Goal: Information Seeking & Learning: Learn about a topic

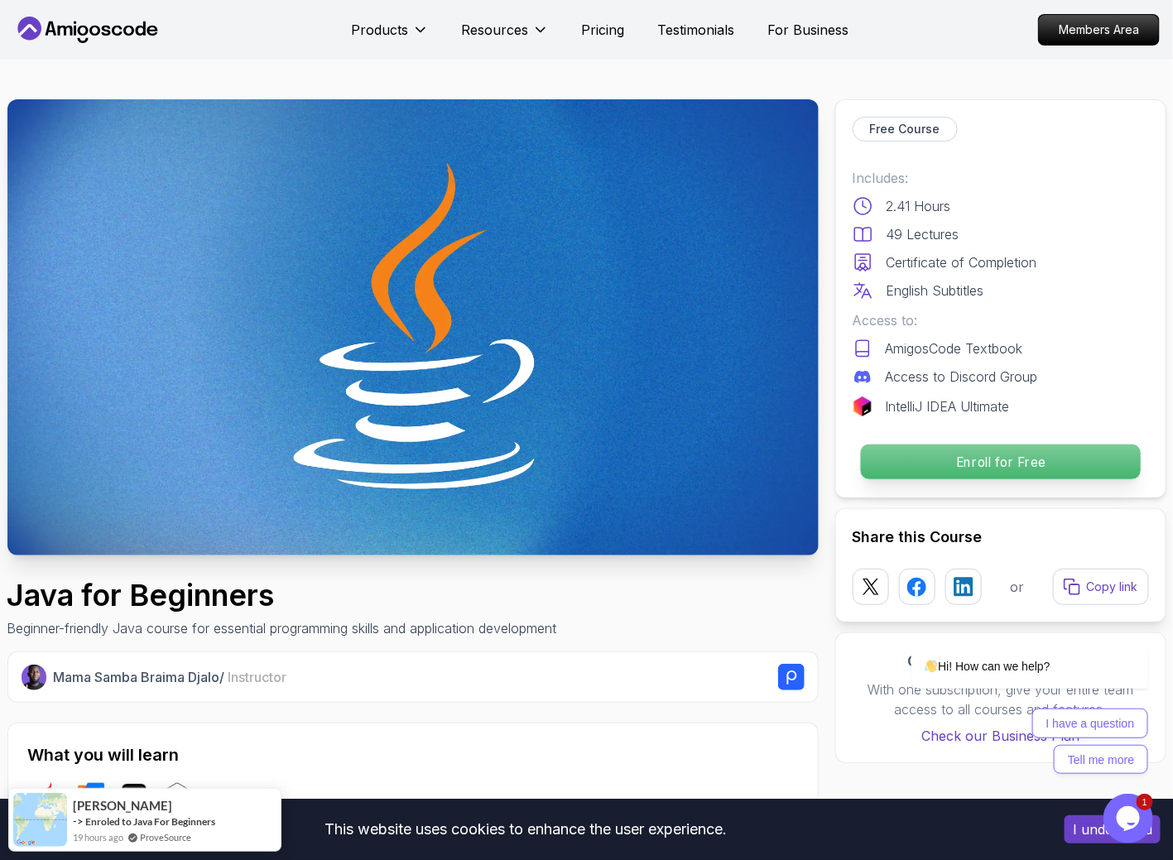
click at [731, 455] on p "Enroll for Free" at bounding box center [1000, 462] width 280 height 35
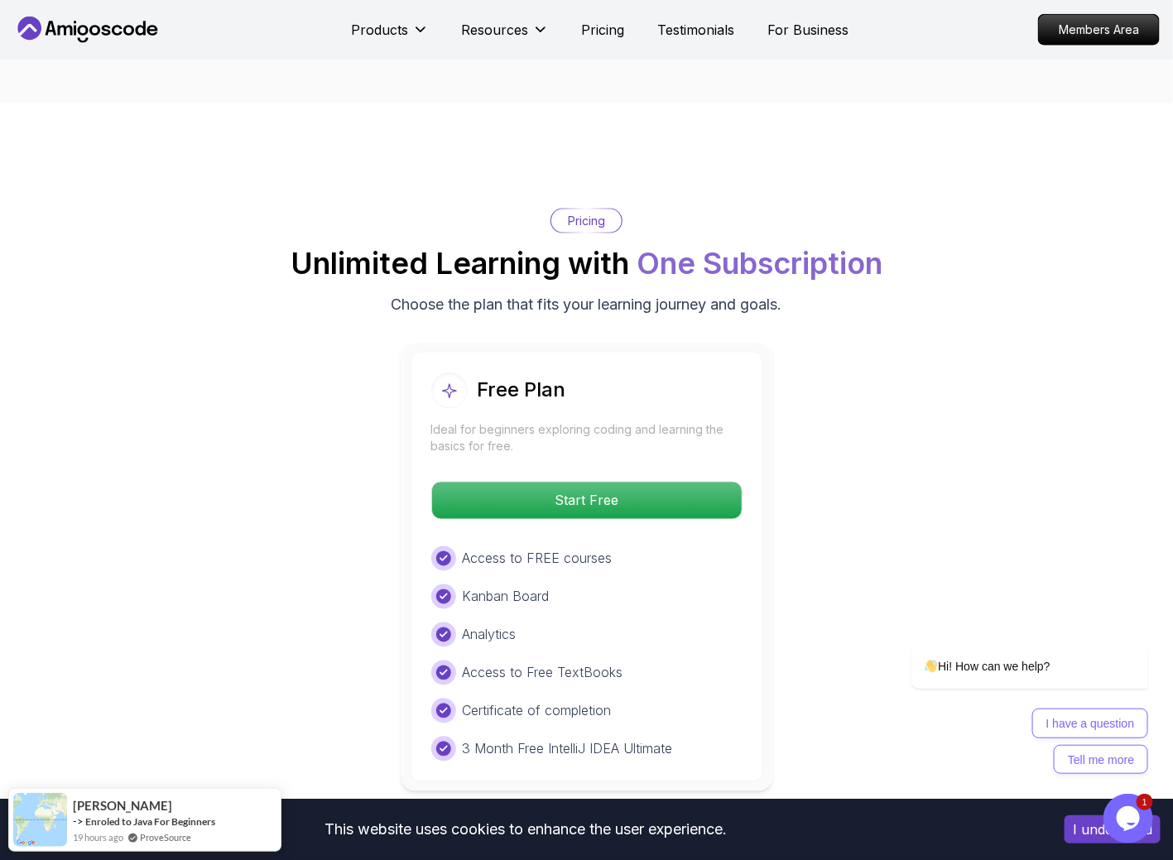
scroll to position [3180, 0]
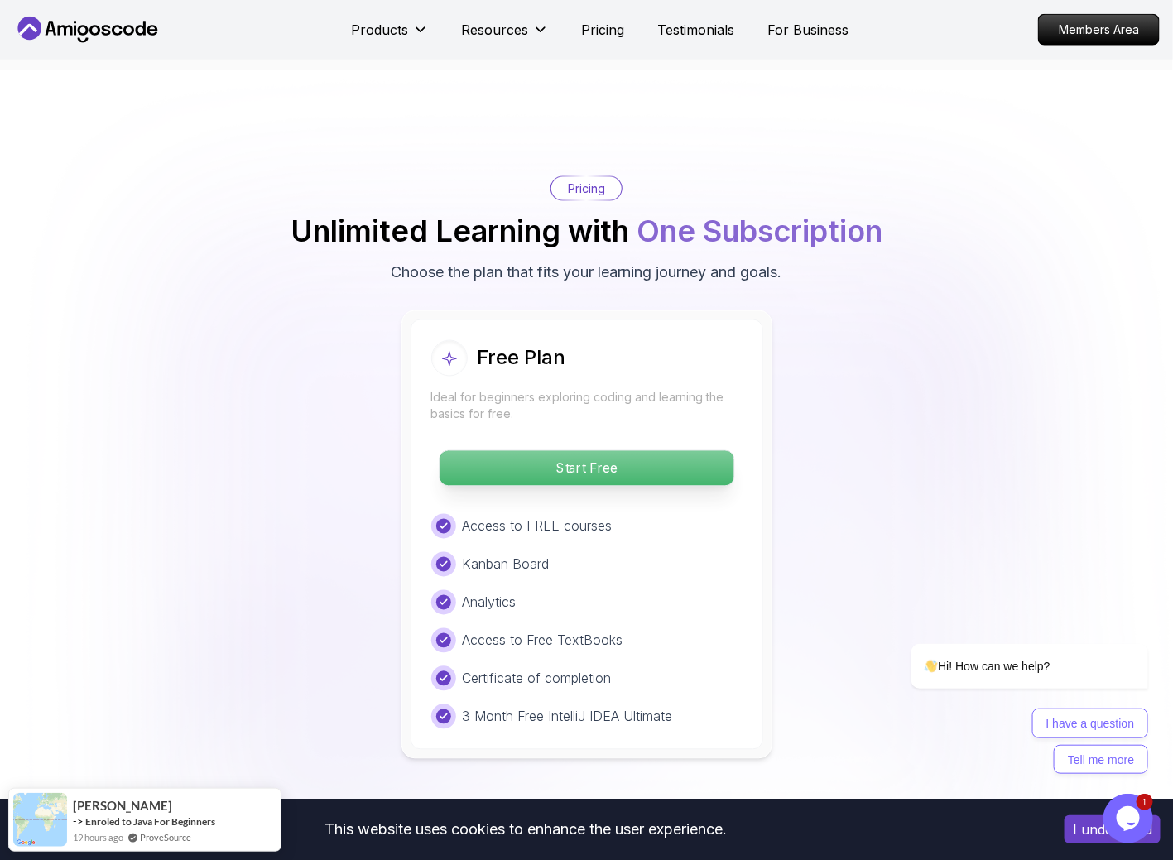
click at [676, 451] on p "Start Free" at bounding box center [587, 468] width 294 height 35
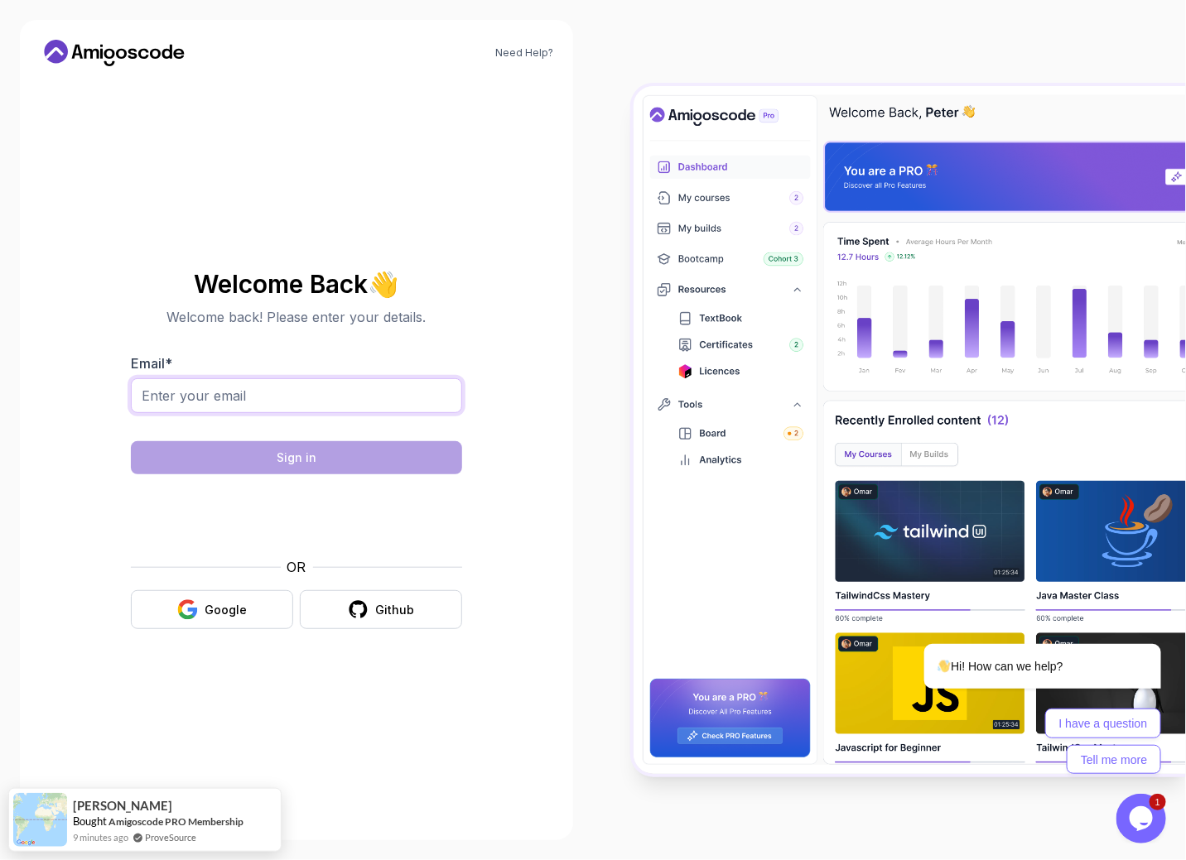
click at [347, 397] on input "Email *" at bounding box center [296, 395] width 331 height 35
click at [225, 561] on div "Google" at bounding box center [226, 610] width 42 height 17
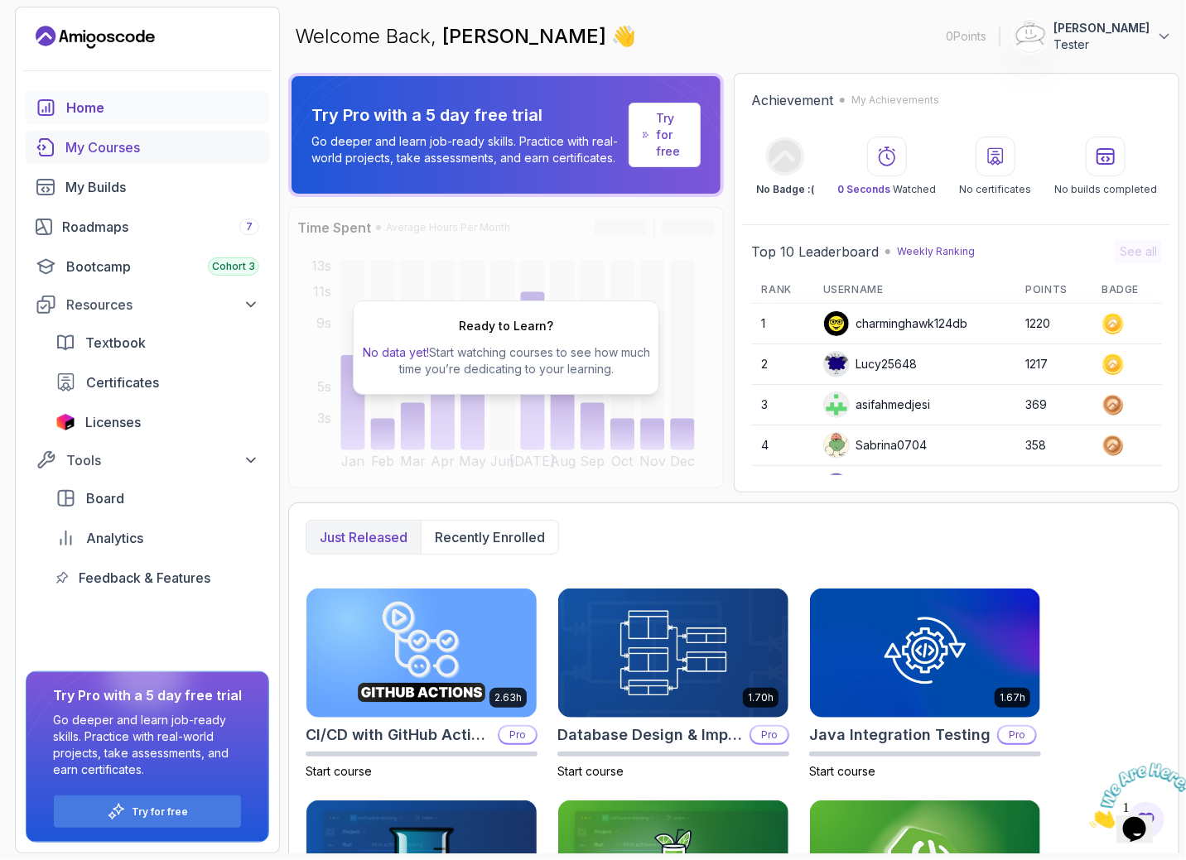
click at [173, 137] on div "My Courses" at bounding box center [162, 147] width 194 height 20
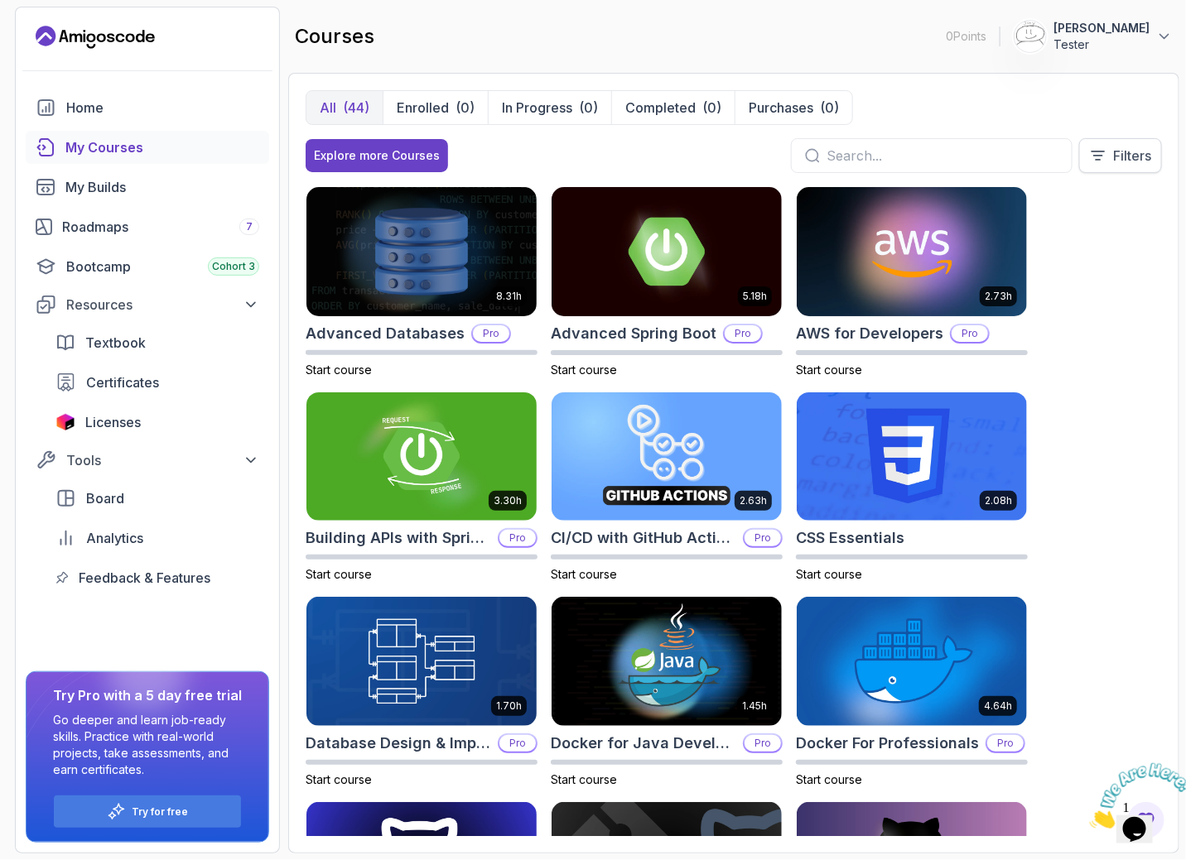
click at [1114, 157] on p "Filters" at bounding box center [1132, 156] width 38 height 20
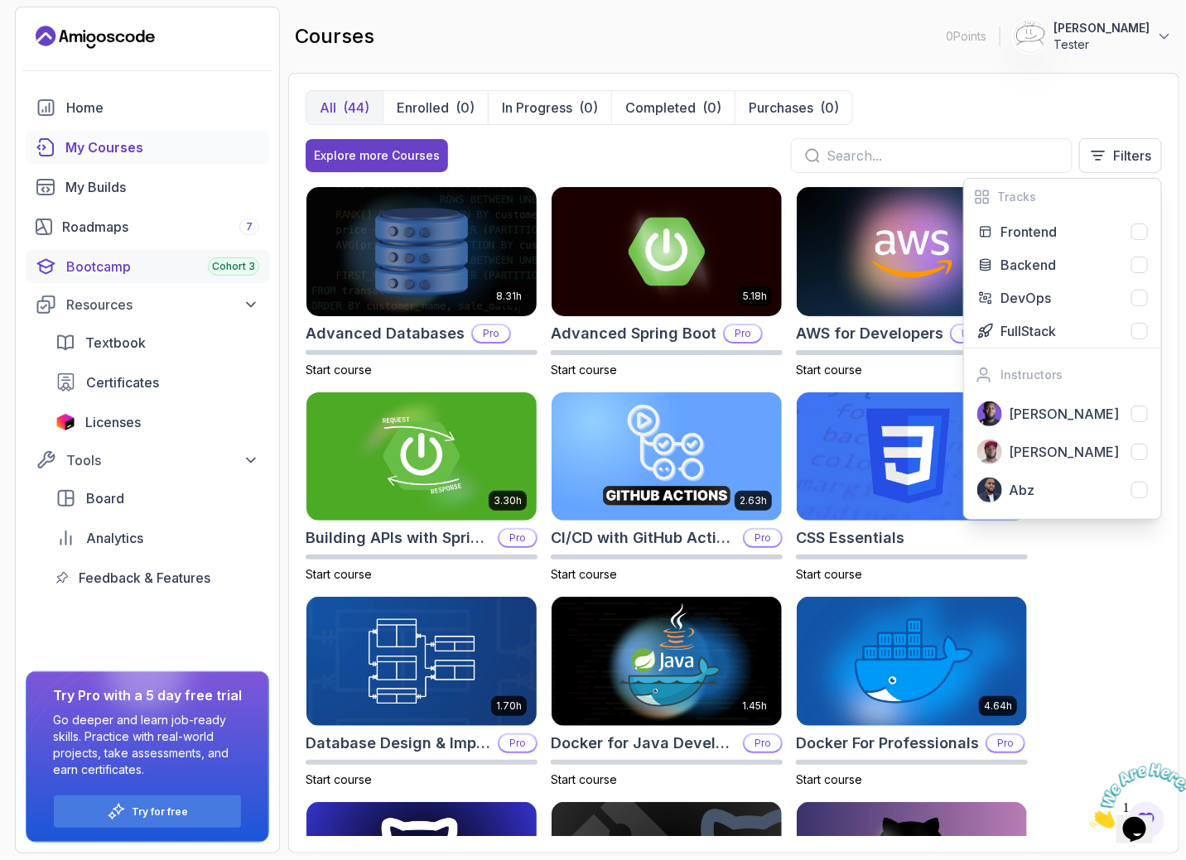
click at [158, 270] on div "Bootcamp Cohort 3" at bounding box center [162, 267] width 193 height 20
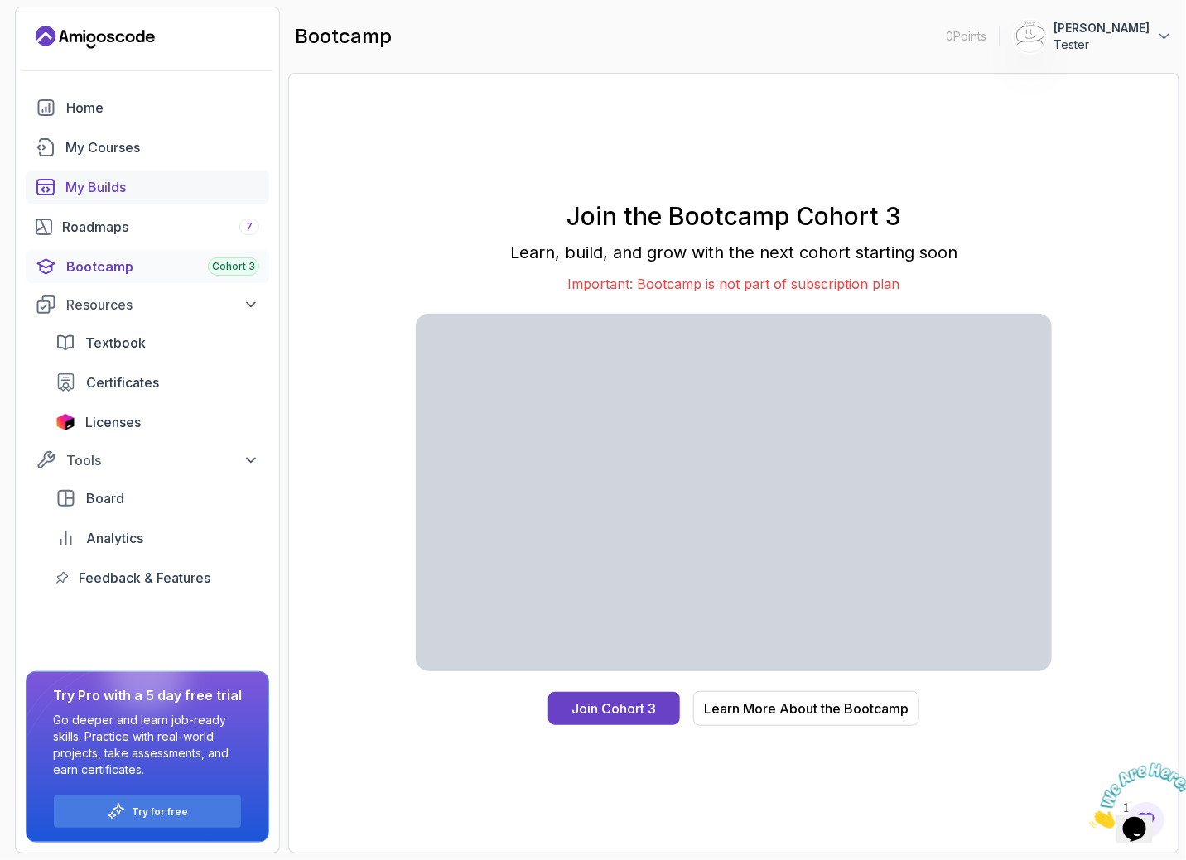
click at [160, 198] on link "My Builds" at bounding box center [147, 187] width 243 height 33
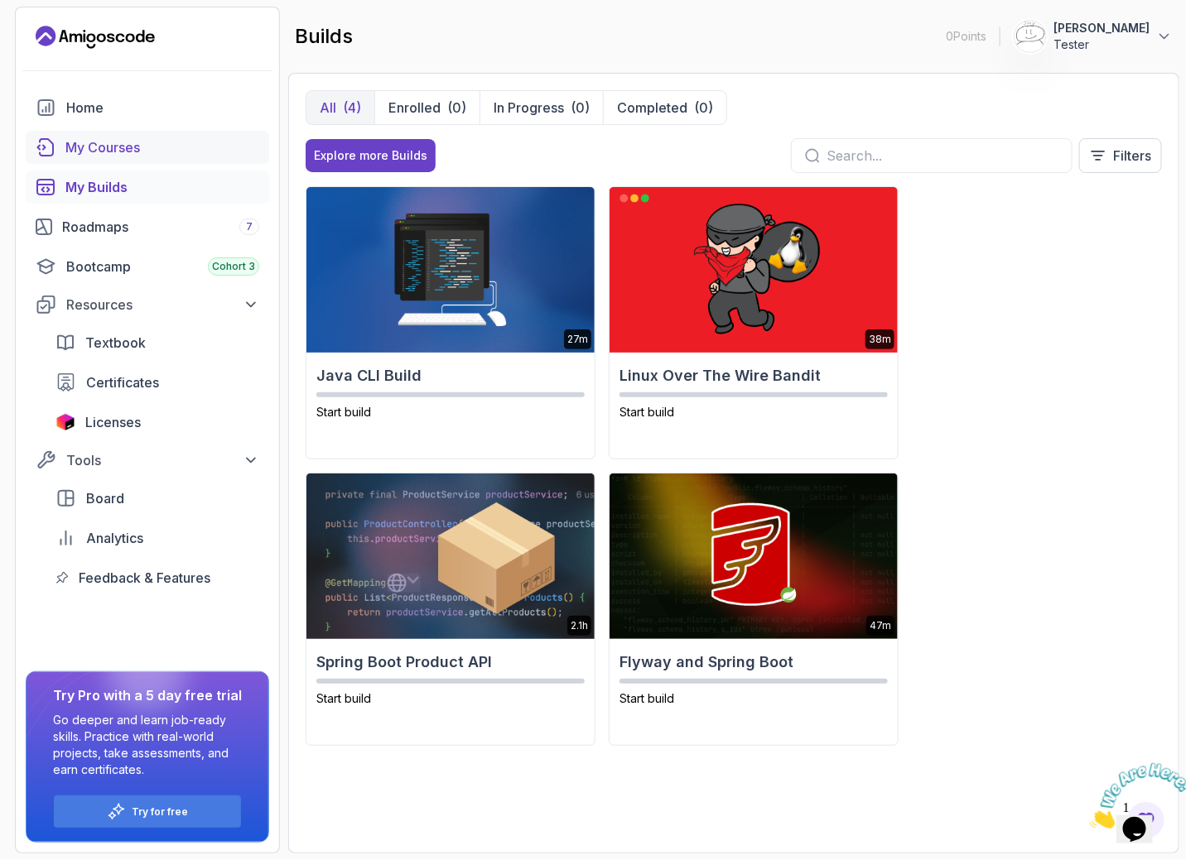
click at [153, 154] on div "My Courses" at bounding box center [162, 147] width 194 height 20
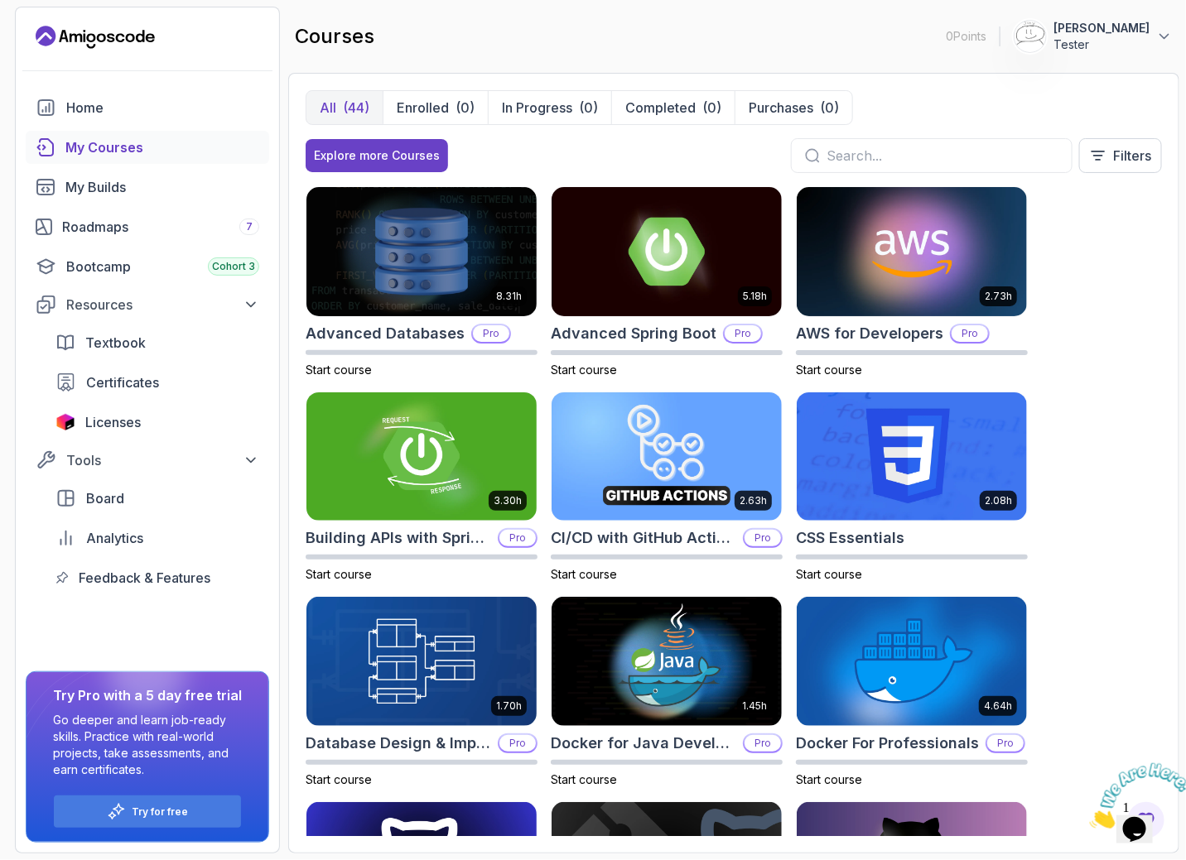
click at [137, 87] on div at bounding box center [147, 71] width 263 height 41
click at [86, 102] on div "Home" at bounding box center [162, 108] width 193 height 20
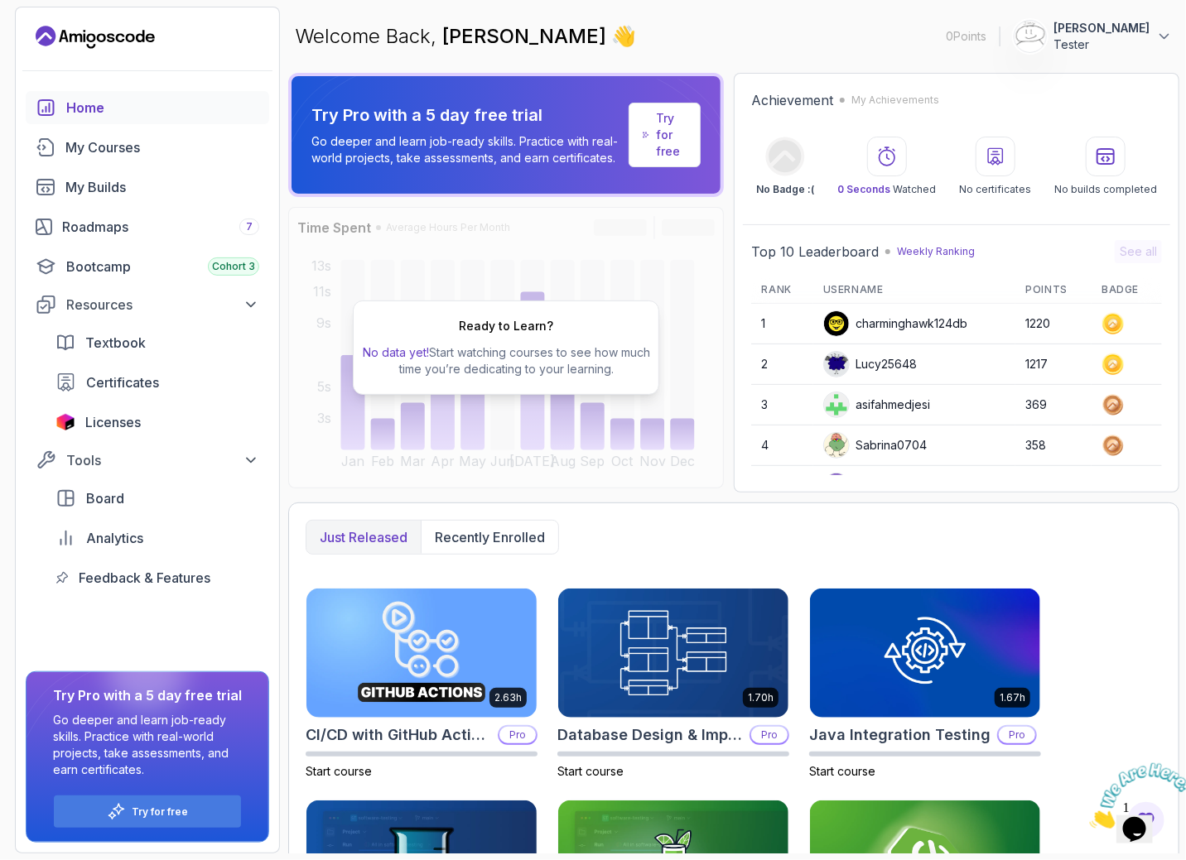
click at [88, 128] on div "Home My Courses My Builds Roadmaps 7 Bootcamp Cohort 3 Resources Textbook Certi…" at bounding box center [147, 342] width 243 height 503
click at [91, 153] on div "My Courses" at bounding box center [162, 147] width 194 height 20
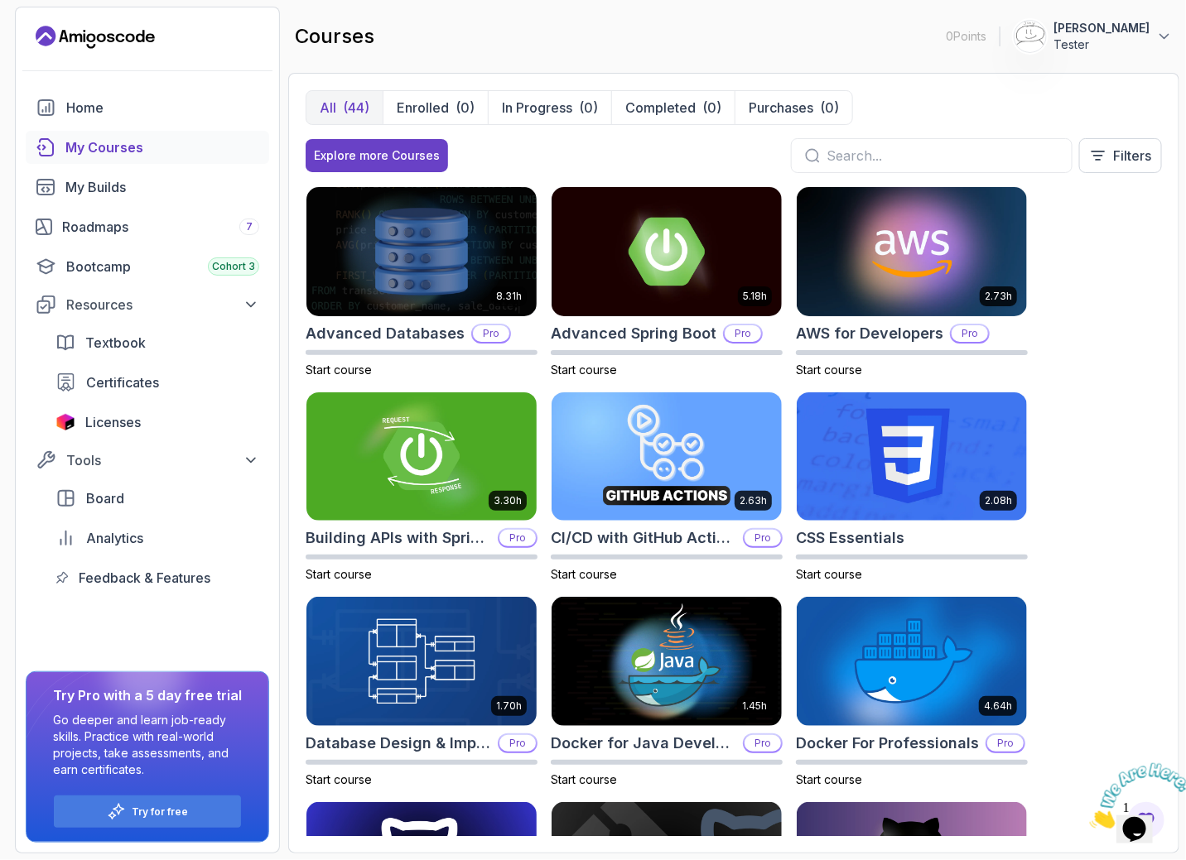
click at [874, 140] on div at bounding box center [932, 155] width 282 height 35
click at [884, 149] on input "text" at bounding box center [942, 156] width 232 height 20
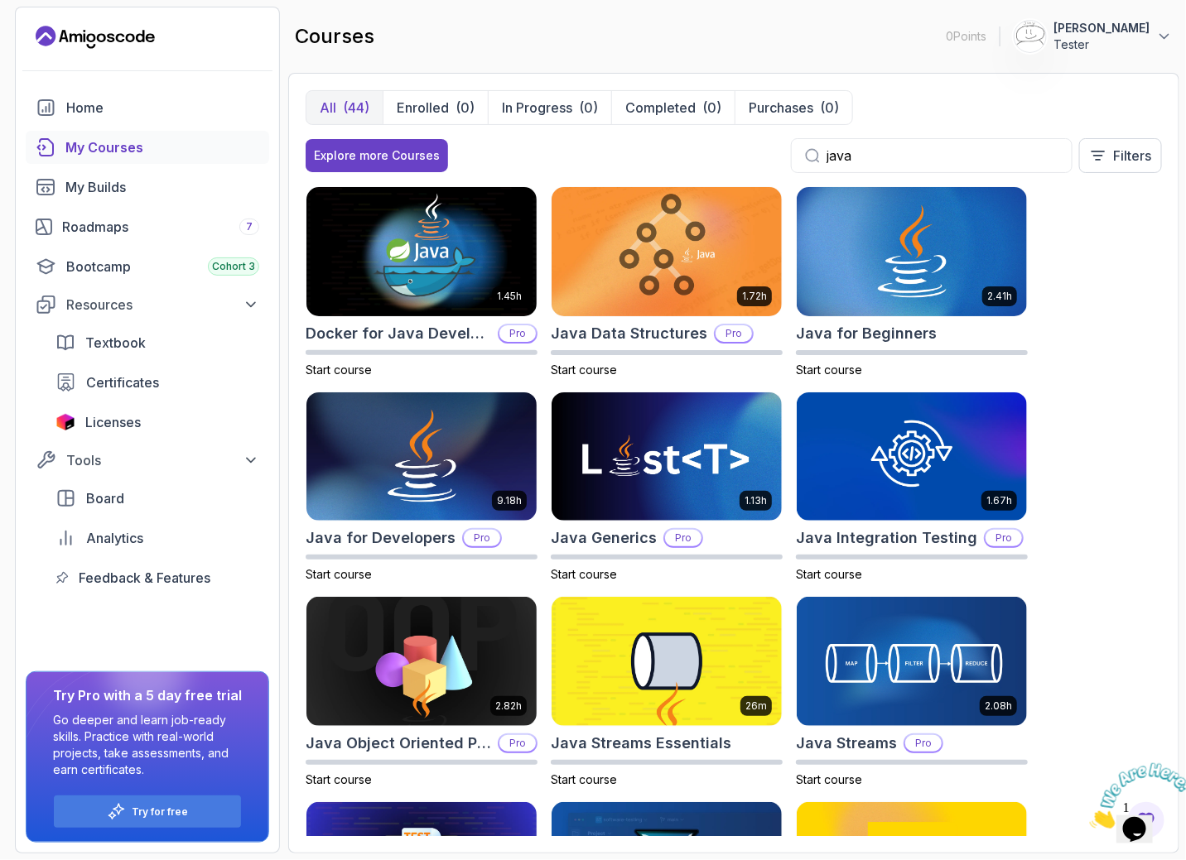
type input "java"
click at [1126, 319] on div "1.45h Docker for Java Developers Pro Start course 1.72h Java Data Structures Pr…" at bounding box center [734, 511] width 856 height 650
click at [839, 368] on span "Start course" at bounding box center [829, 370] width 66 height 14
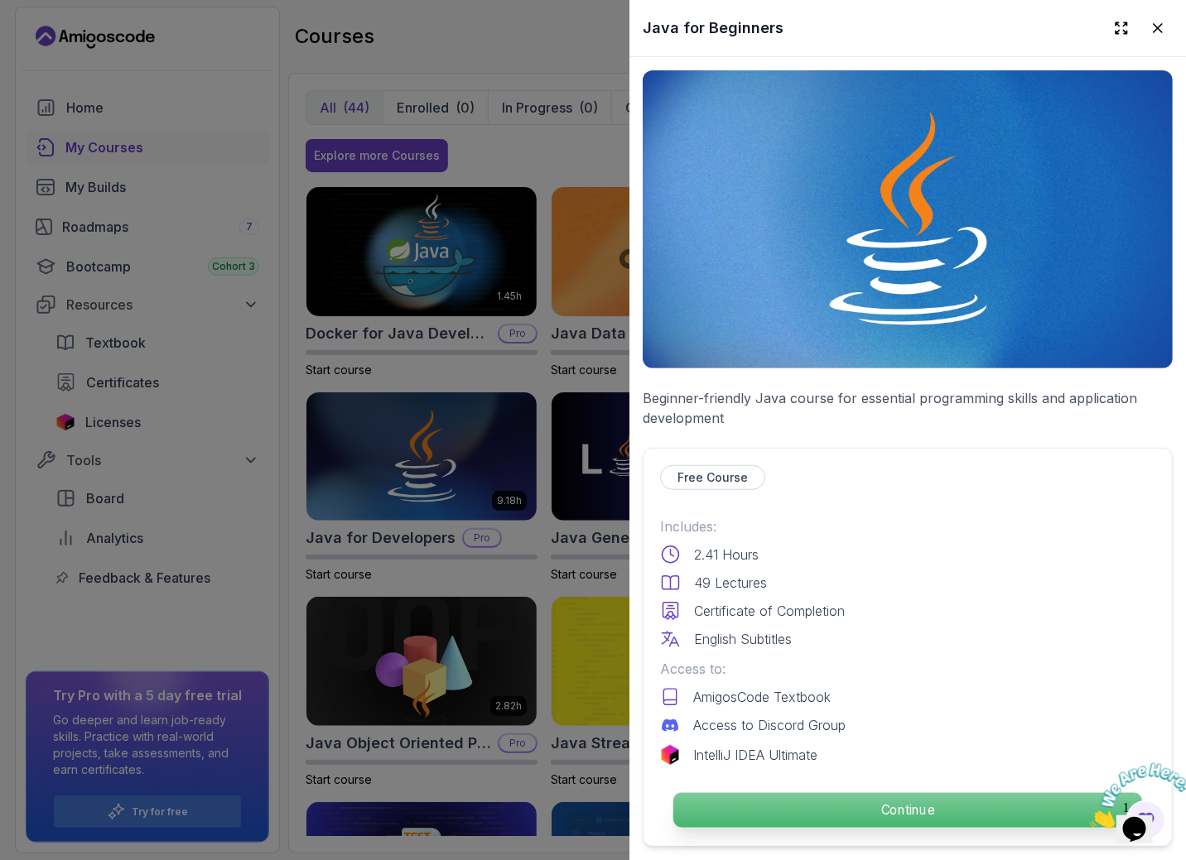
click at [946, 794] on p "Continue" at bounding box center [907, 810] width 469 height 35
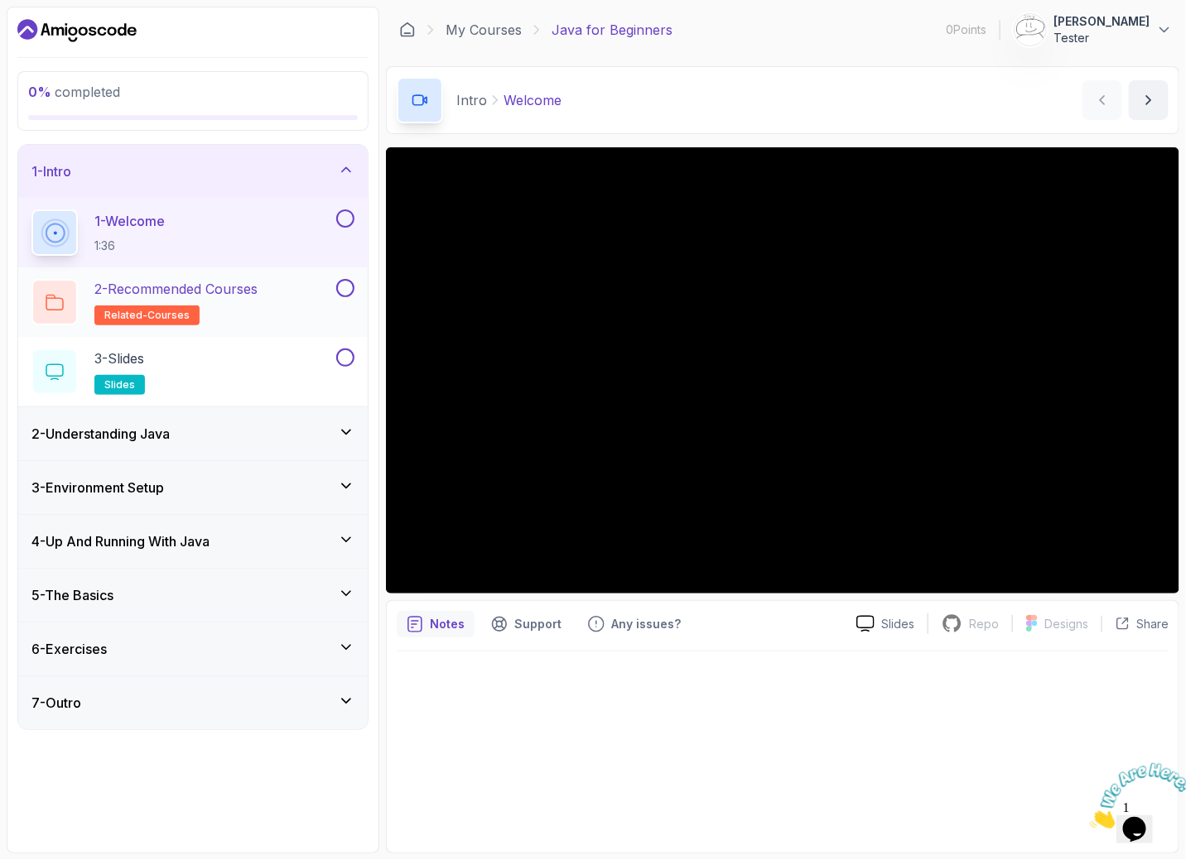
click at [310, 315] on div "2 - Recommended Courses related-courses" at bounding box center [181, 302] width 301 height 46
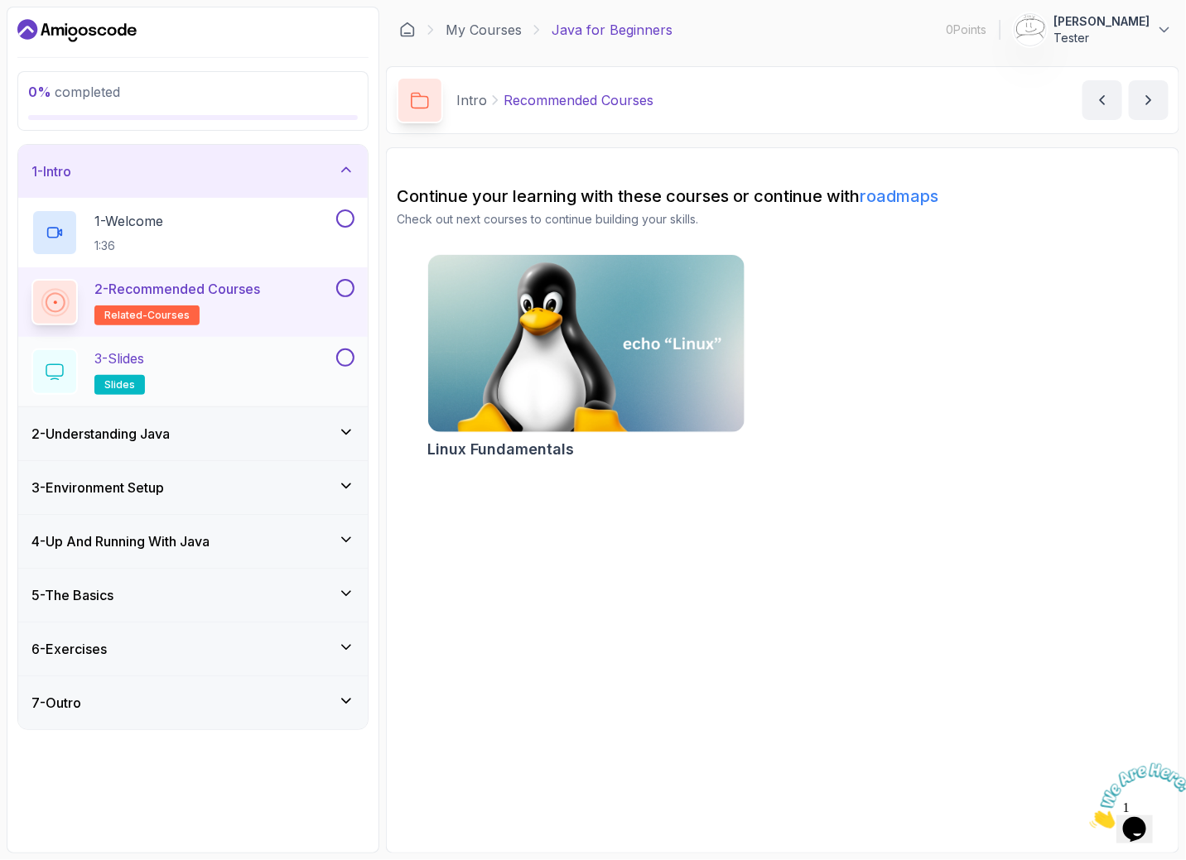
click at [296, 383] on div "3 - Slides slides" at bounding box center [181, 372] width 301 height 46
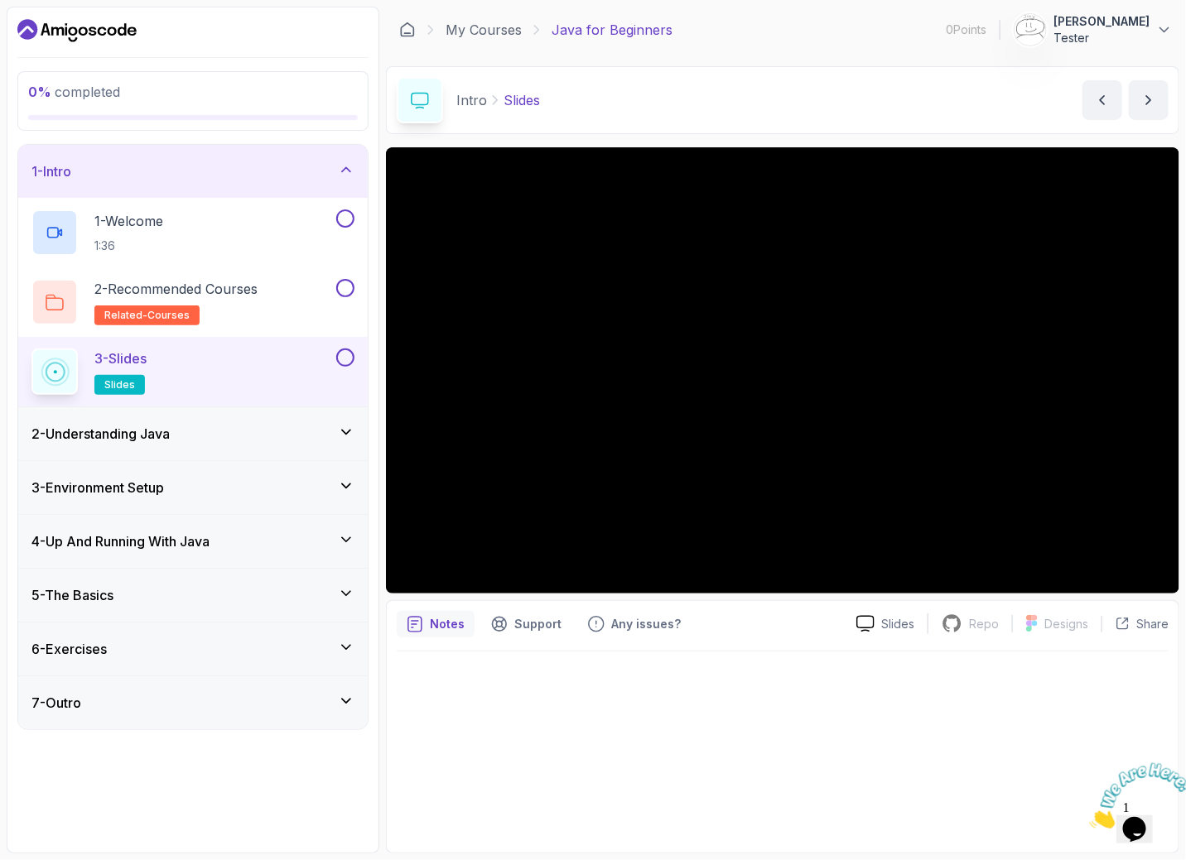
click at [295, 430] on div "2 - Understanding Java" at bounding box center [192, 434] width 323 height 20
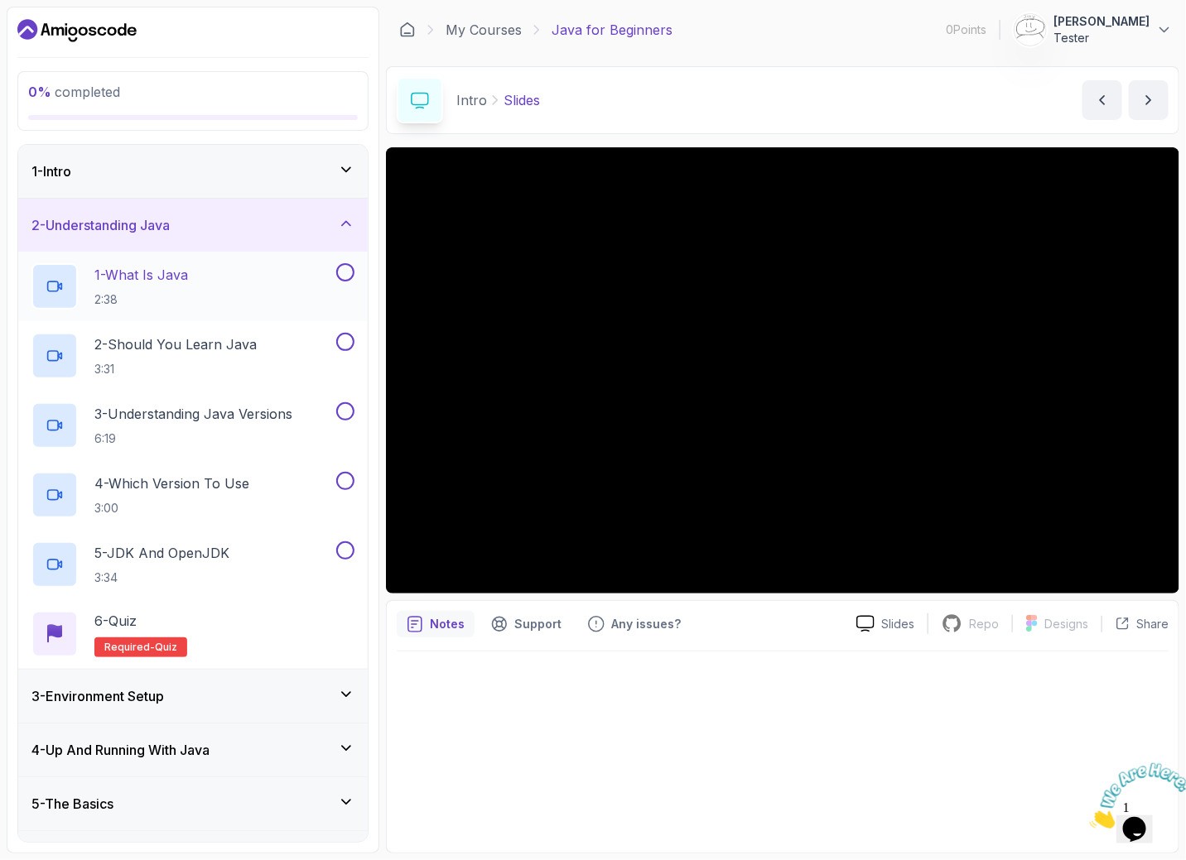
click at [226, 282] on div "1 - What Is Java 2:38" at bounding box center [181, 286] width 301 height 46
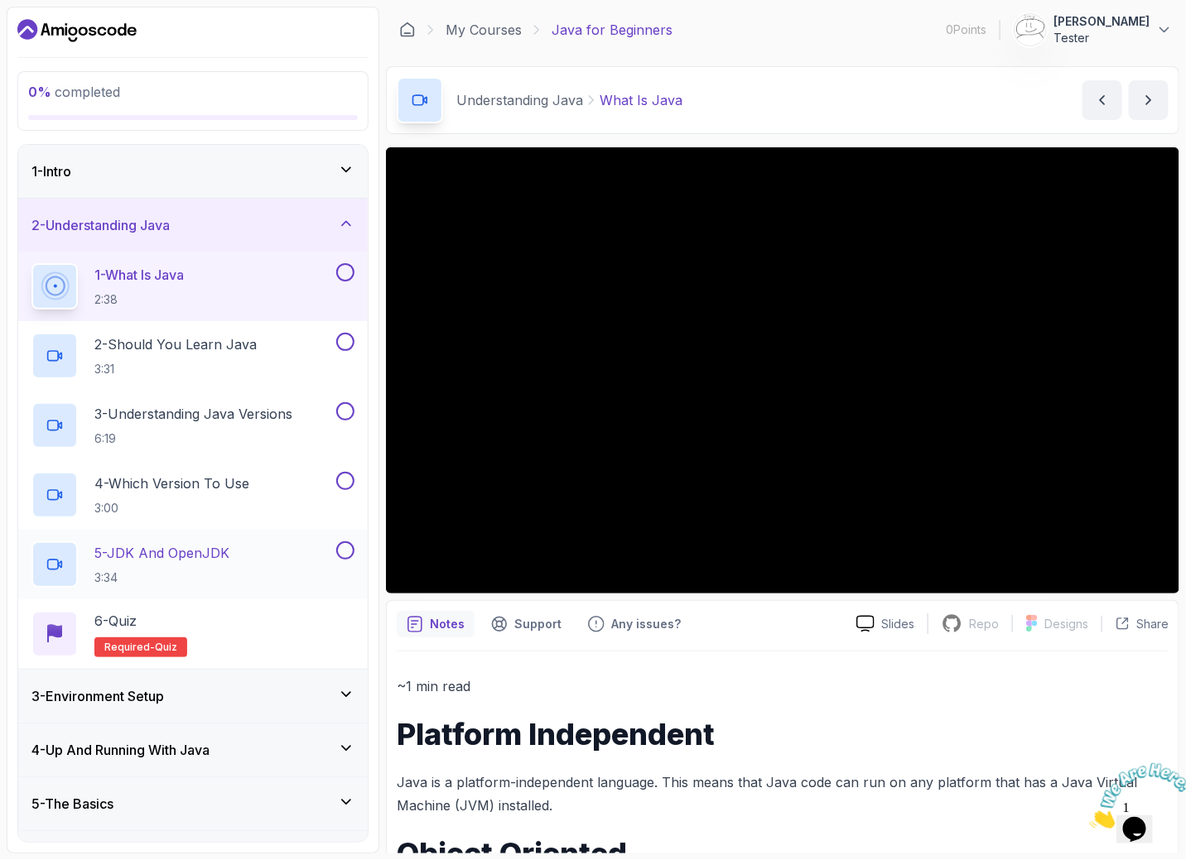
click at [257, 571] on div "5 - JDK And OpenJDK 3:34" at bounding box center [181, 565] width 301 height 46
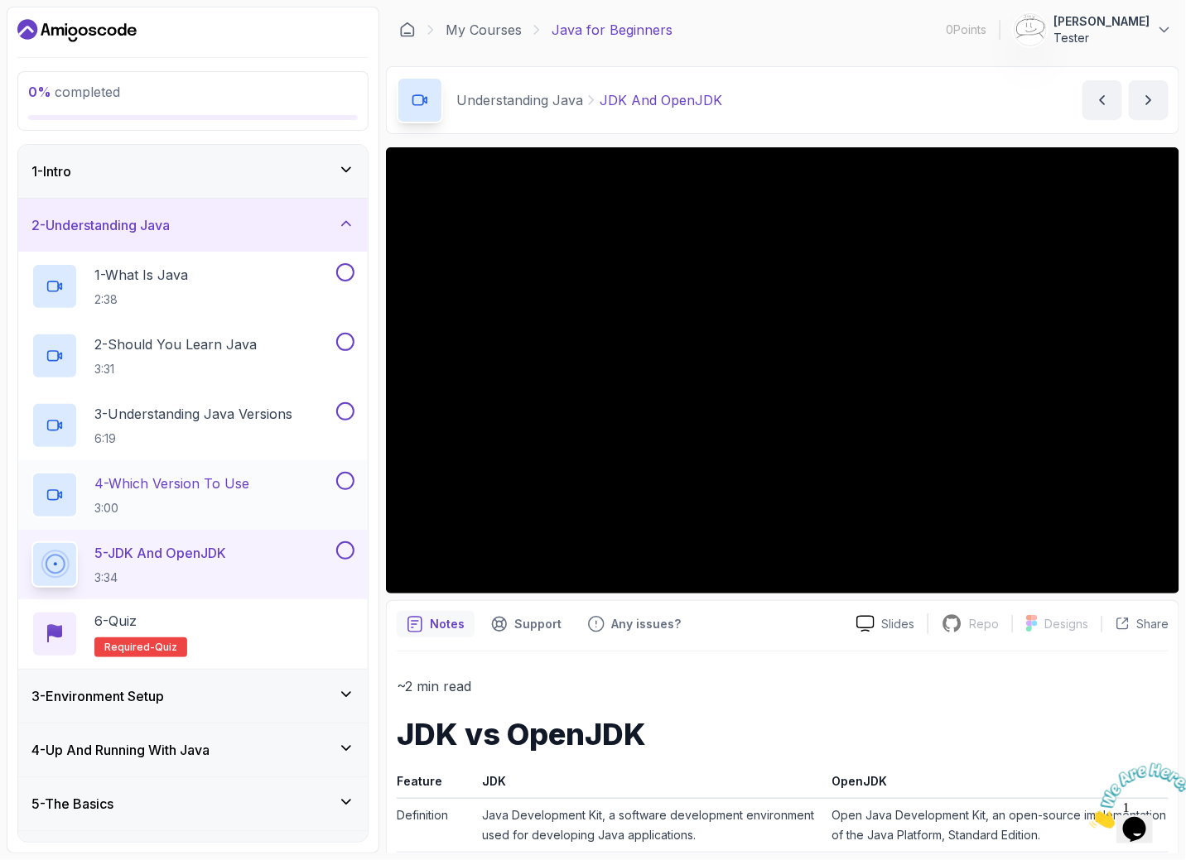
click at [240, 524] on div "4 - Which Version To Use 3:00" at bounding box center [192, 495] width 349 height 70
click at [235, 569] on div "5 - JDK And OpenJDK 3:34" at bounding box center [181, 565] width 301 height 46
click at [247, 621] on div "6 - Quiz Required- quiz" at bounding box center [192, 634] width 323 height 46
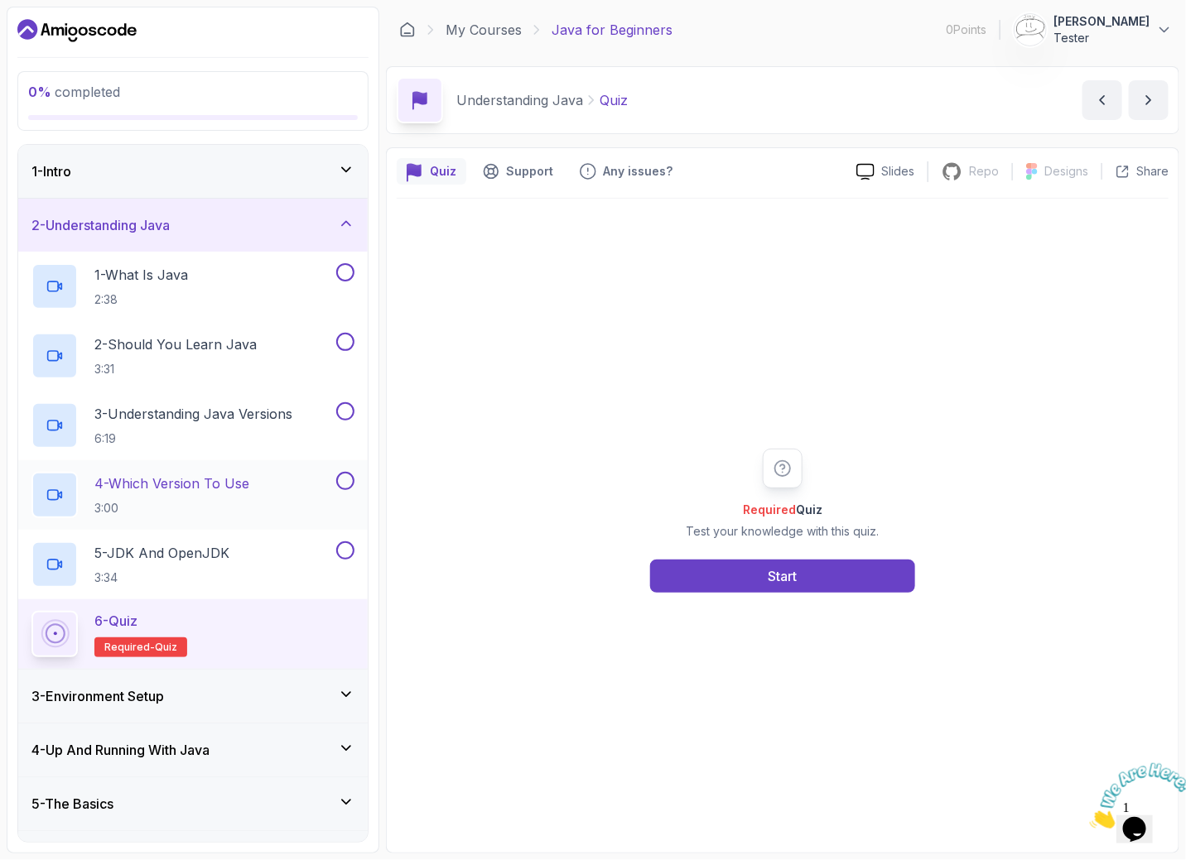
click at [258, 517] on div "4 - Which Version To Use 3:00" at bounding box center [181, 495] width 301 height 46
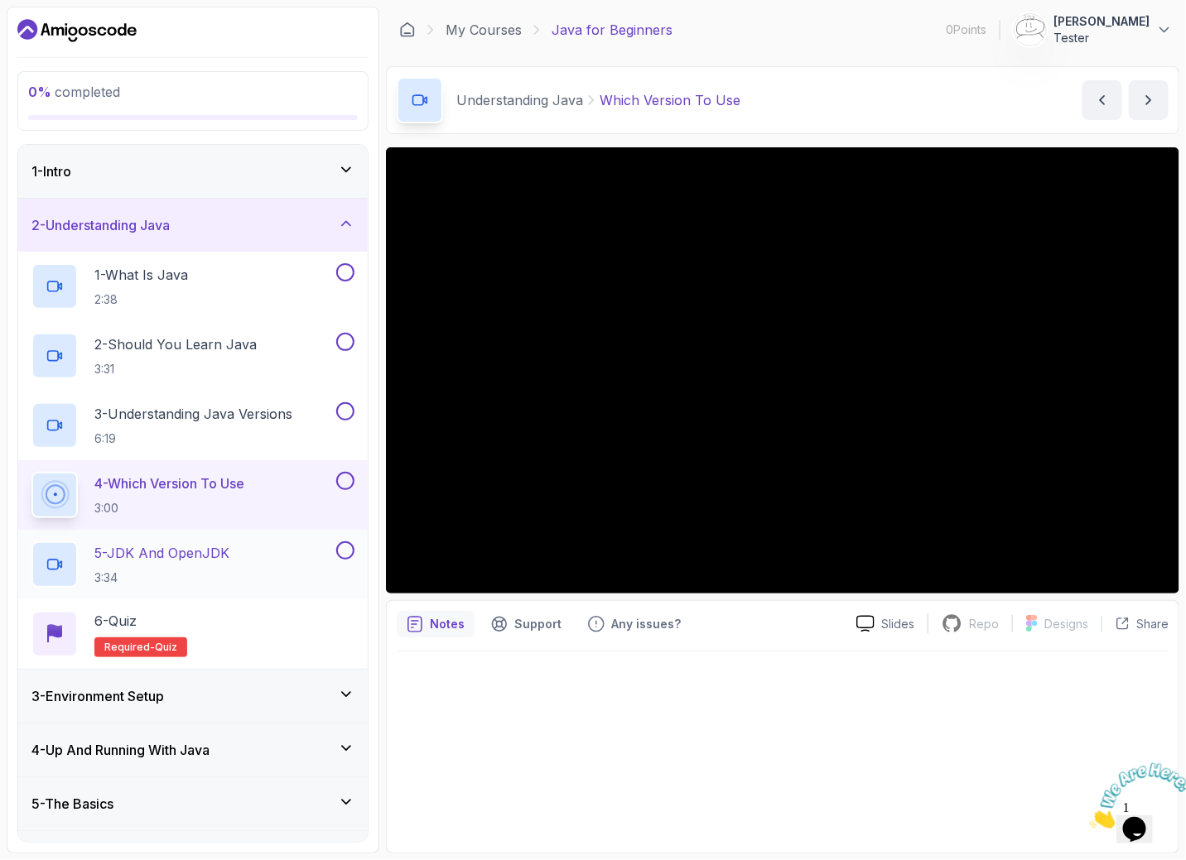
click at [227, 567] on h2 "5 - JDK And OpenJDK 3:34" at bounding box center [161, 564] width 135 height 43
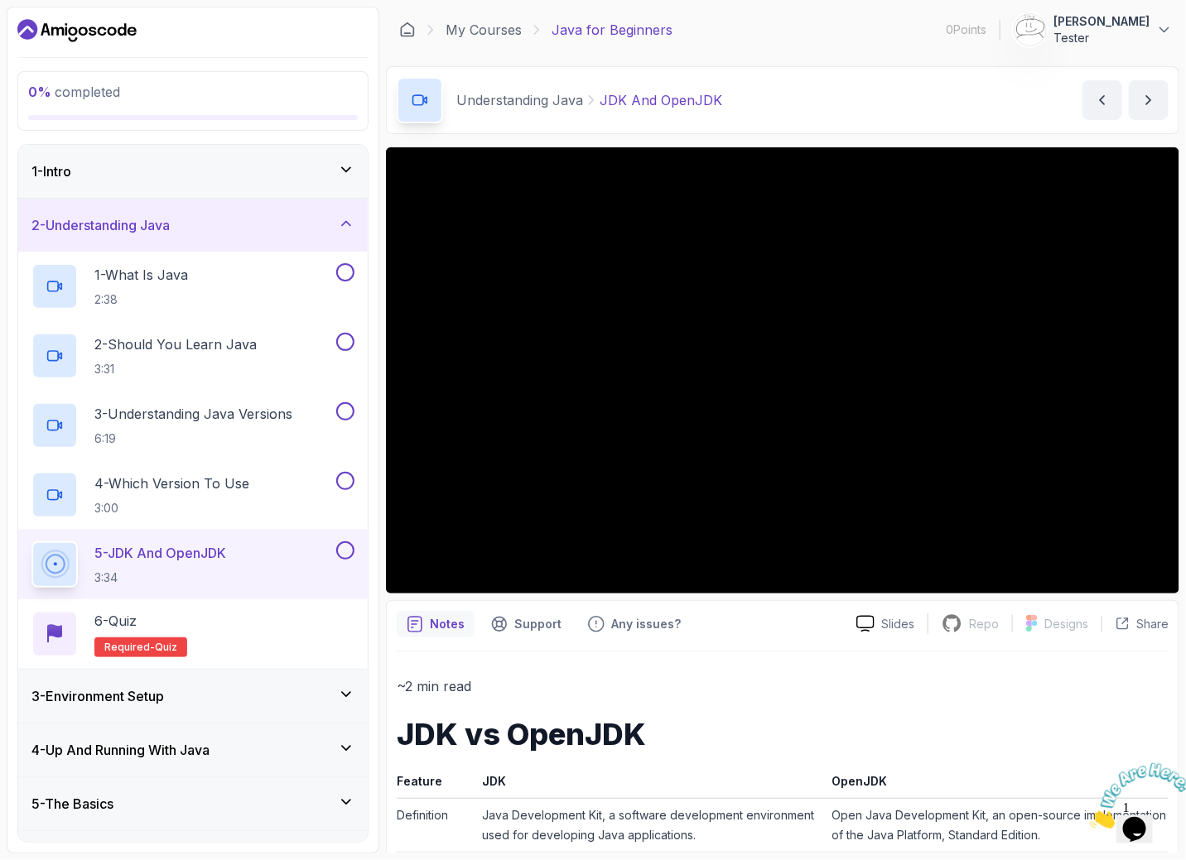
click at [259, 650] on div "6 - Quiz Required- quiz" at bounding box center [192, 634] width 323 height 46
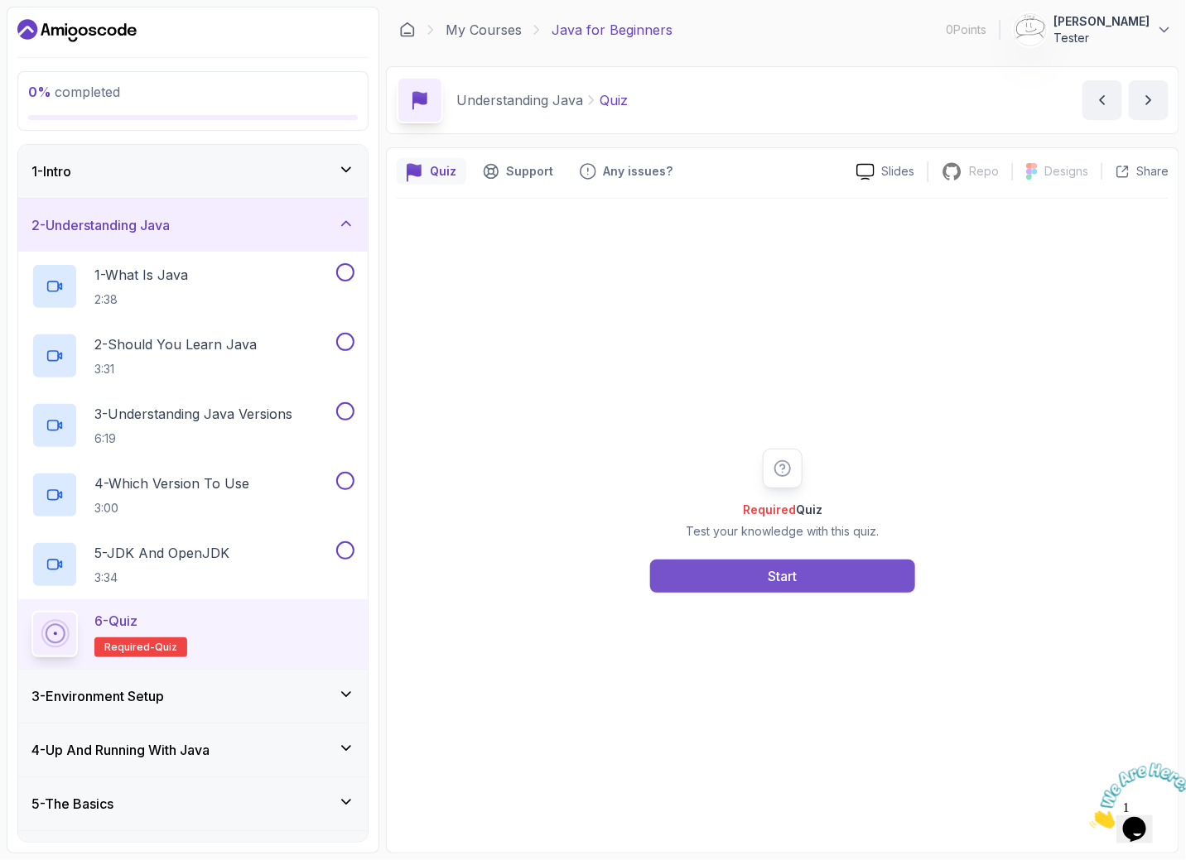
click at [700, 574] on button "Start" at bounding box center [782, 576] width 265 height 33
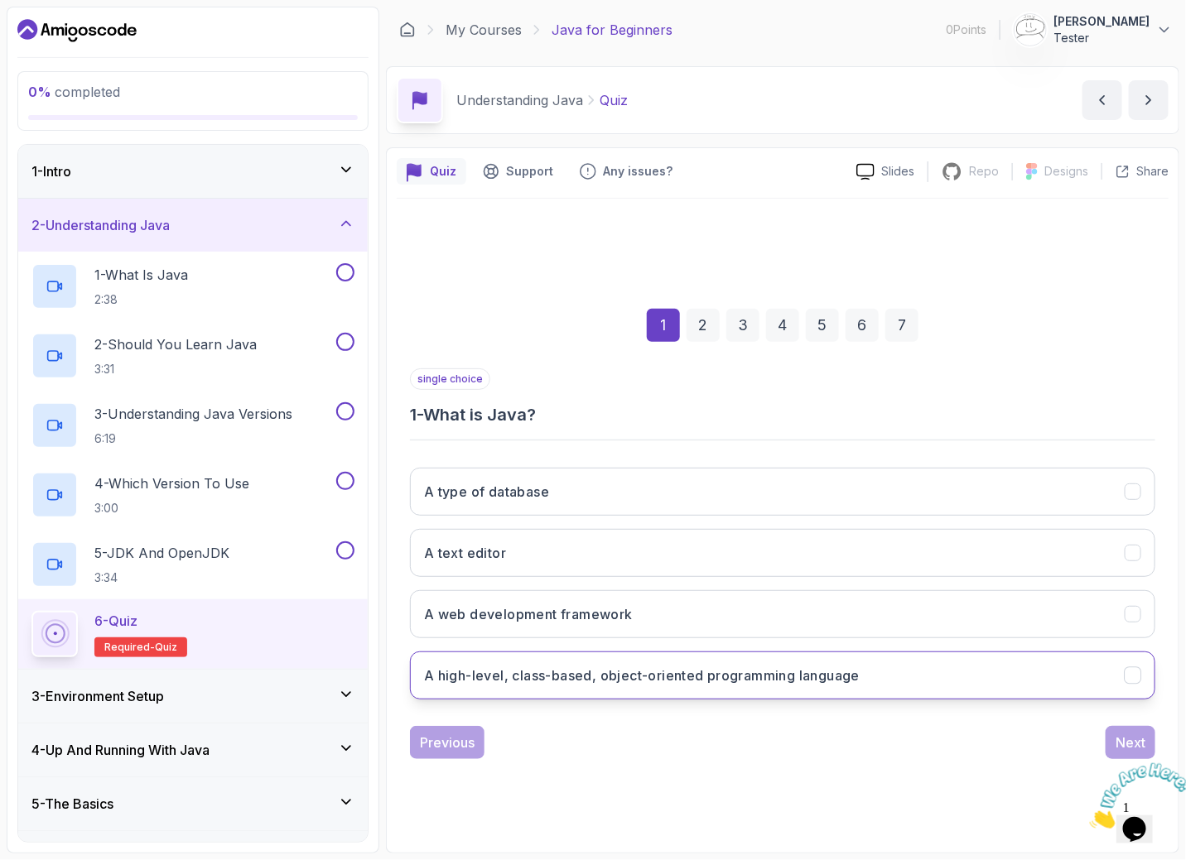
click at [696, 667] on h3 "A high-level, class-based, object-oriented programming language" at bounding box center [642, 676] width 436 height 20
click at [1131, 744] on div "Next" at bounding box center [1130, 743] width 30 height 20
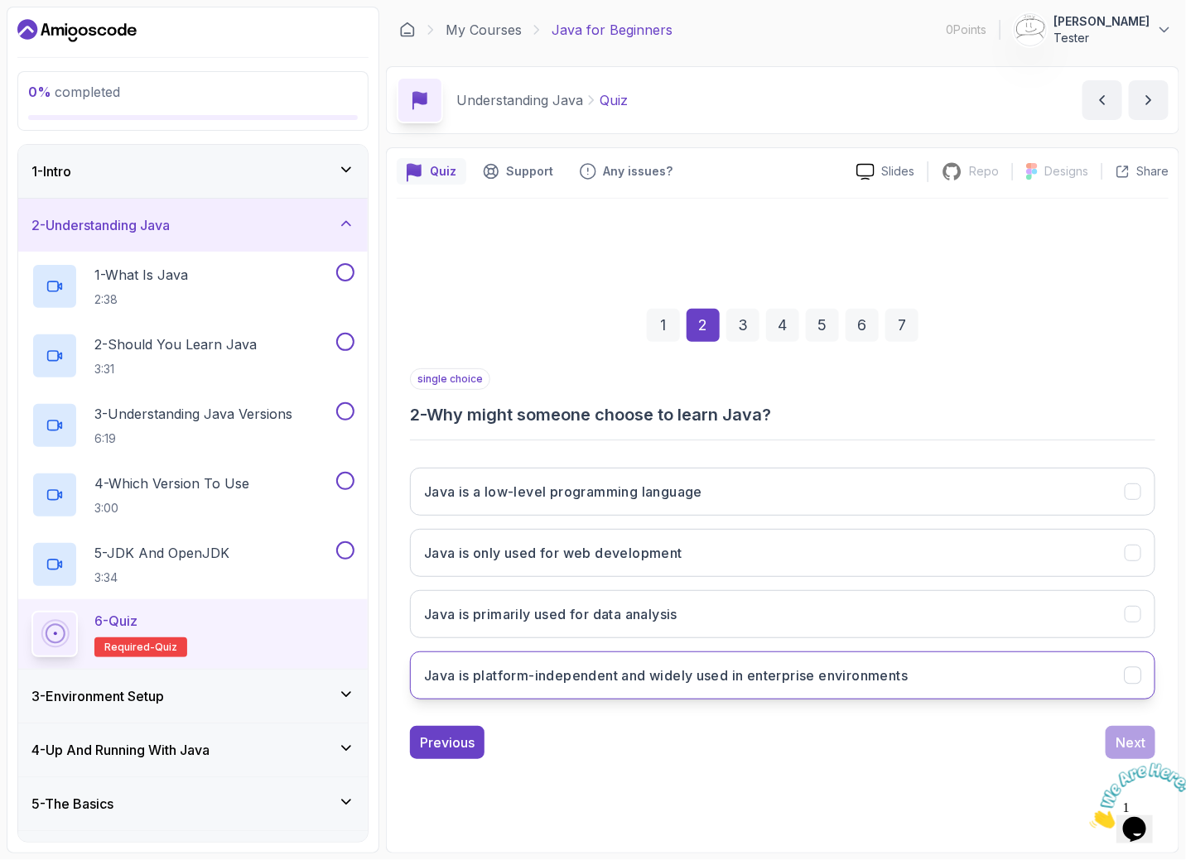
click at [609, 677] on h3 "Java is platform-independent and widely used in enterprise environments" at bounding box center [666, 676] width 484 height 20
click at [1125, 736] on div "Next" at bounding box center [1130, 743] width 30 height 20
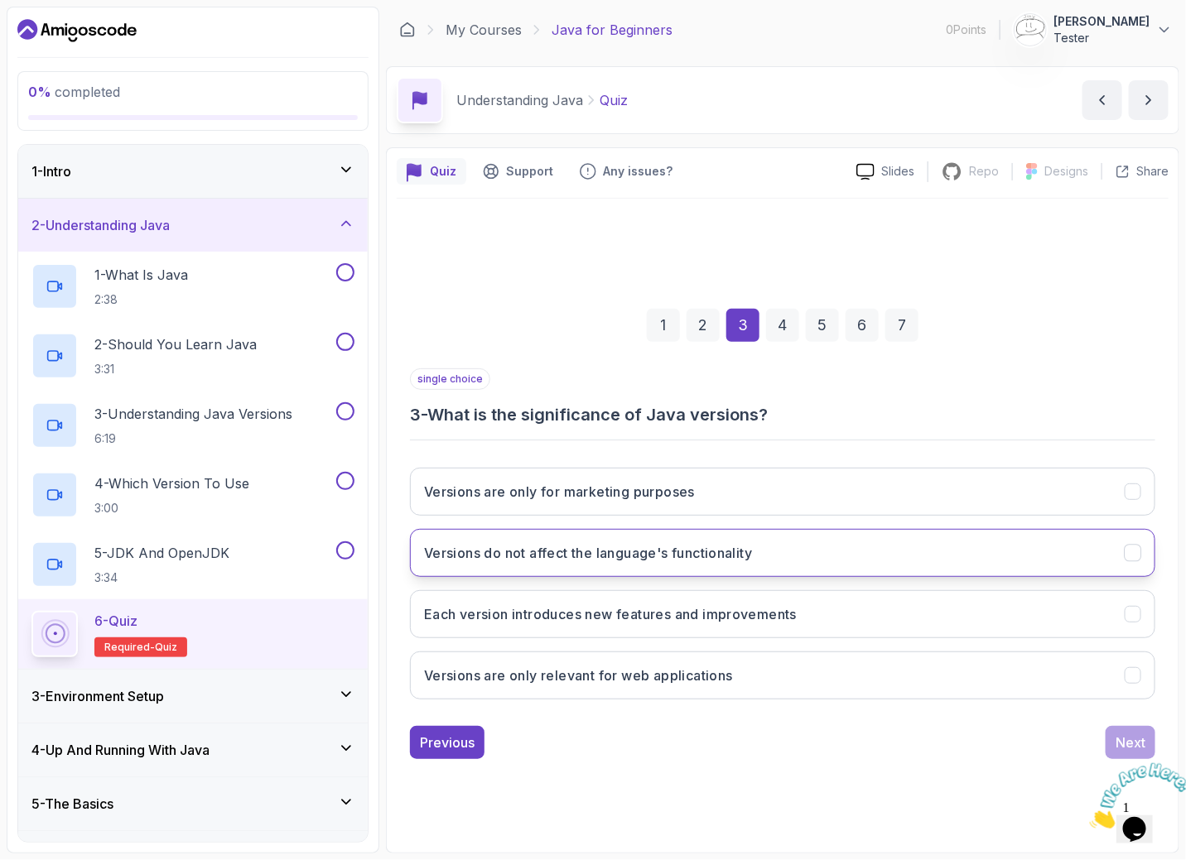
click at [1018, 554] on button "Versions do not affect the language's functionality" at bounding box center [782, 553] width 745 height 48
click at [1125, 739] on div "Next" at bounding box center [1130, 743] width 30 height 20
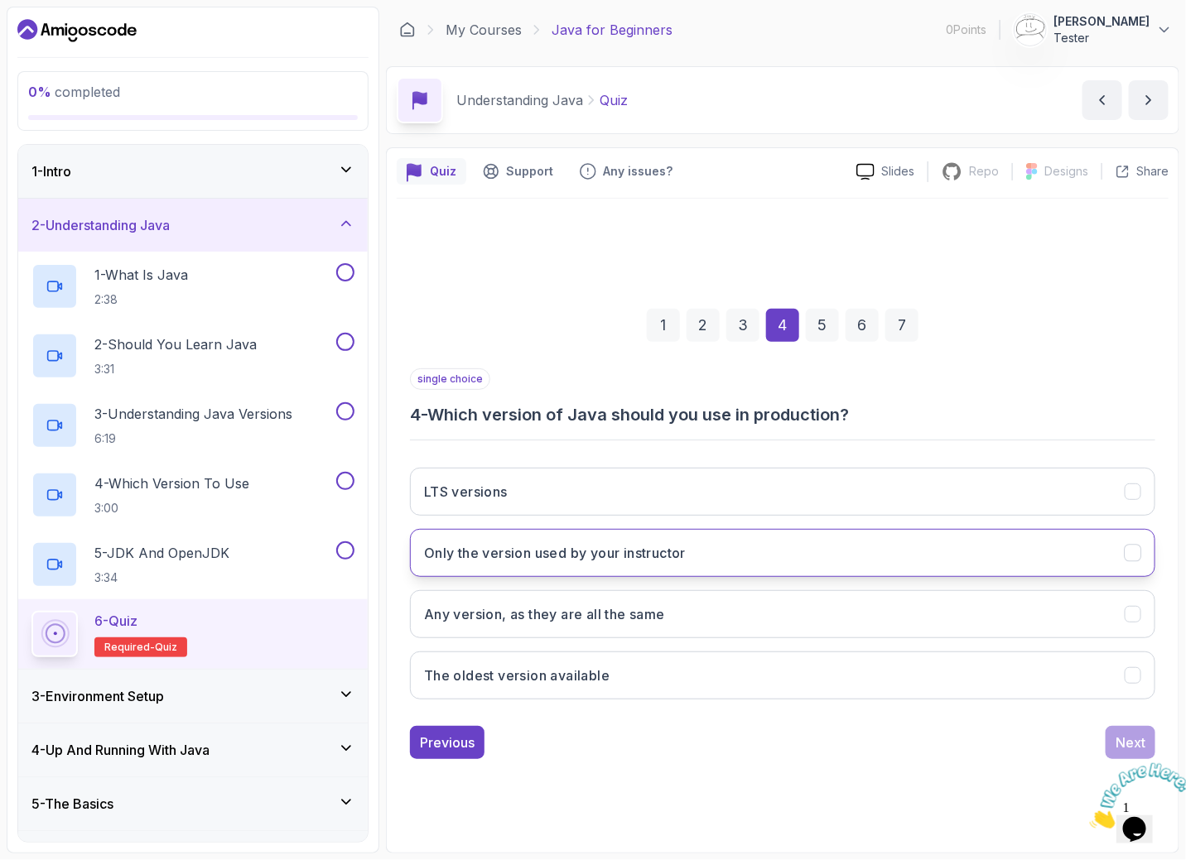
click at [1014, 552] on button "Only the version used by your instructor" at bounding box center [782, 553] width 745 height 48
click at [1133, 730] on button "Next" at bounding box center [1131, 742] width 50 height 33
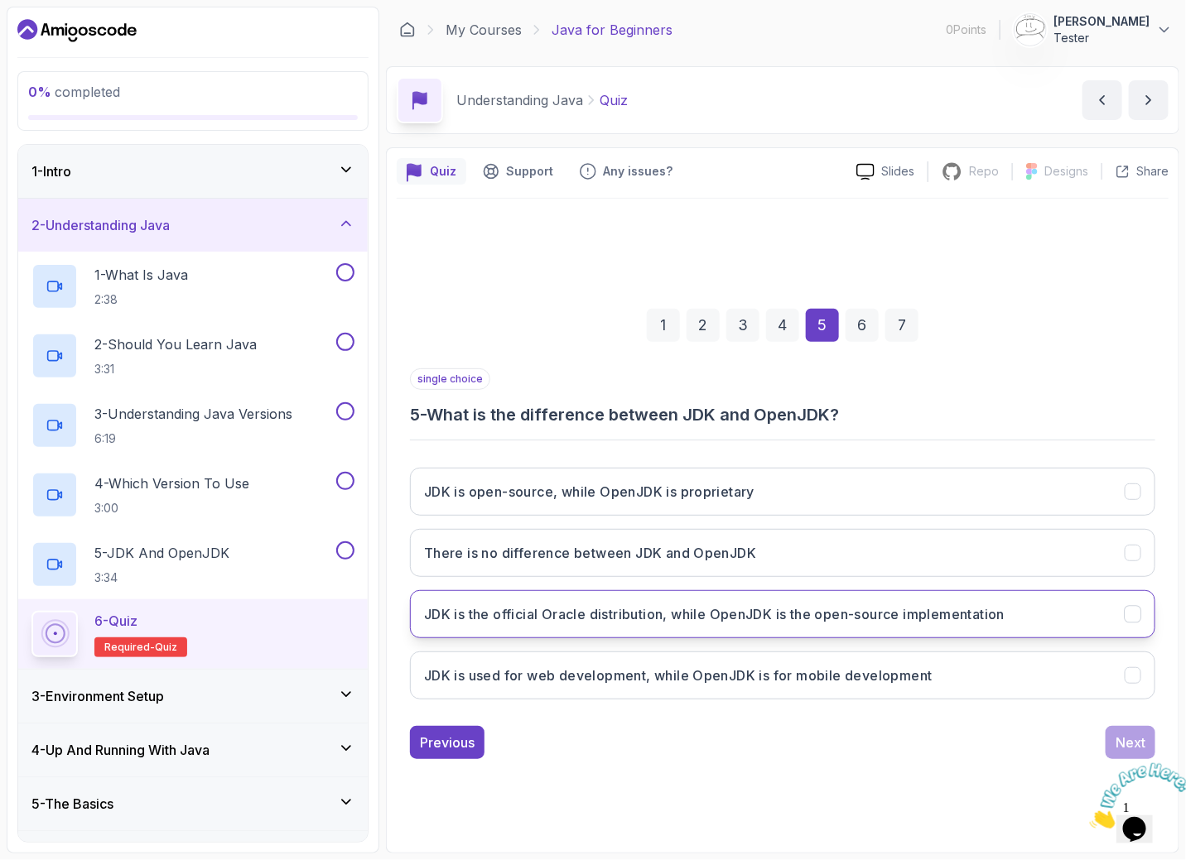
click at [814, 608] on h3 "JDK is the official Oracle distribution, while OpenJDK is the open-source imple…" at bounding box center [714, 615] width 581 height 20
click at [1110, 740] on button "Next" at bounding box center [1131, 742] width 50 height 33
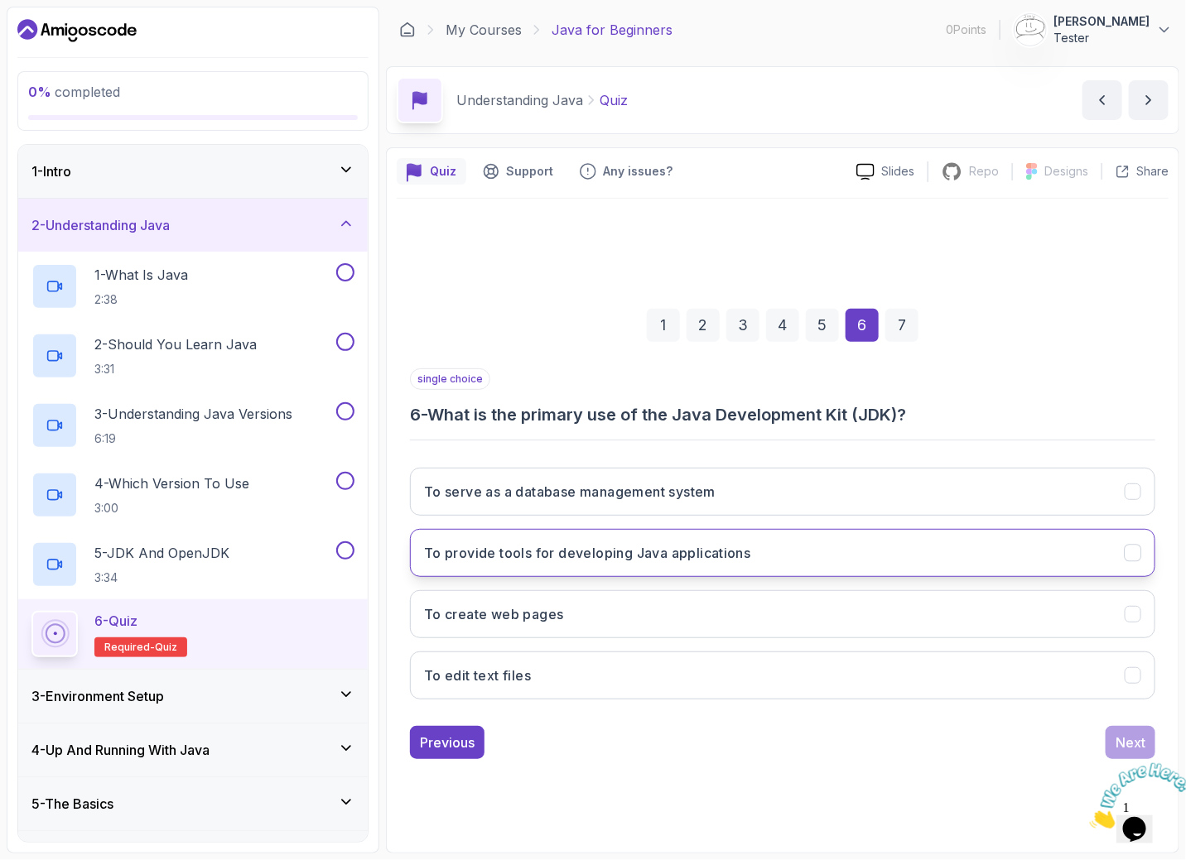
click at [1027, 566] on button "To provide tools for developing Java applications" at bounding box center [782, 553] width 745 height 48
click at [1115, 736] on div "Next" at bounding box center [1130, 743] width 30 height 20
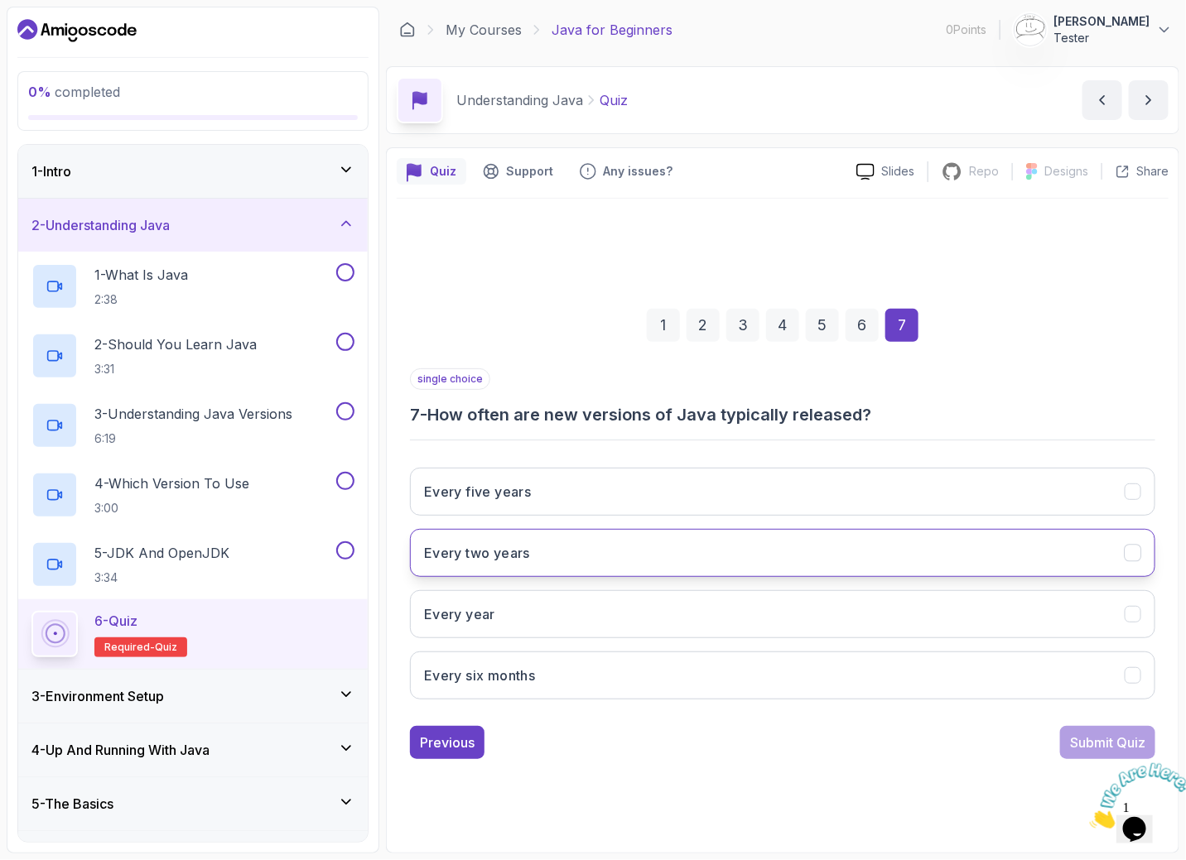
click at [1033, 560] on button "Every two years" at bounding box center [782, 553] width 745 height 48
click at [1108, 737] on div "Submit Quiz" at bounding box center [1107, 743] width 75 height 20
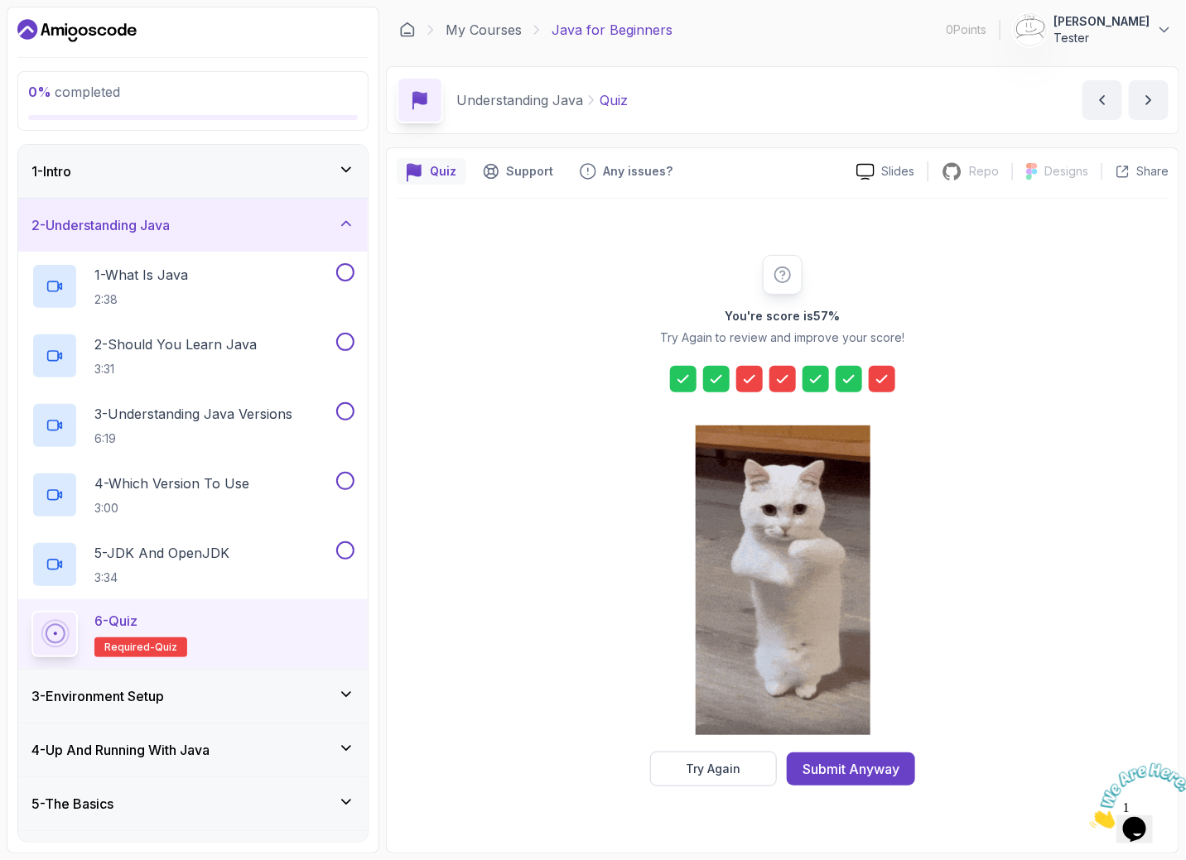
click at [717, 378] on icon at bounding box center [716, 379] width 17 height 17
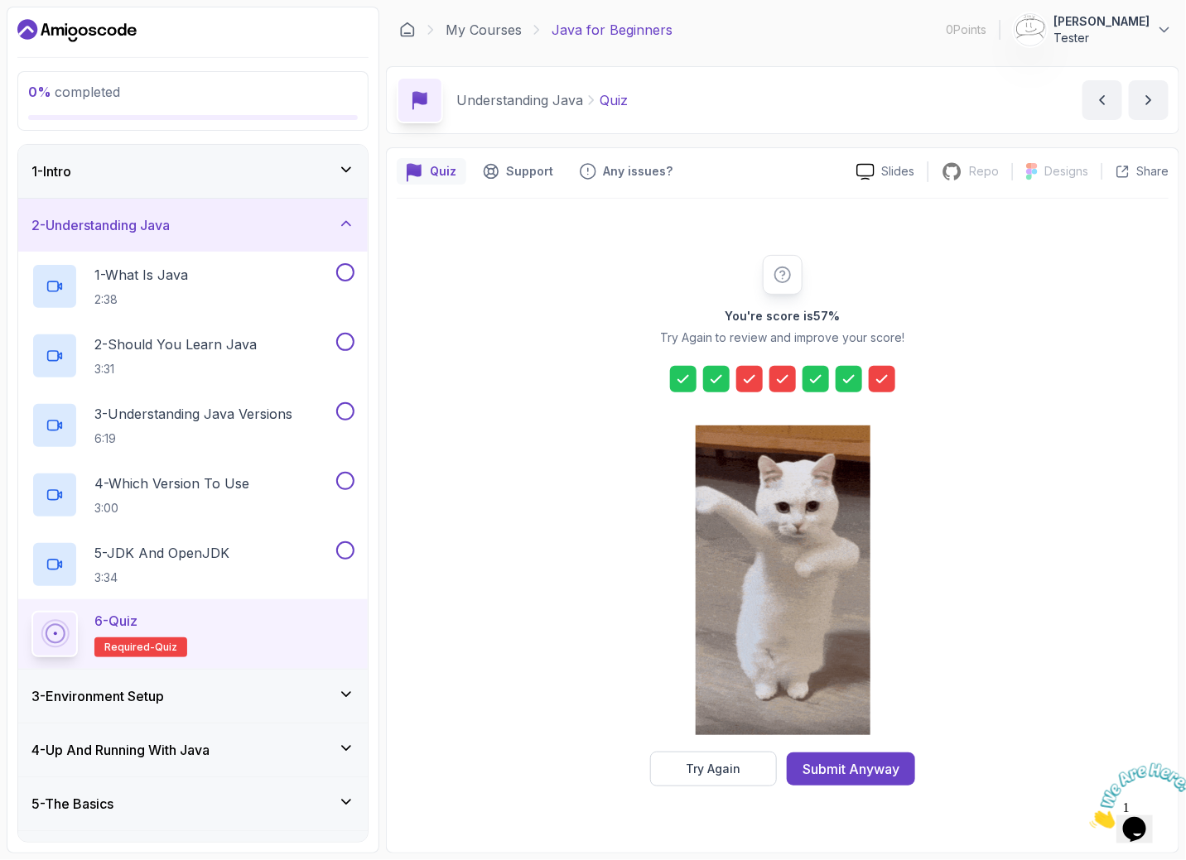
click at [735, 382] on div at bounding box center [782, 379] width 225 height 26
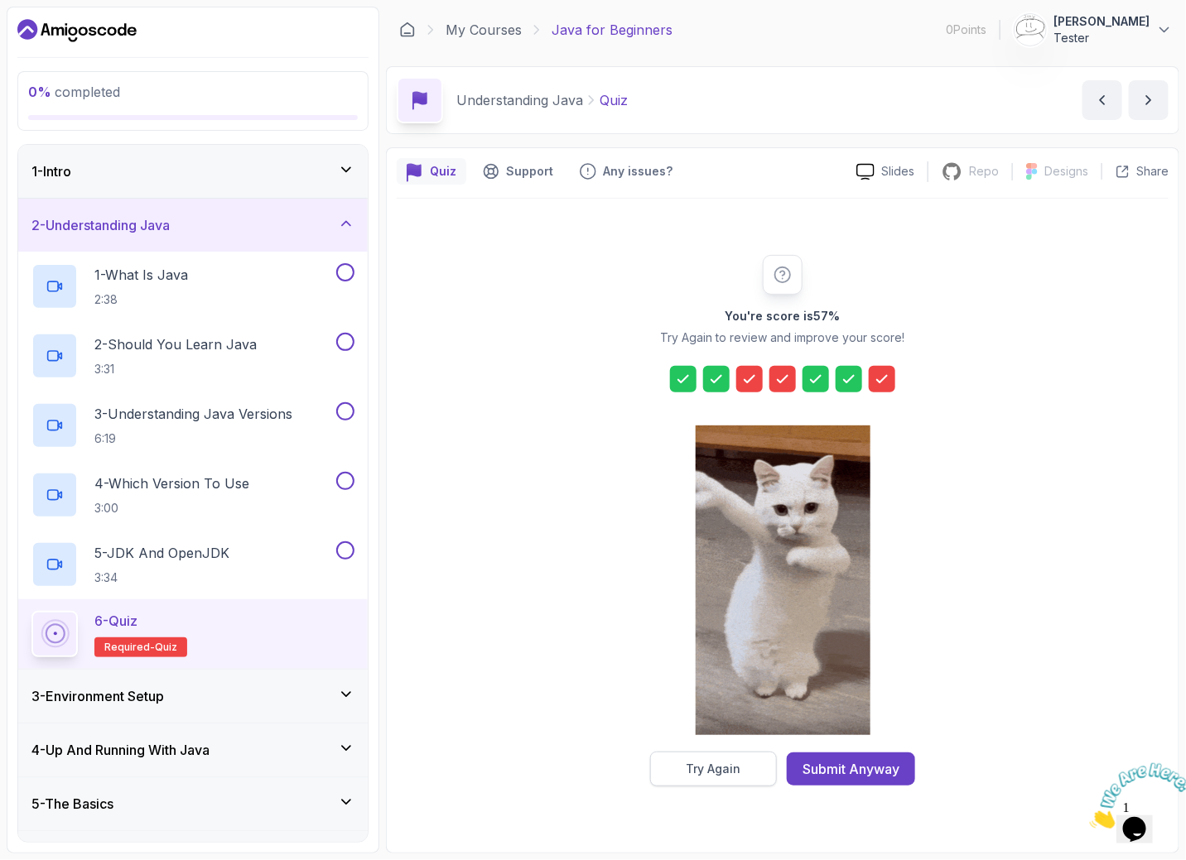
click at [743, 771] on button "Try Again" at bounding box center [713, 769] width 127 height 35
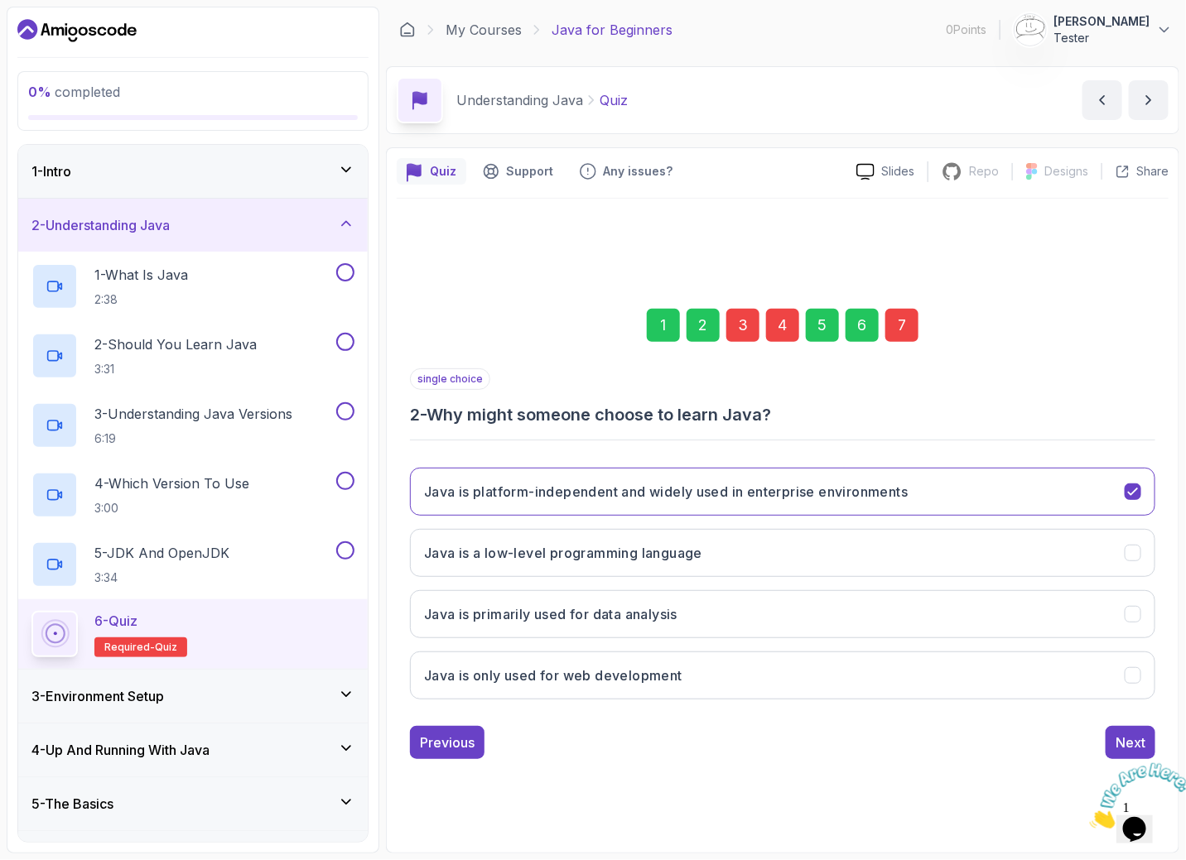
click at [745, 324] on div "3" at bounding box center [742, 325] width 33 height 33
click at [742, 325] on div "3" at bounding box center [742, 325] width 33 height 33
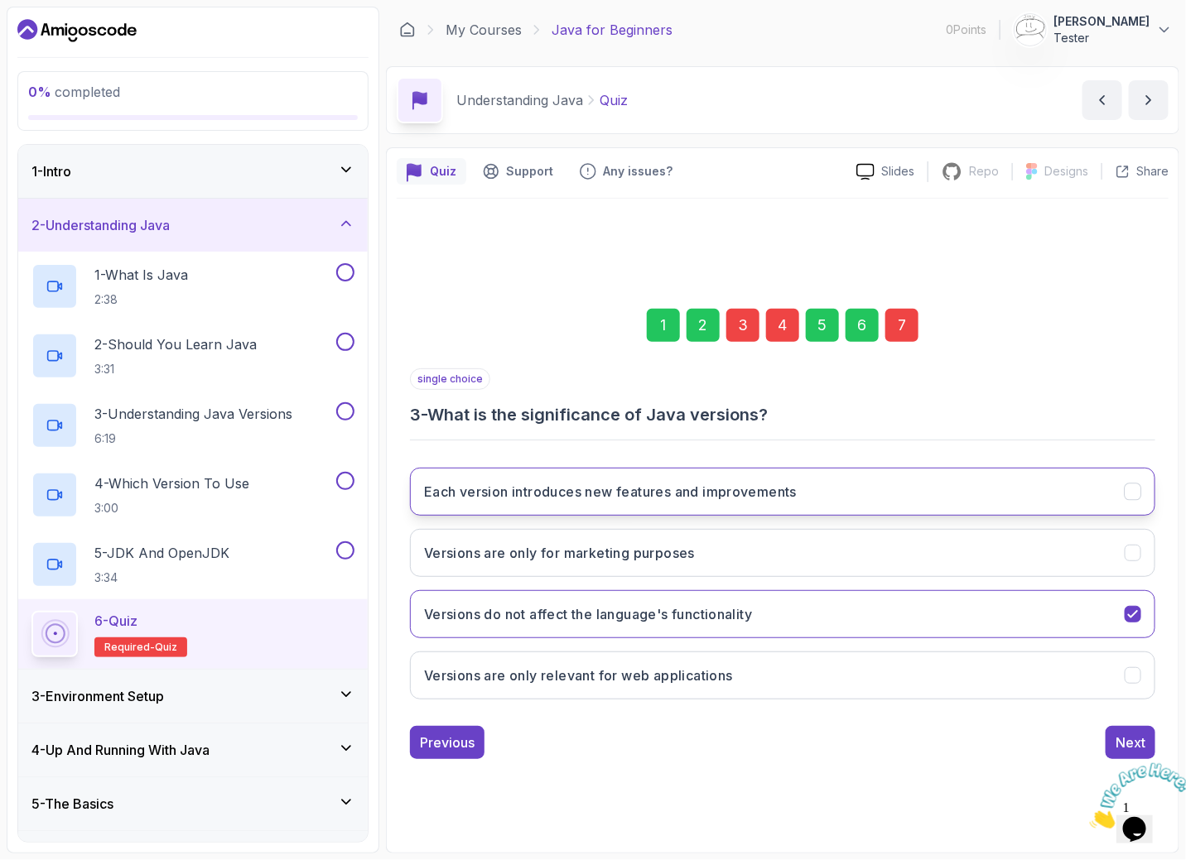
click at [805, 484] on button "Each version introduces new features and improvements" at bounding box center [782, 492] width 745 height 48
click at [783, 323] on div "4" at bounding box center [782, 325] width 33 height 33
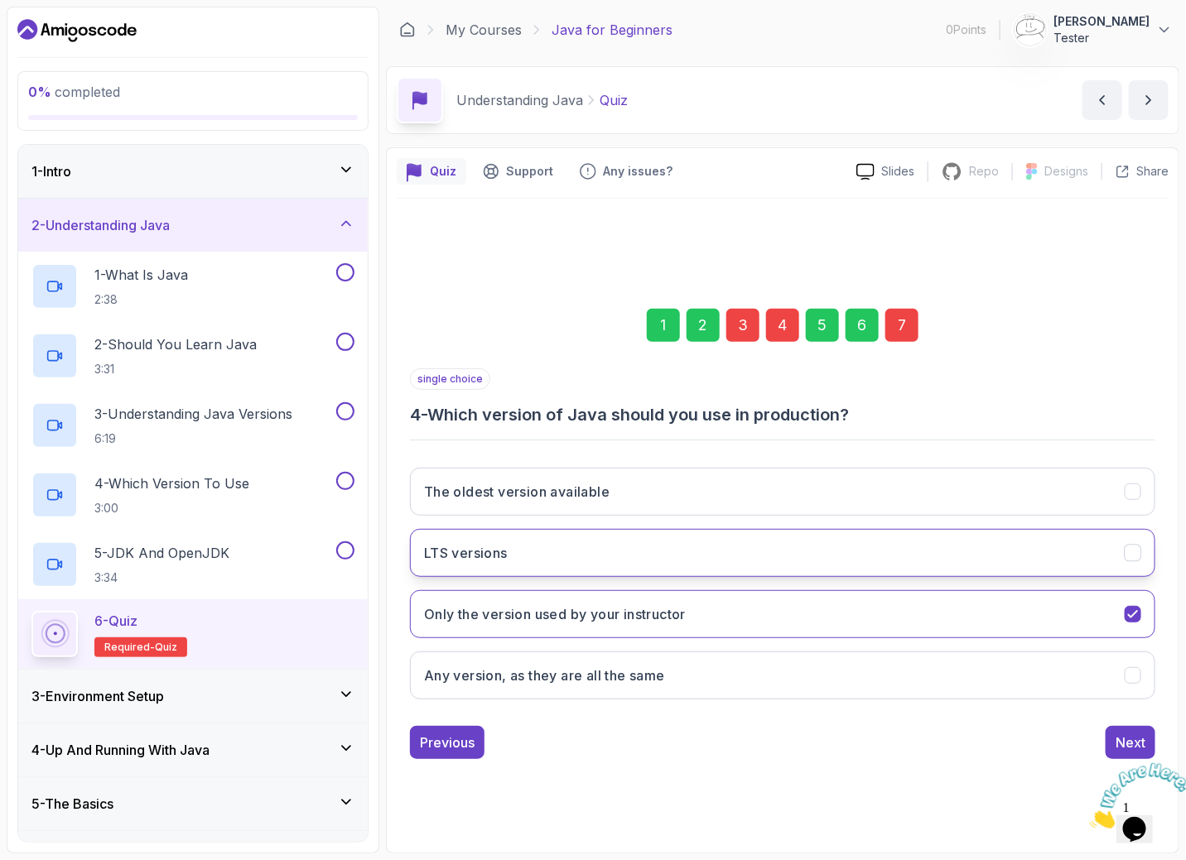
click at [725, 546] on button "LTS versions" at bounding box center [782, 553] width 745 height 48
click at [893, 330] on div "7" at bounding box center [901, 325] width 33 height 33
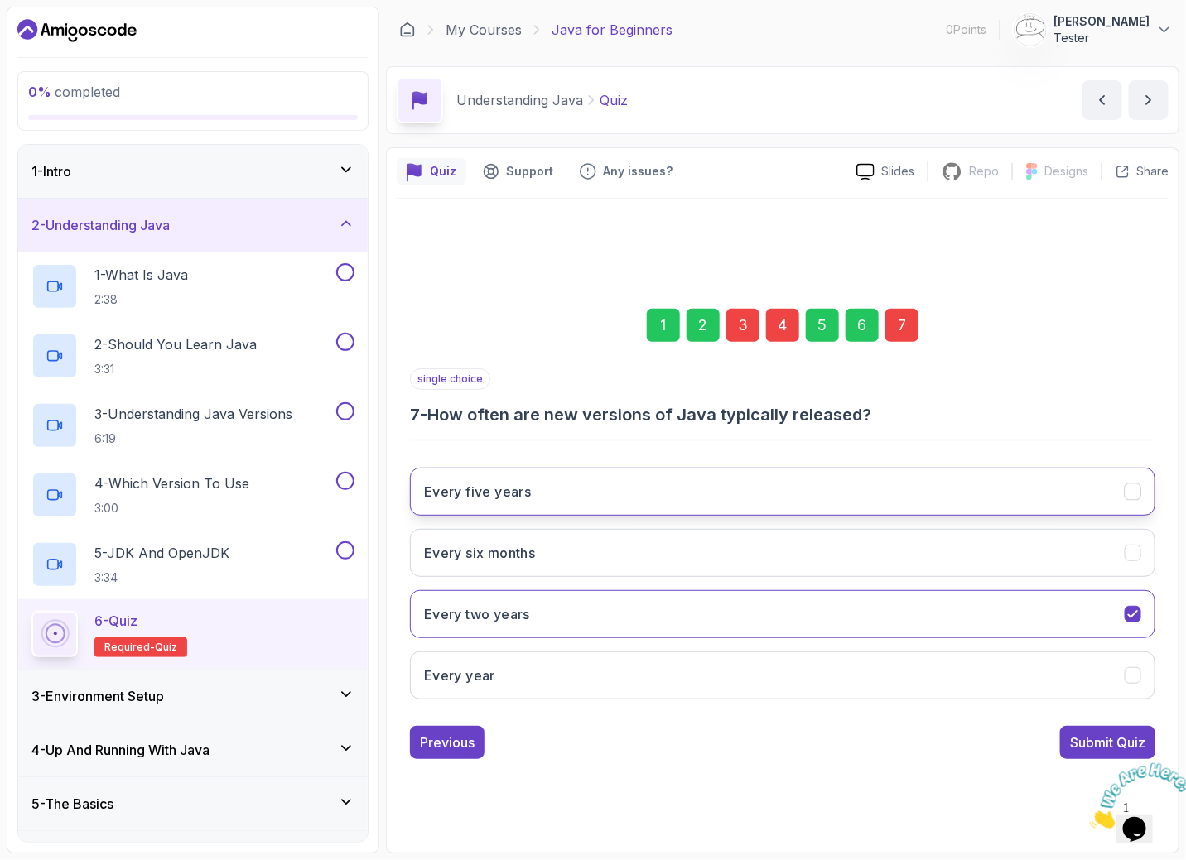
click at [769, 483] on button "Every five years" at bounding box center [782, 492] width 745 height 48
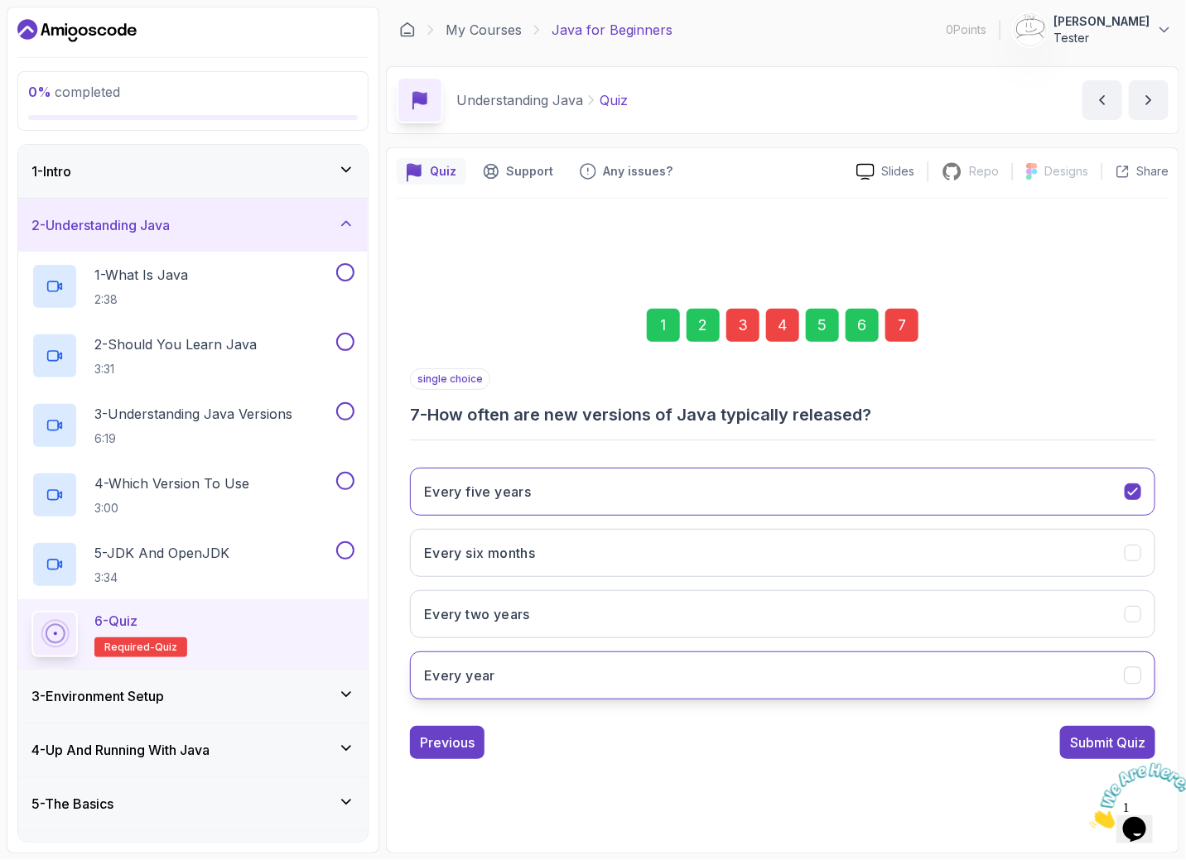
click at [1061, 685] on button "Every year" at bounding box center [782, 676] width 745 height 48
click at [1094, 733] on div "Submit Quiz" at bounding box center [1107, 743] width 75 height 20
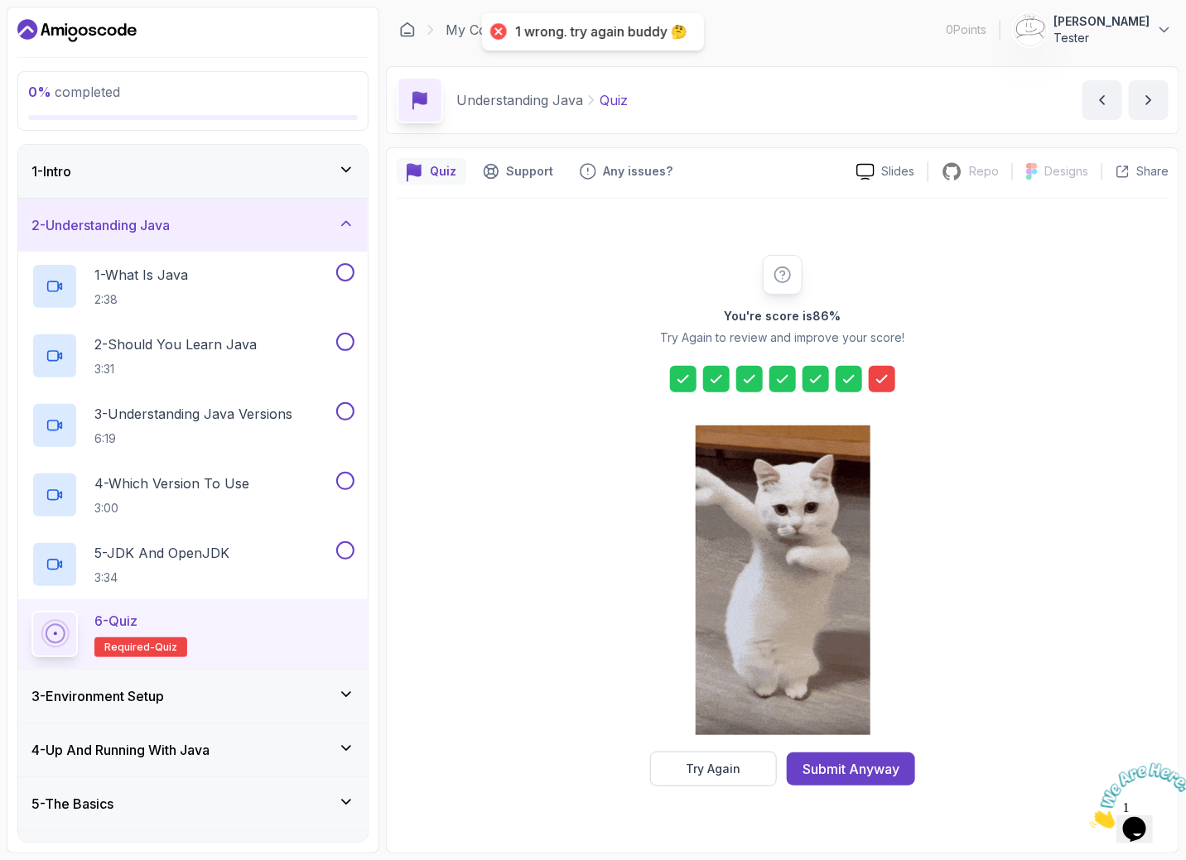
click at [883, 387] on icon at bounding box center [882, 379] width 17 height 17
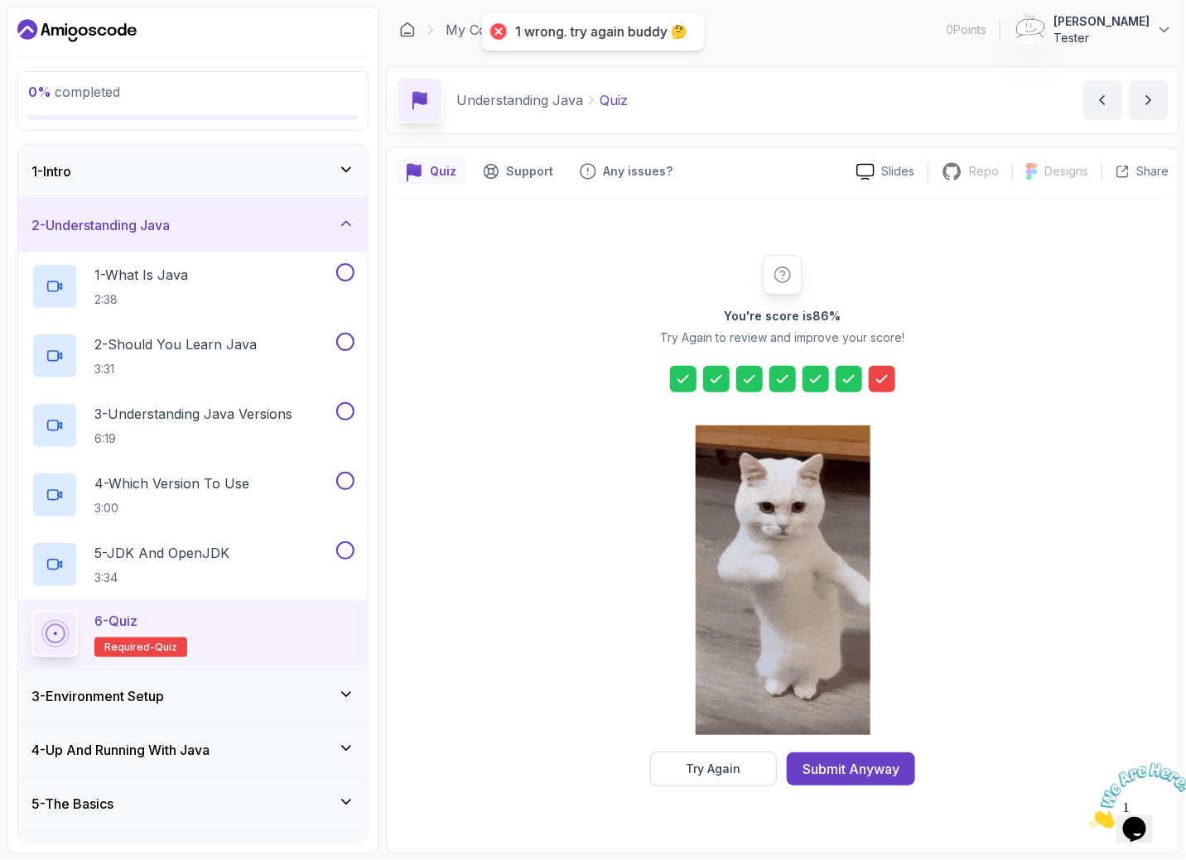
click at [870, 362] on div "You're score is 86 % Try Again to review and improve your score! Try Again Subm…" at bounding box center [783, 521] width 318 height 532
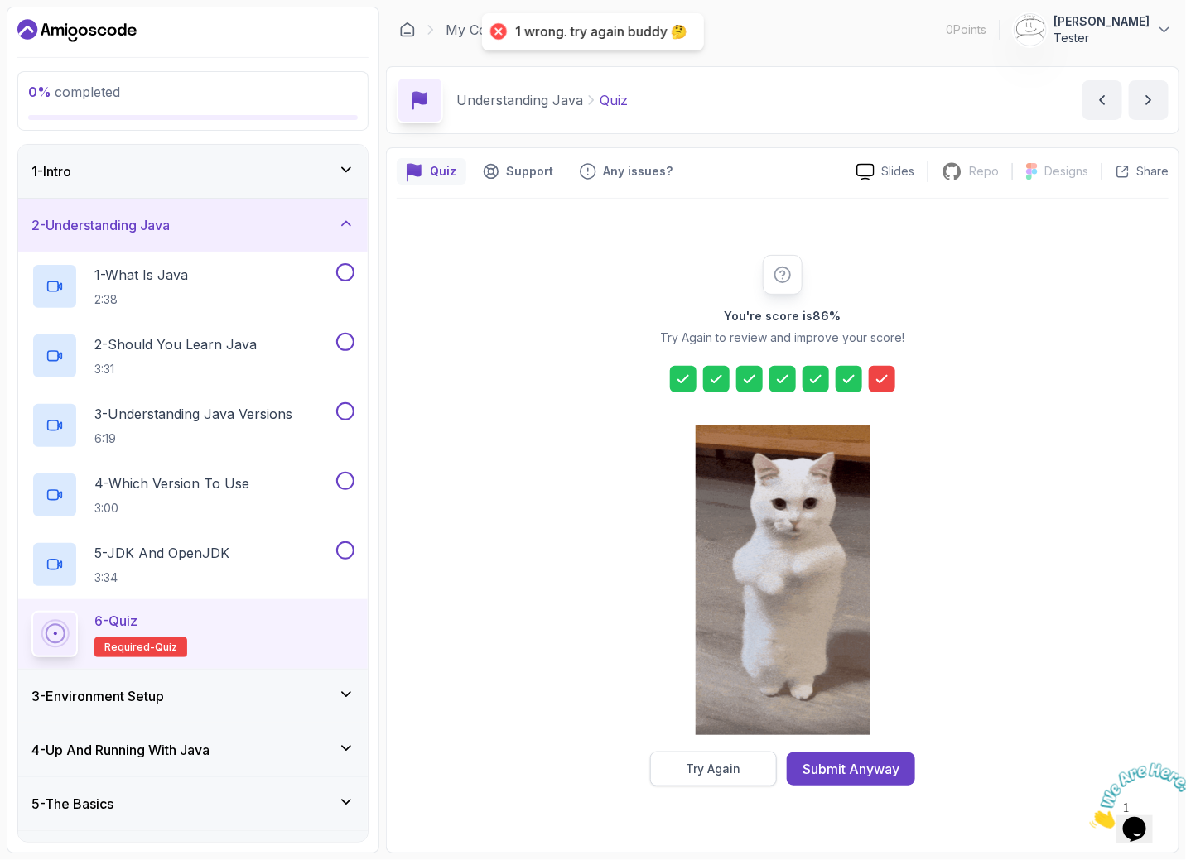
click at [725, 772] on div "Try Again" at bounding box center [714, 769] width 55 height 17
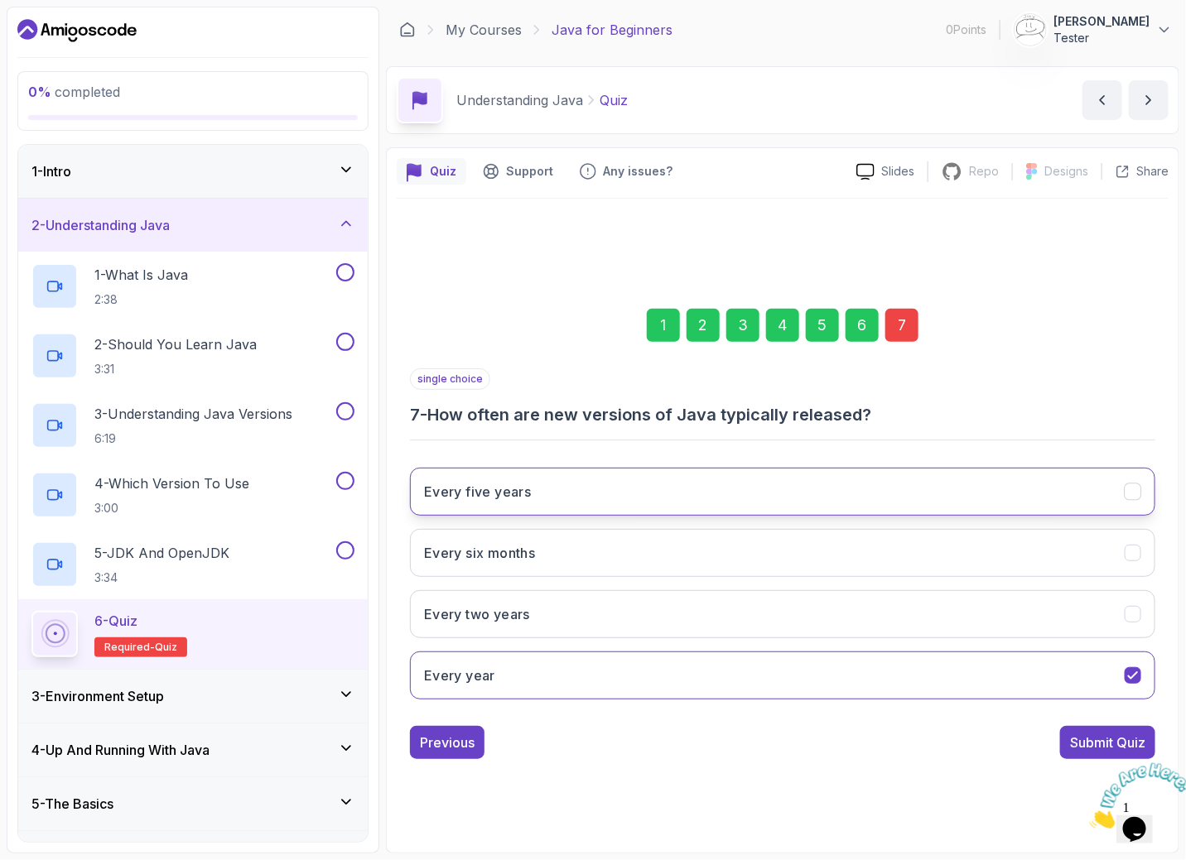
drag, startPoint x: 991, startPoint y: 497, endPoint x: 995, endPoint y: 508, distance: 12.3
click at [992, 497] on button "Every five years" at bounding box center [782, 492] width 745 height 48
click at [1101, 736] on div "Submit Quiz" at bounding box center [1107, 743] width 75 height 20
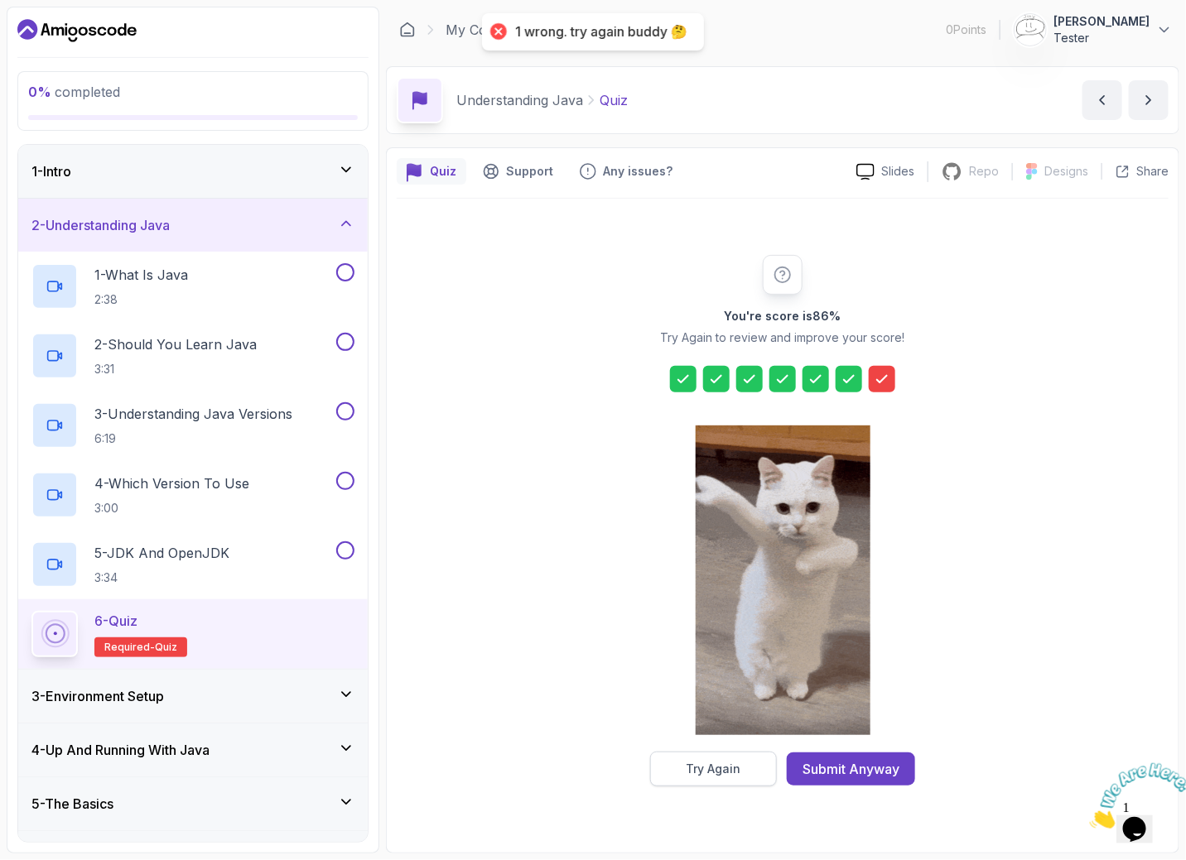
click at [739, 761] on button "Try Again" at bounding box center [713, 769] width 127 height 35
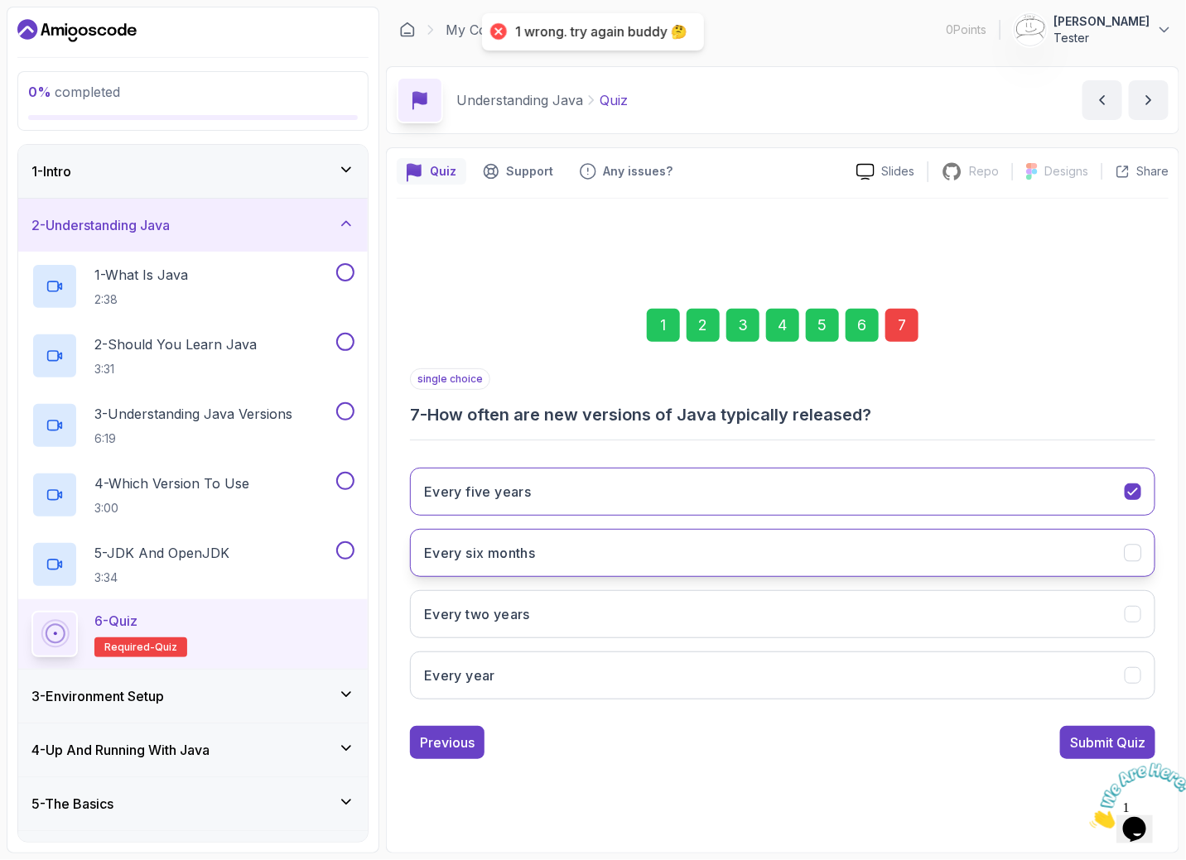
click at [696, 561] on button "Every six months" at bounding box center [782, 553] width 745 height 48
click at [1062, 743] on button "Submit Quiz" at bounding box center [1107, 742] width 95 height 33
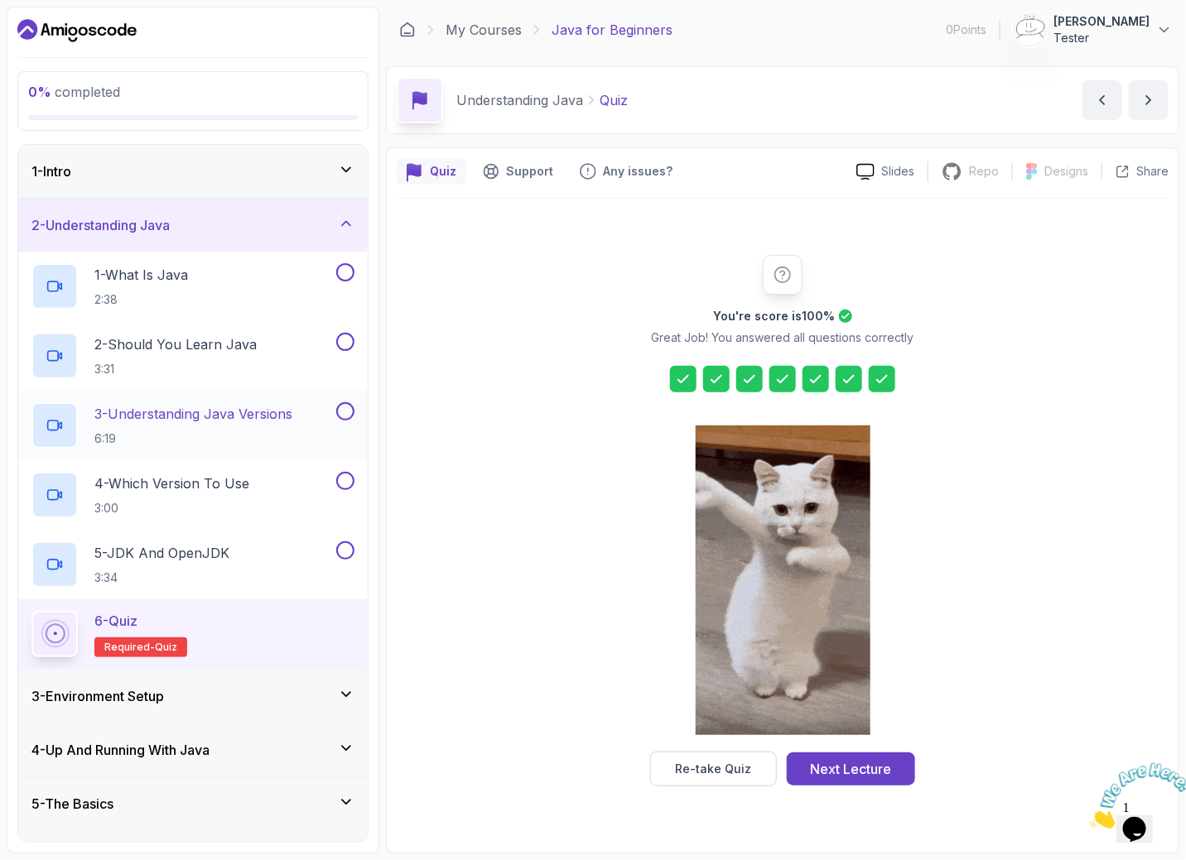
click at [257, 426] on h2 "3 - Understanding Java Versions 6:19" at bounding box center [193, 425] width 198 height 43
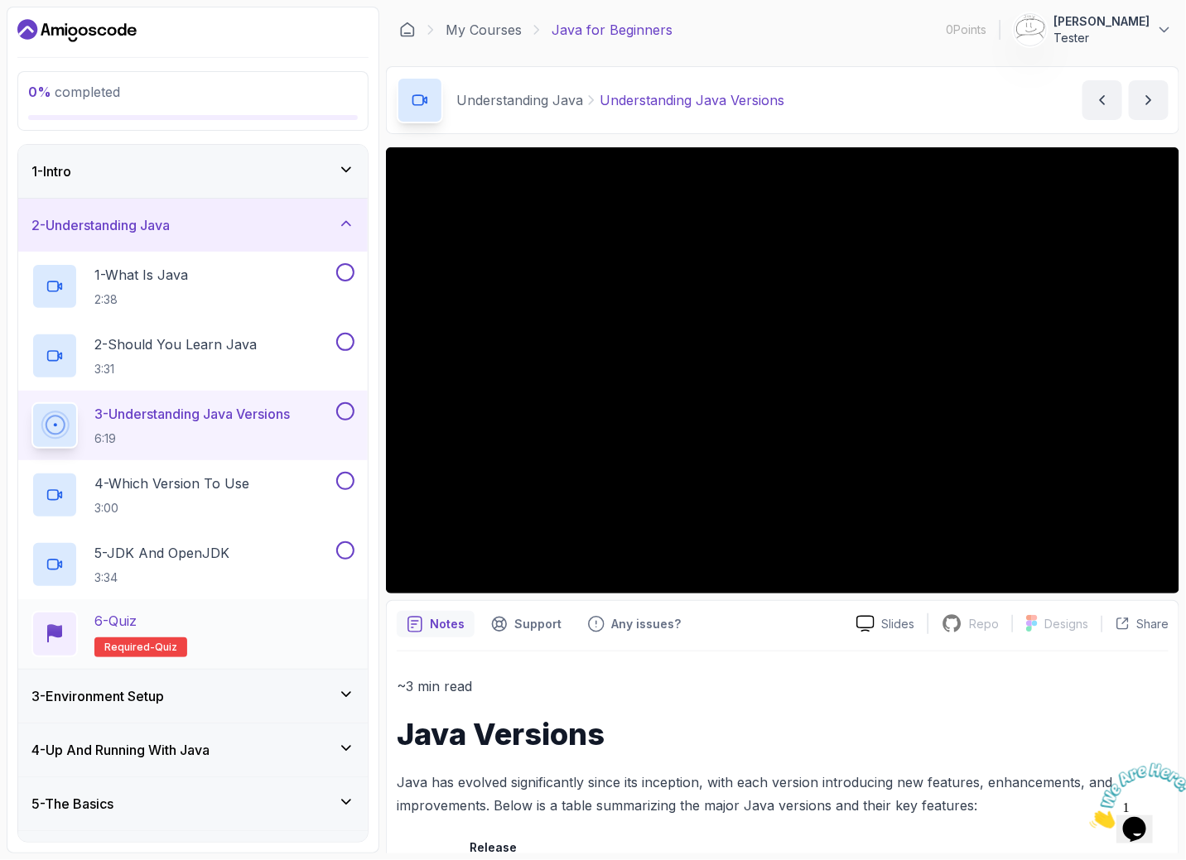
click at [229, 600] on div "6 - Quiz Required- quiz" at bounding box center [192, 635] width 349 height 70
click at [248, 617] on div "6 - Quiz Required- quiz" at bounding box center [192, 634] width 323 height 46
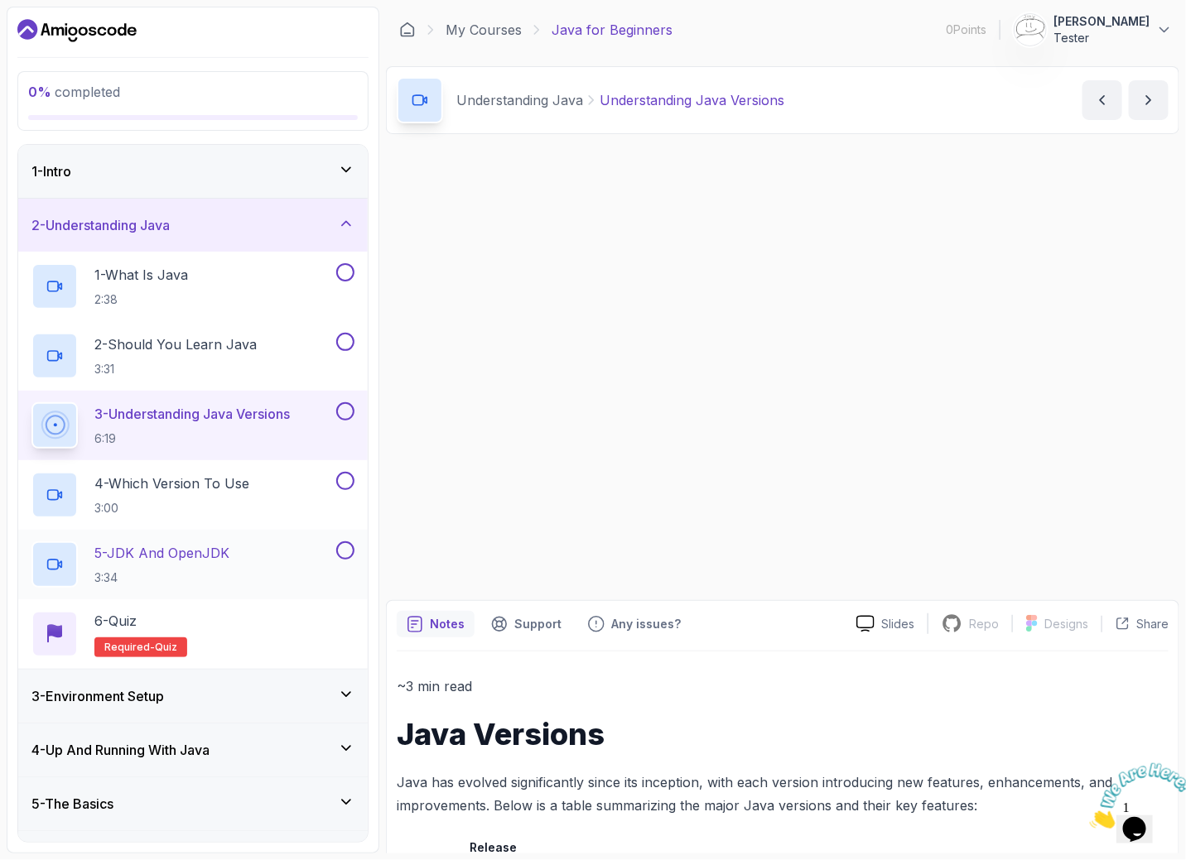
click at [254, 575] on div "5 - JDK And OpenJDK 3:34" at bounding box center [181, 565] width 301 height 46
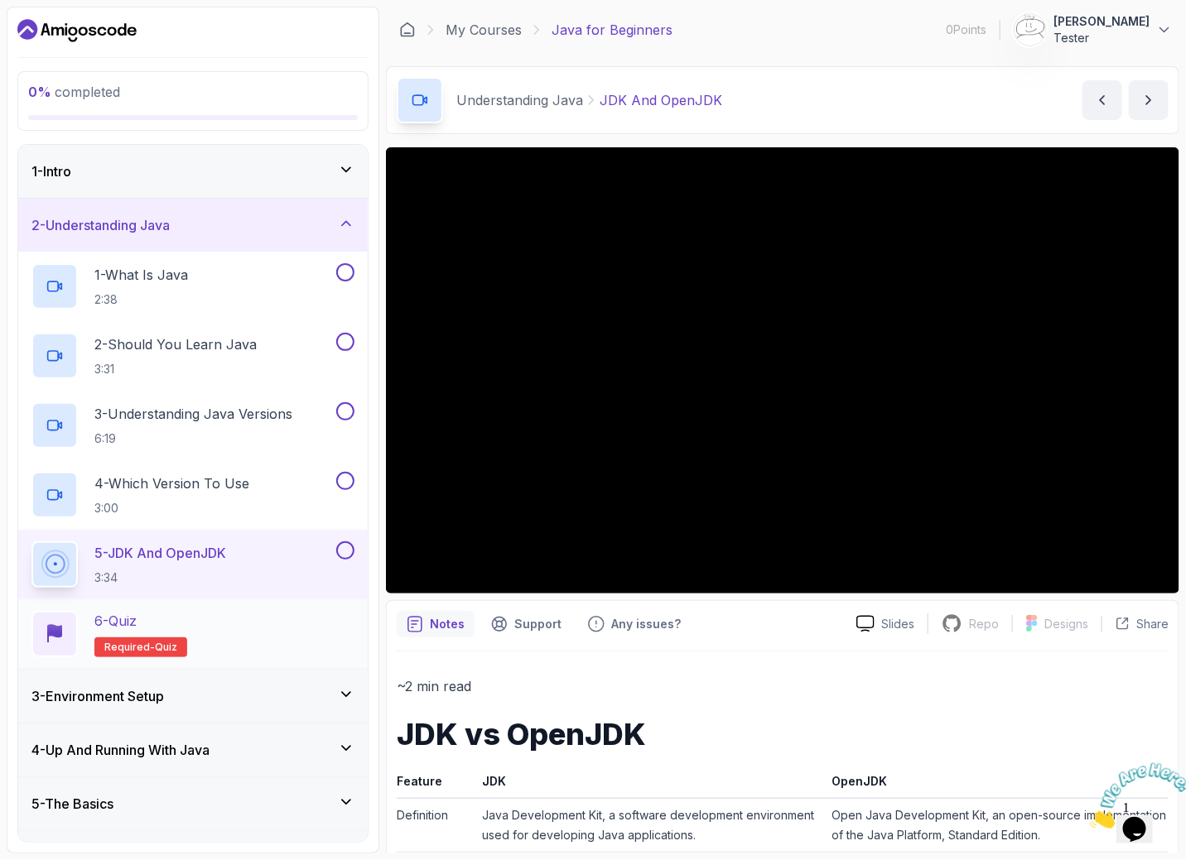
click at [257, 616] on div "6 - Quiz Required- quiz" at bounding box center [192, 634] width 323 height 46
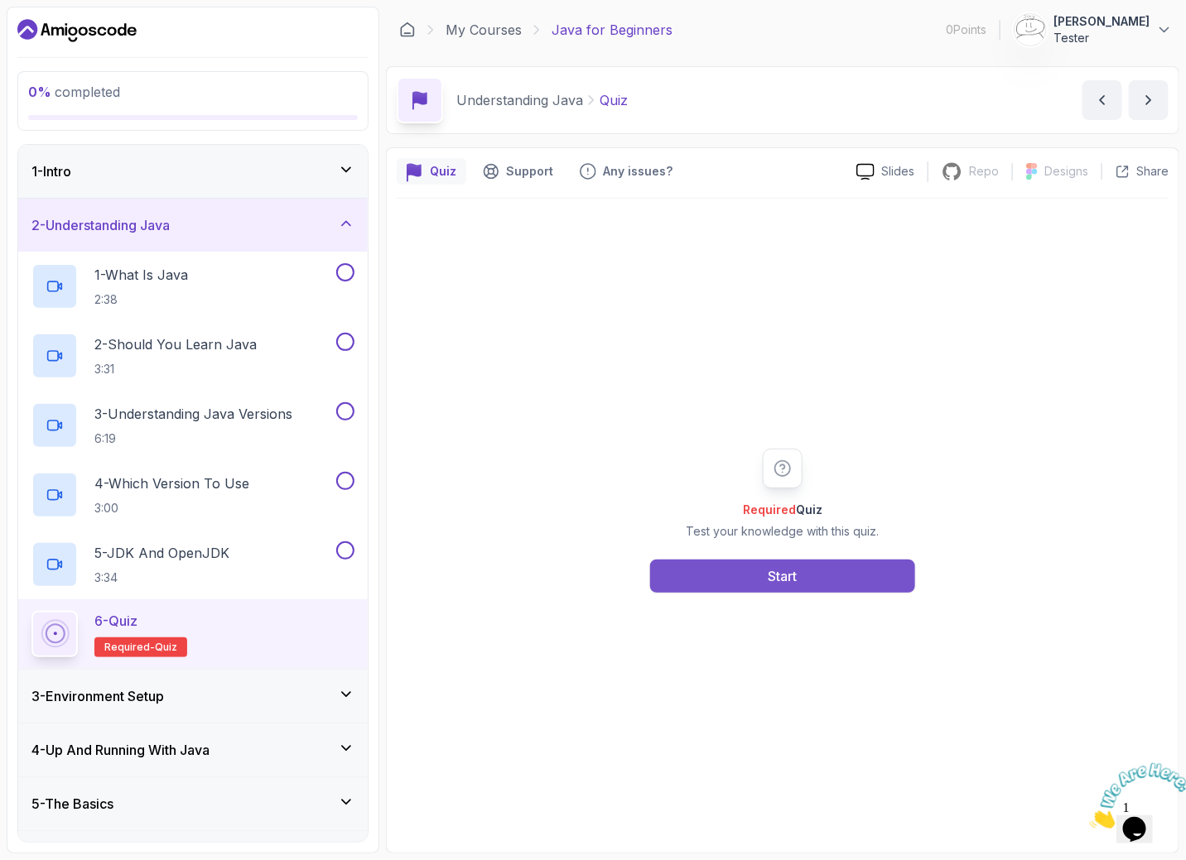
click at [800, 575] on button "Start" at bounding box center [782, 576] width 265 height 33
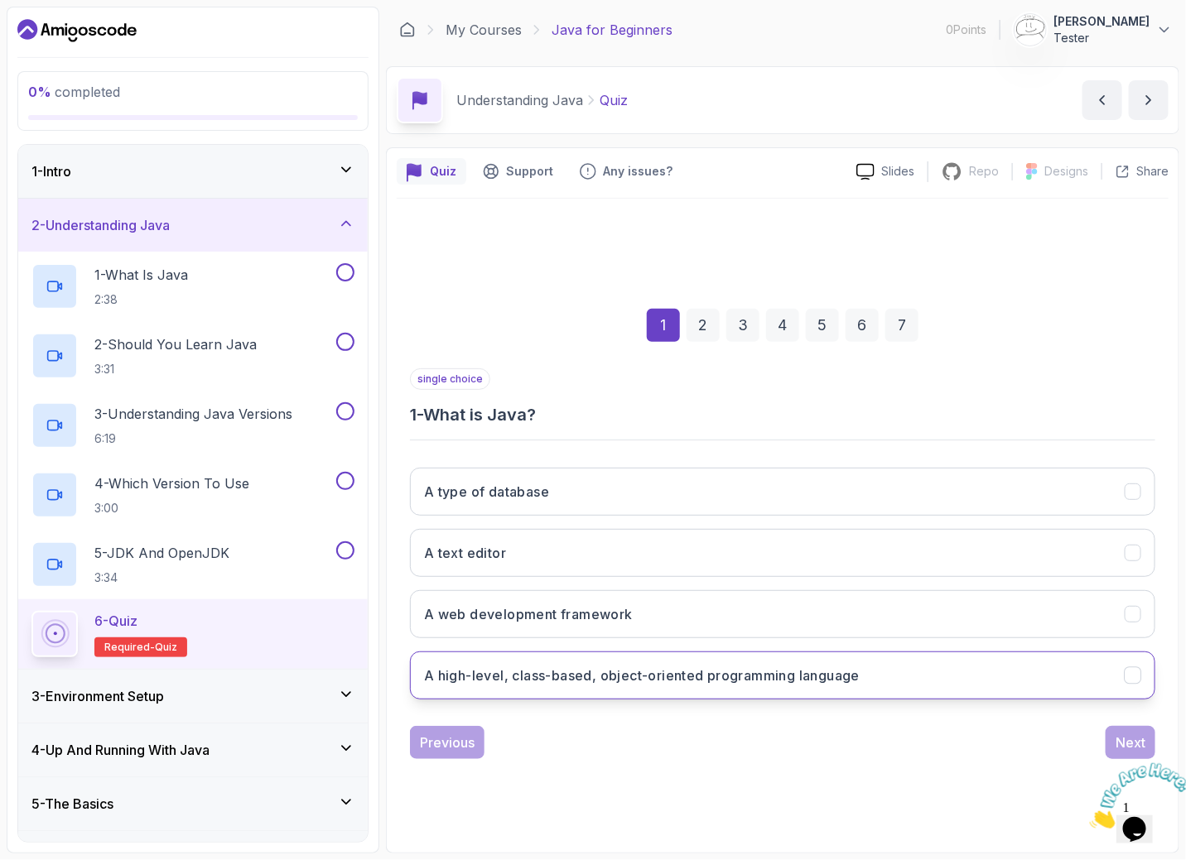
click at [677, 677] on h3 "A high-level, class-based, object-oriented programming language" at bounding box center [642, 676] width 436 height 20
click at [1121, 742] on div "Next" at bounding box center [1130, 743] width 30 height 20
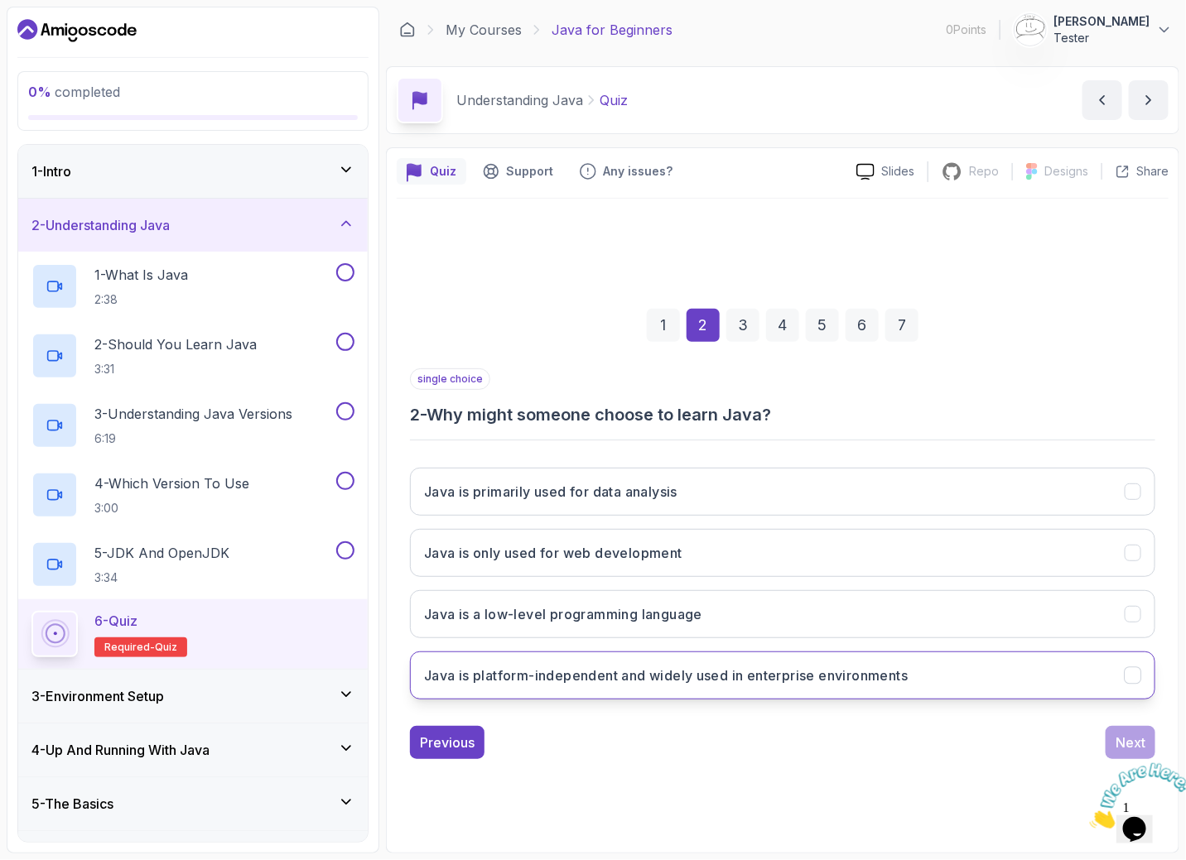
click at [1031, 680] on button "Java is platform-independent and widely used in enterprise environments" at bounding box center [782, 676] width 745 height 48
click at [1129, 733] on div "Next" at bounding box center [1130, 743] width 30 height 20
click at [766, 682] on h3 "Each version introduces new features and improvements" at bounding box center [610, 676] width 373 height 20
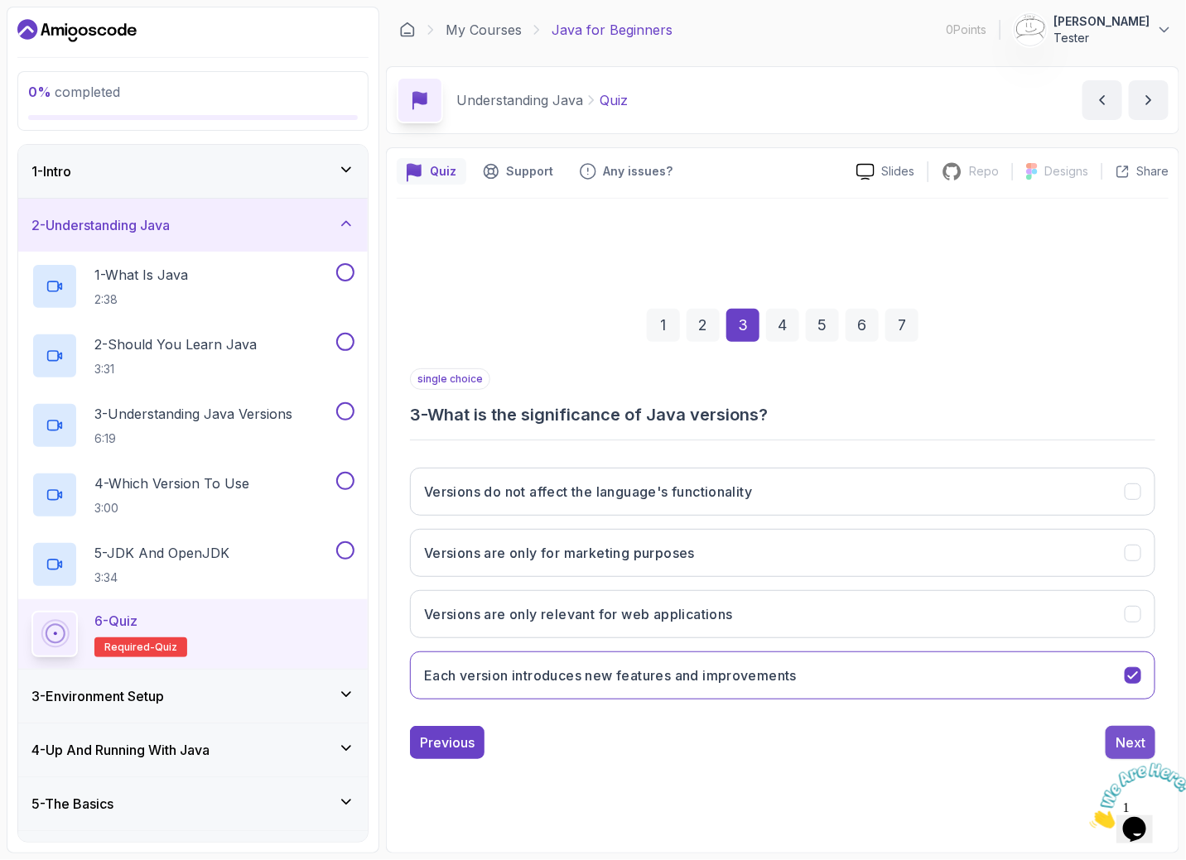
click at [1122, 749] on div "Next" at bounding box center [1130, 743] width 30 height 20
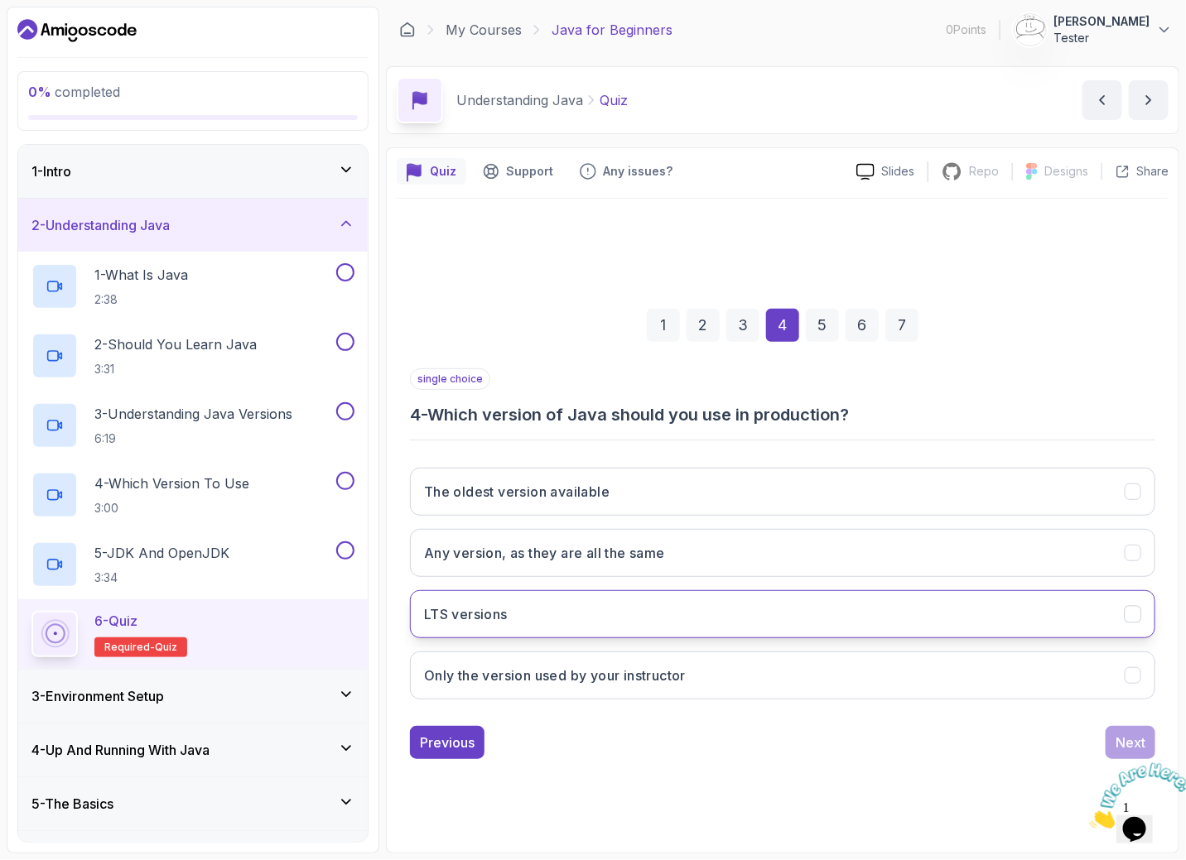
click at [957, 617] on button "LTS versions" at bounding box center [782, 614] width 745 height 48
click at [1138, 740] on div "Next" at bounding box center [1130, 743] width 30 height 20
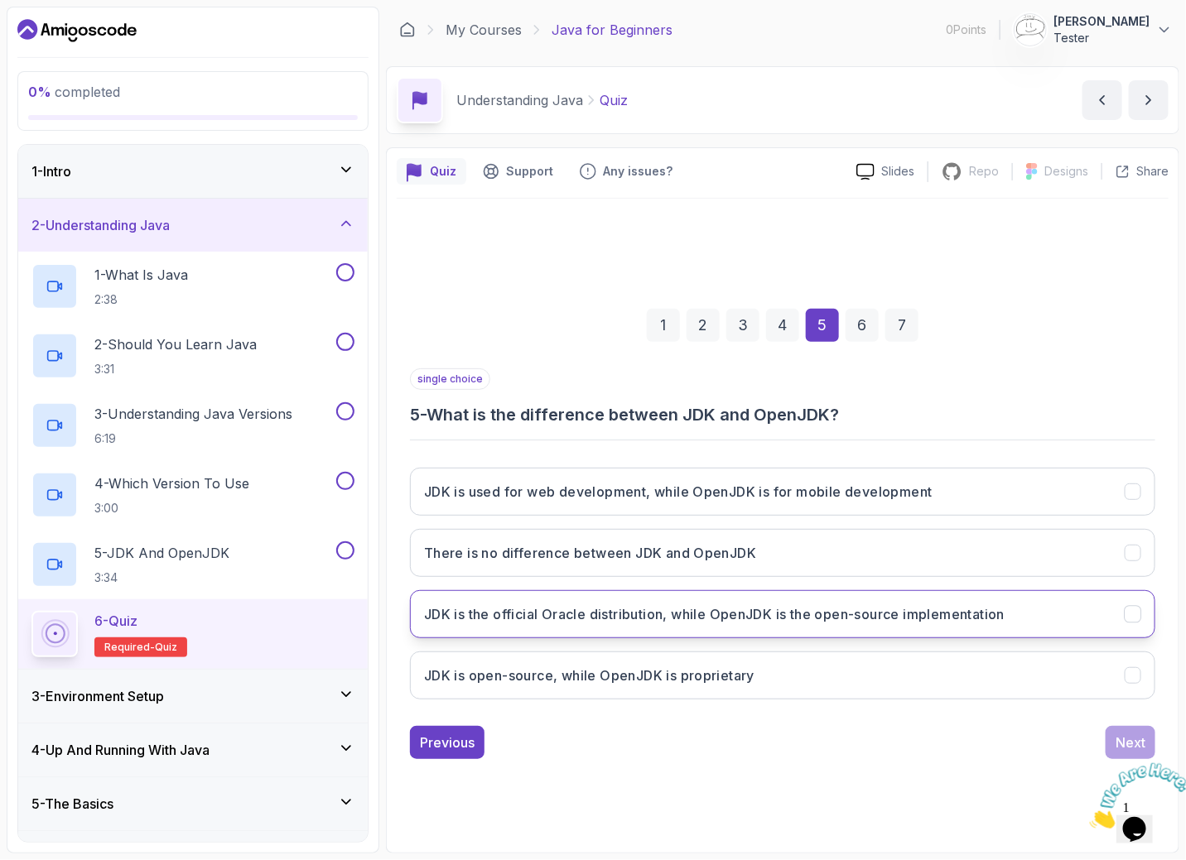
click at [662, 605] on h3 "JDK is the official Oracle distribution, while OpenJDK is the open-source imple…" at bounding box center [714, 615] width 581 height 20
click at [1115, 739] on button "Next" at bounding box center [1131, 742] width 50 height 33
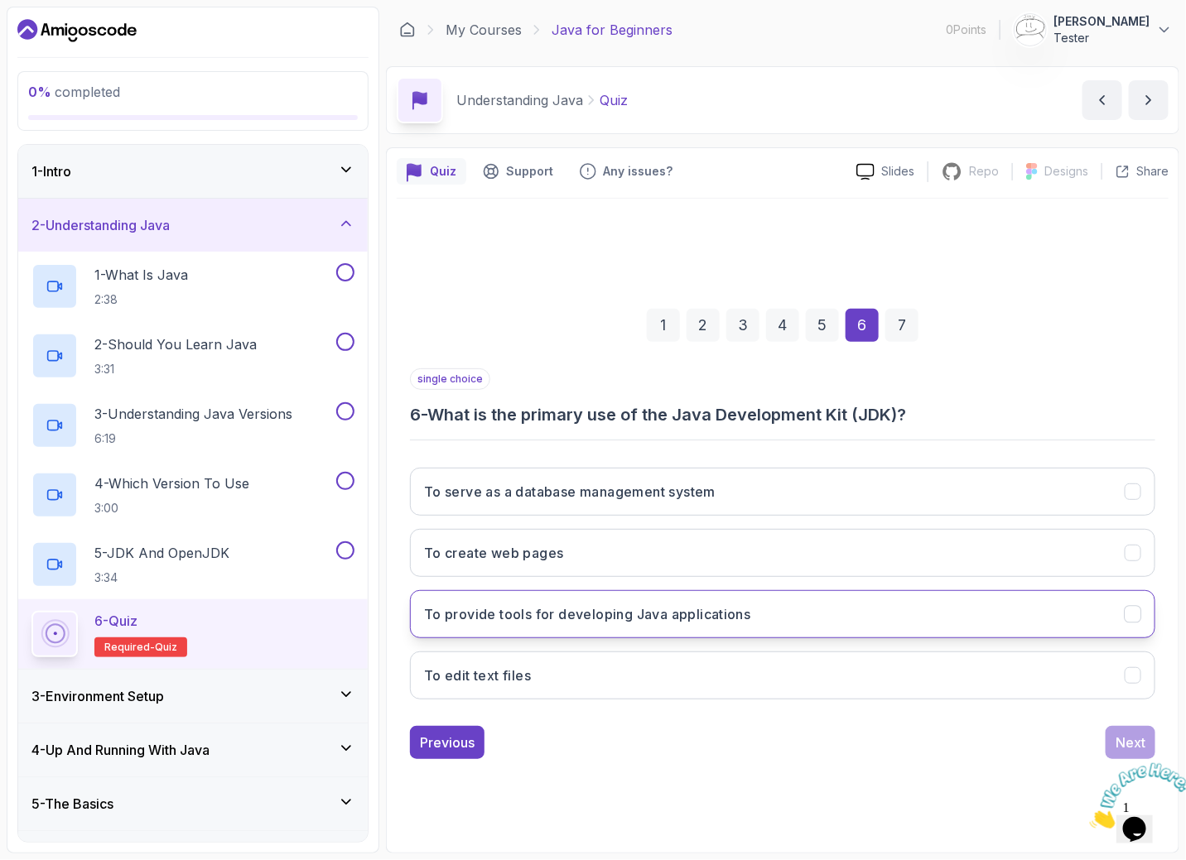
click at [661, 624] on h3 "To provide tools for developing Java applications" at bounding box center [587, 615] width 327 height 20
click at [1109, 735] on button "Next" at bounding box center [1131, 742] width 50 height 33
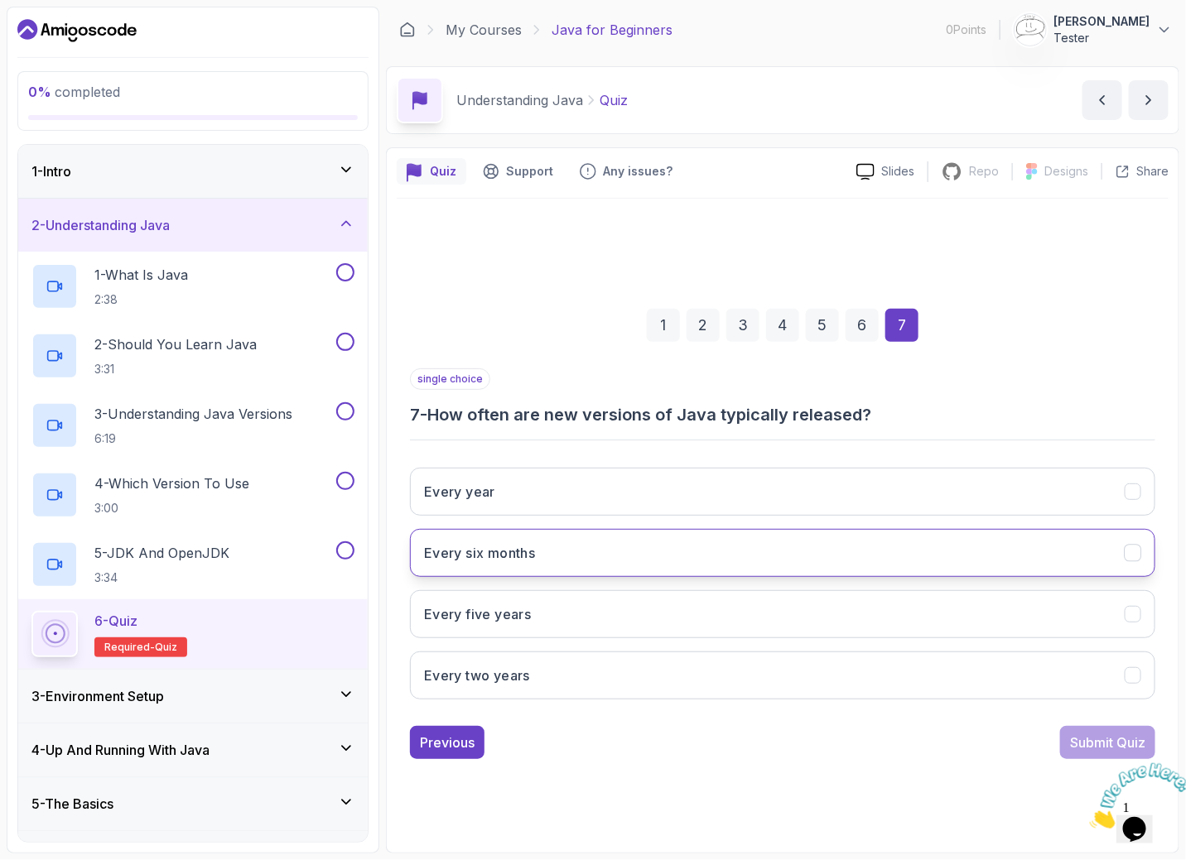
click at [764, 550] on button "Every six months" at bounding box center [782, 553] width 745 height 48
click at [1076, 726] on button "Submit Quiz" at bounding box center [1107, 742] width 95 height 33
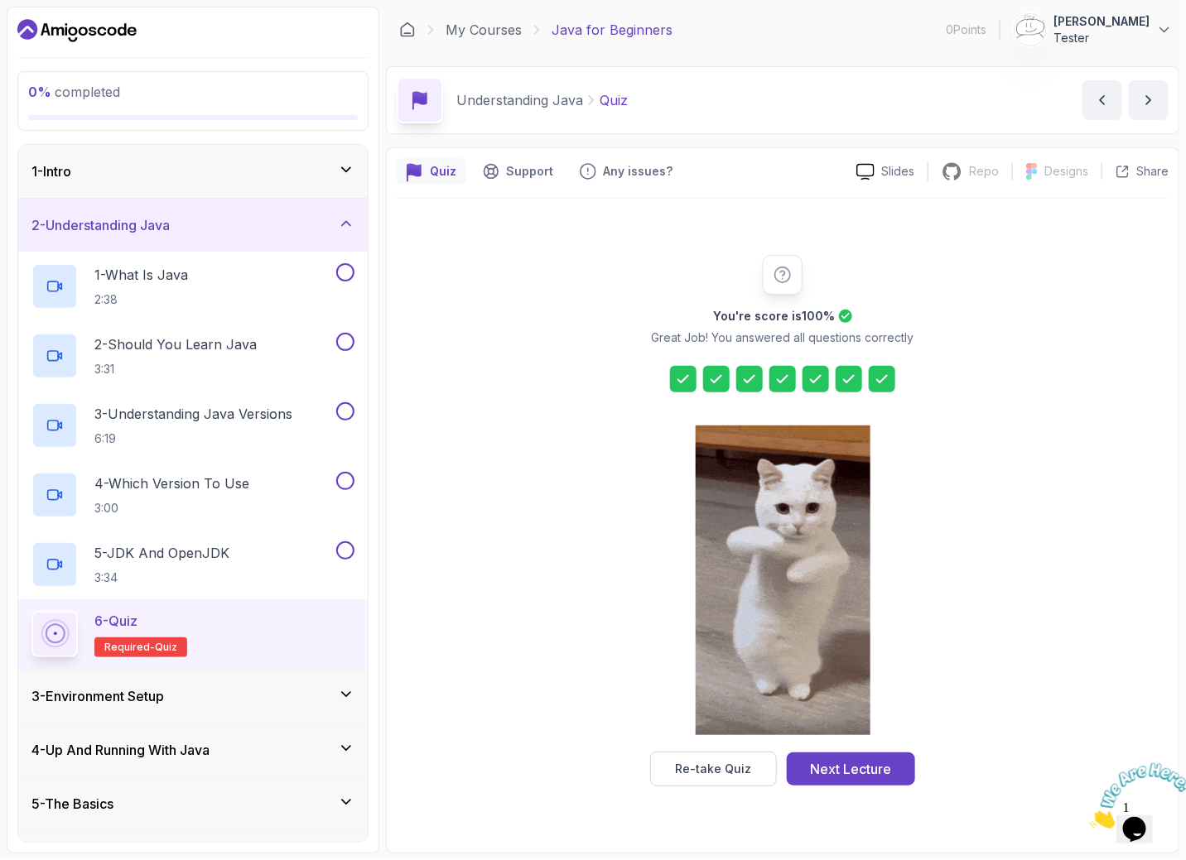
click at [245, 701] on div "3 - Environment Setup" at bounding box center [192, 697] width 323 height 20
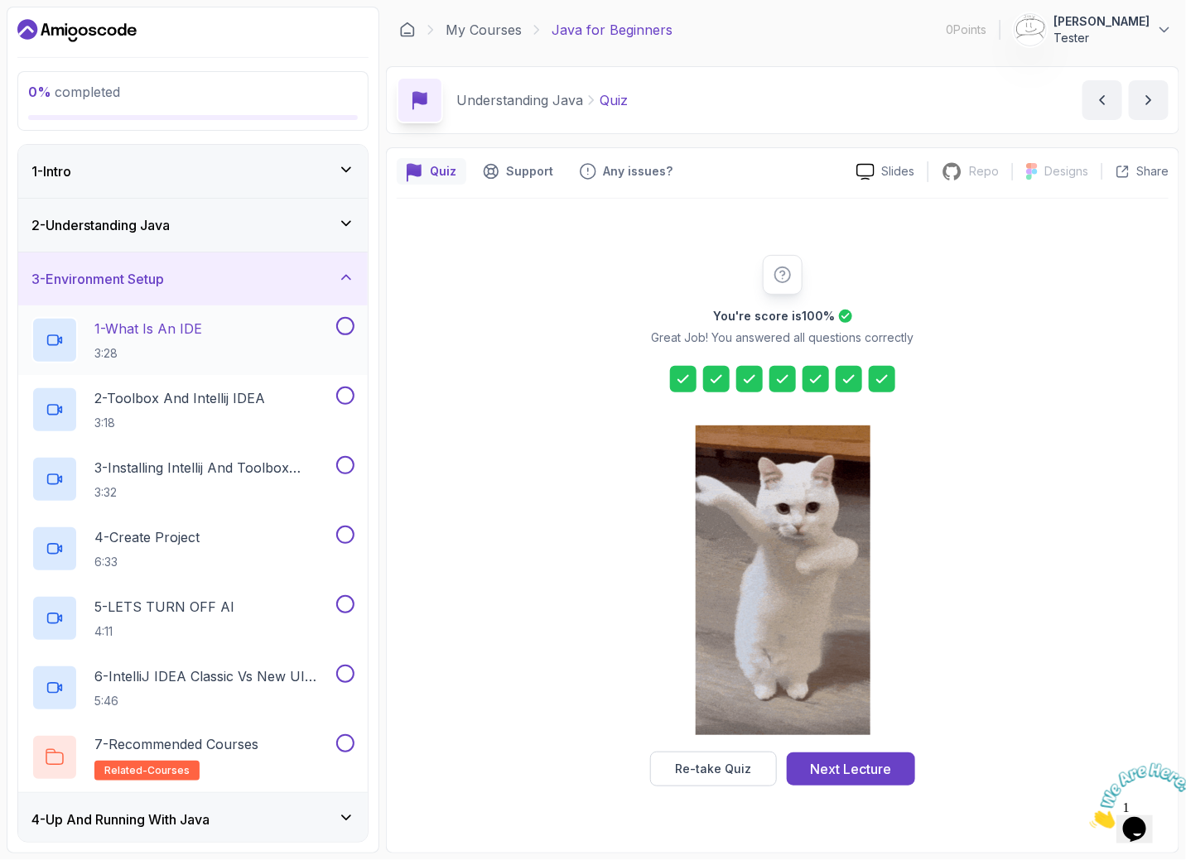
click at [279, 339] on div "1 - What Is An IDE 3:28" at bounding box center [181, 340] width 301 height 46
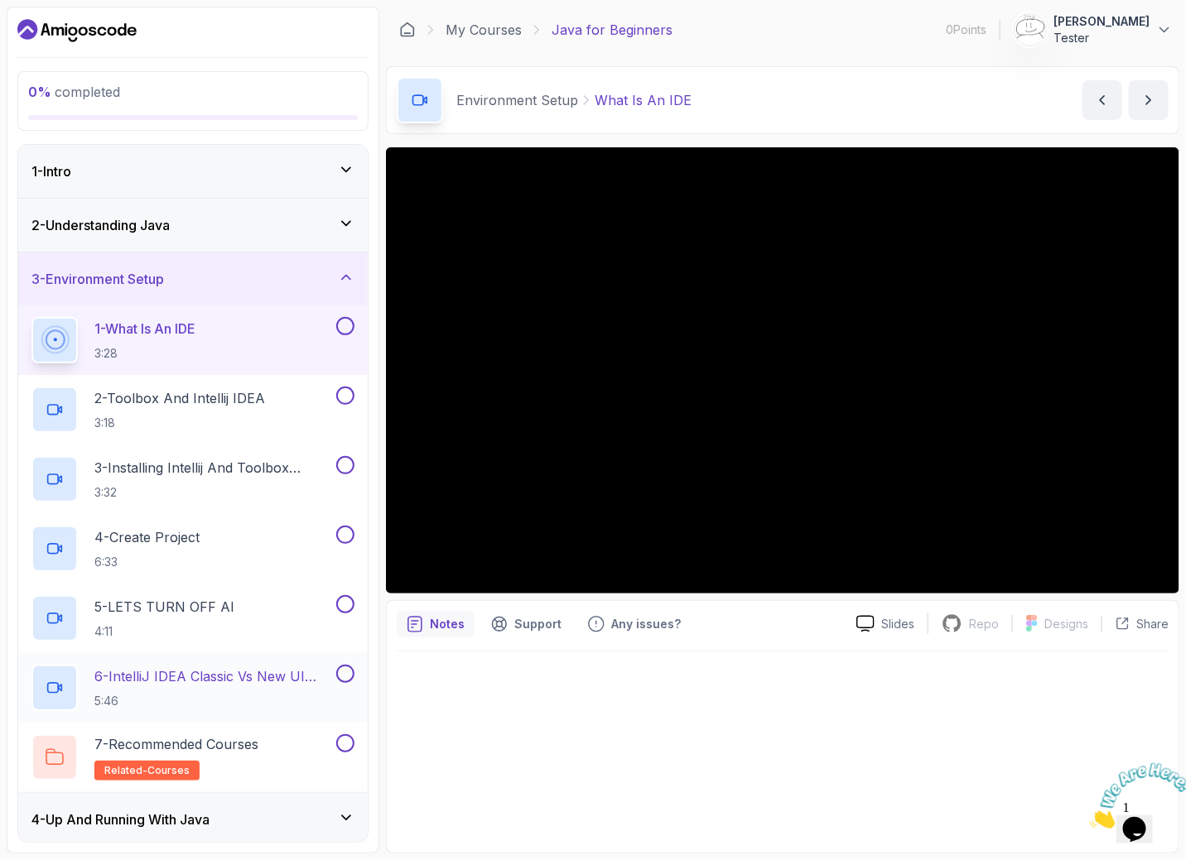
scroll to position [163, 0]
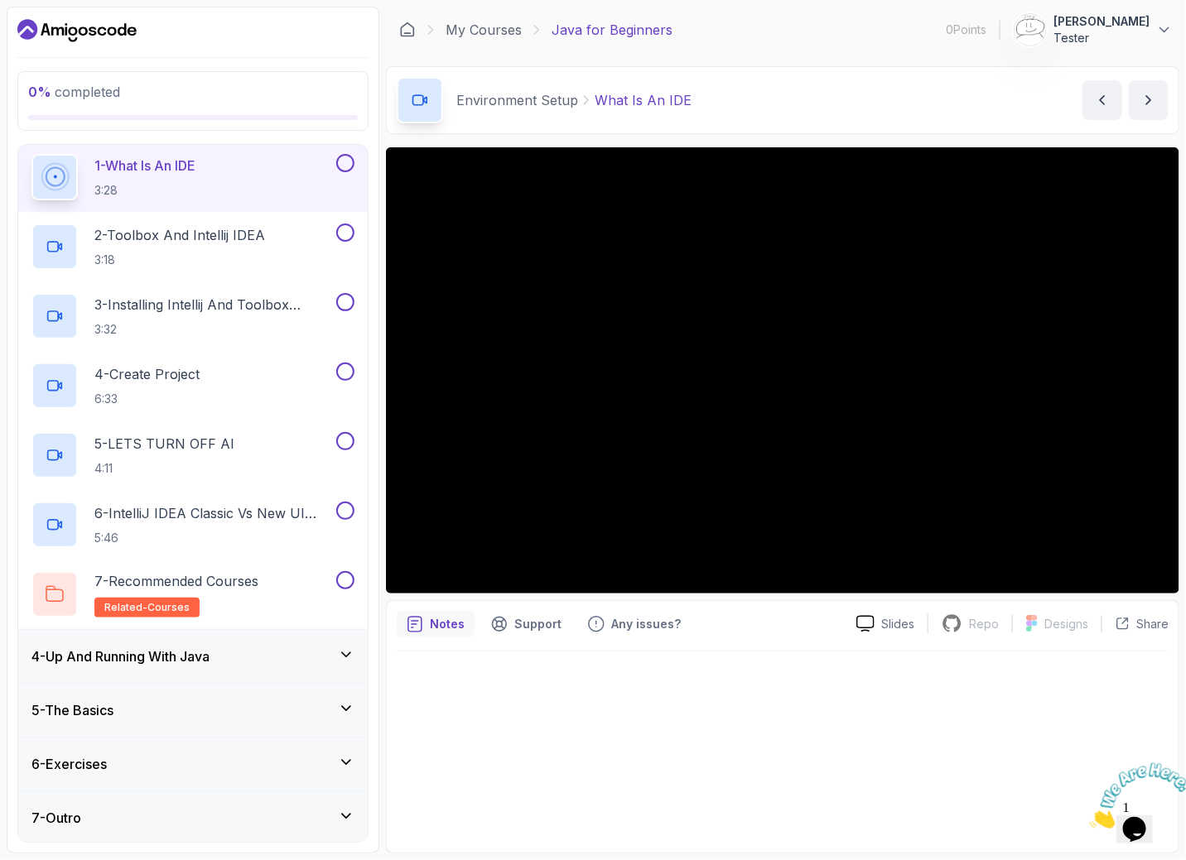
click at [315, 695] on div "5 - The Basics" at bounding box center [192, 710] width 349 height 53
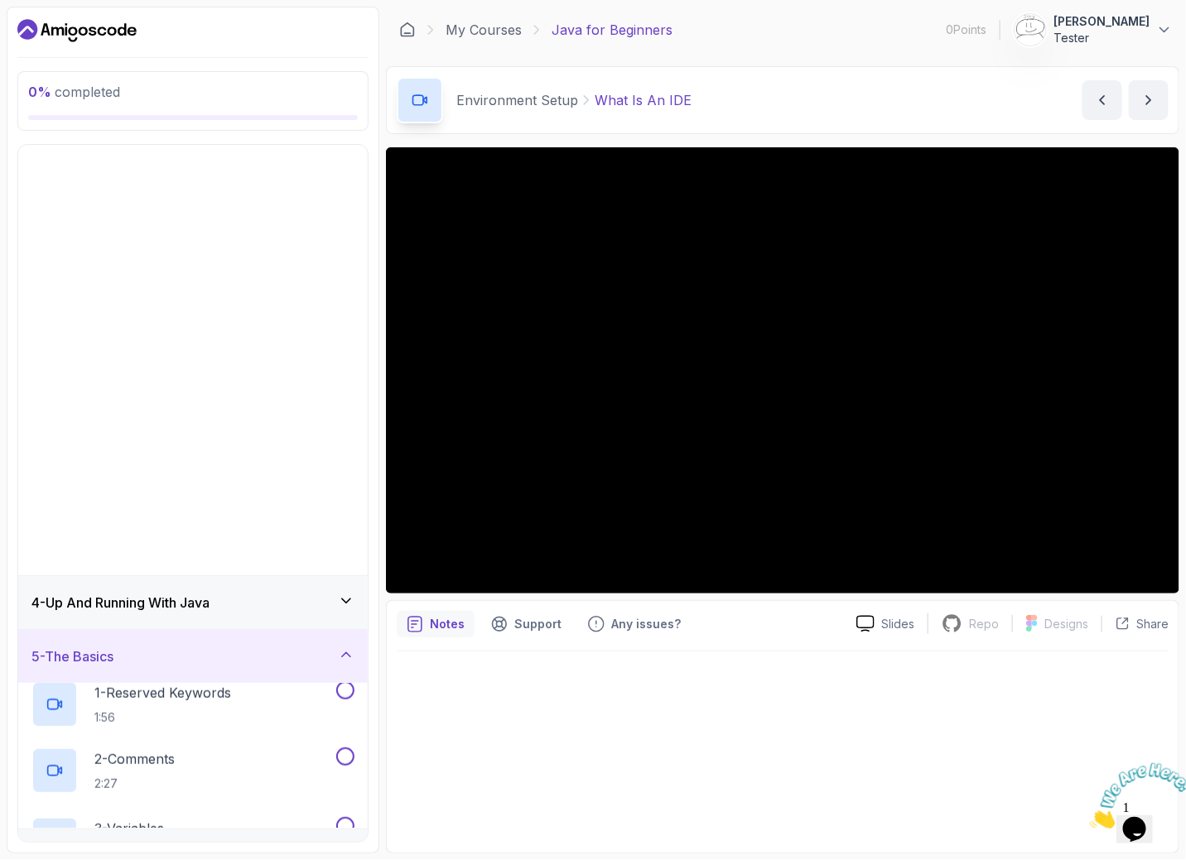
scroll to position [0, 0]
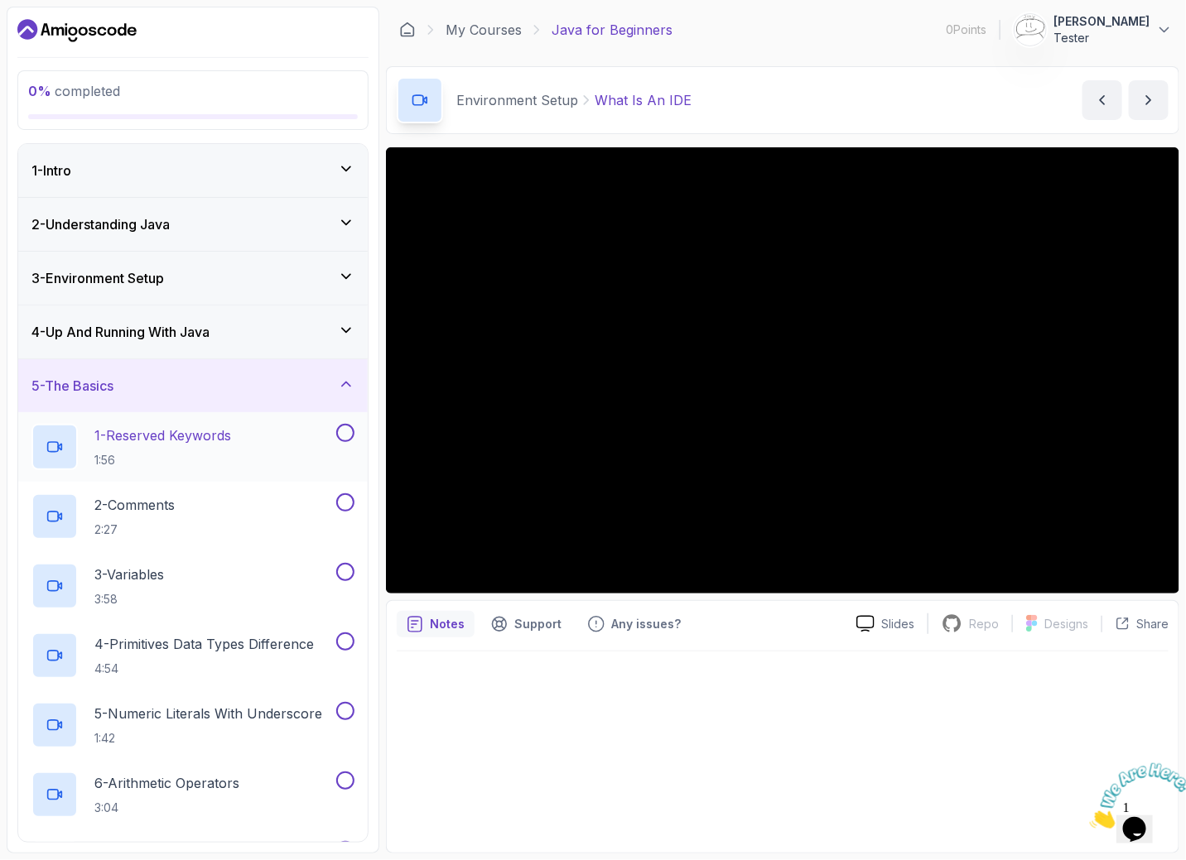
click at [243, 446] on div "1 - Reserved Keywords 1:56" at bounding box center [181, 447] width 301 height 46
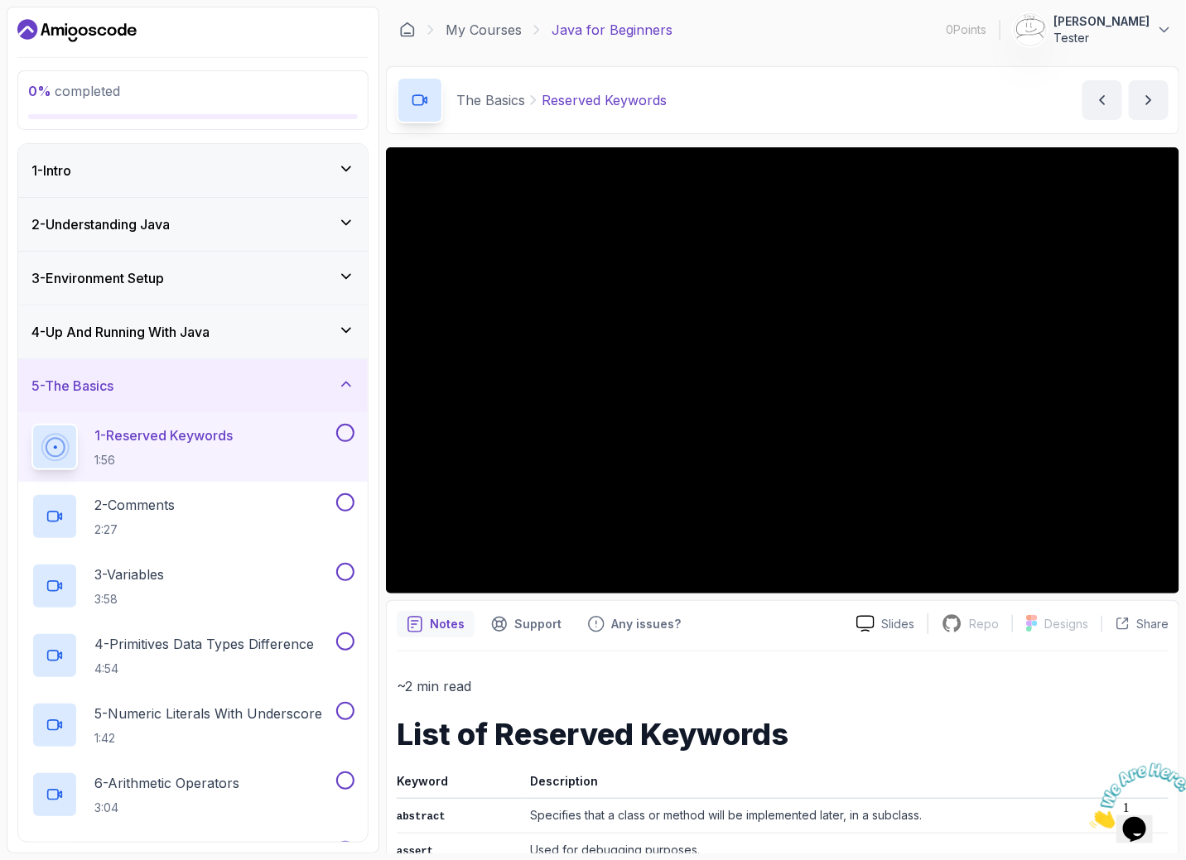
click at [283, 339] on div "4 - Up And Running With Java" at bounding box center [192, 332] width 323 height 20
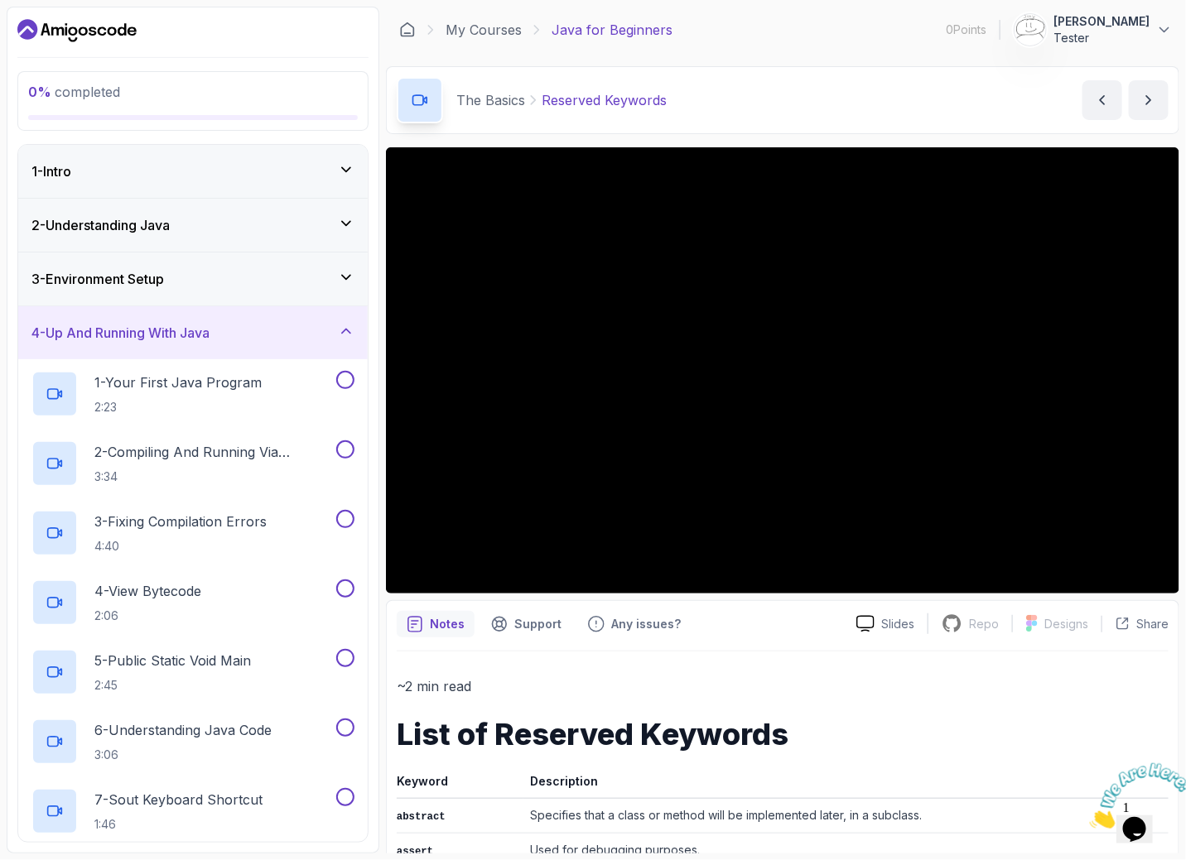
click at [750, 615] on div "Notes Support Any issues?" at bounding box center [620, 624] width 446 height 26
click at [162, 289] on div "3 - Environment Setup" at bounding box center [192, 279] width 349 height 53
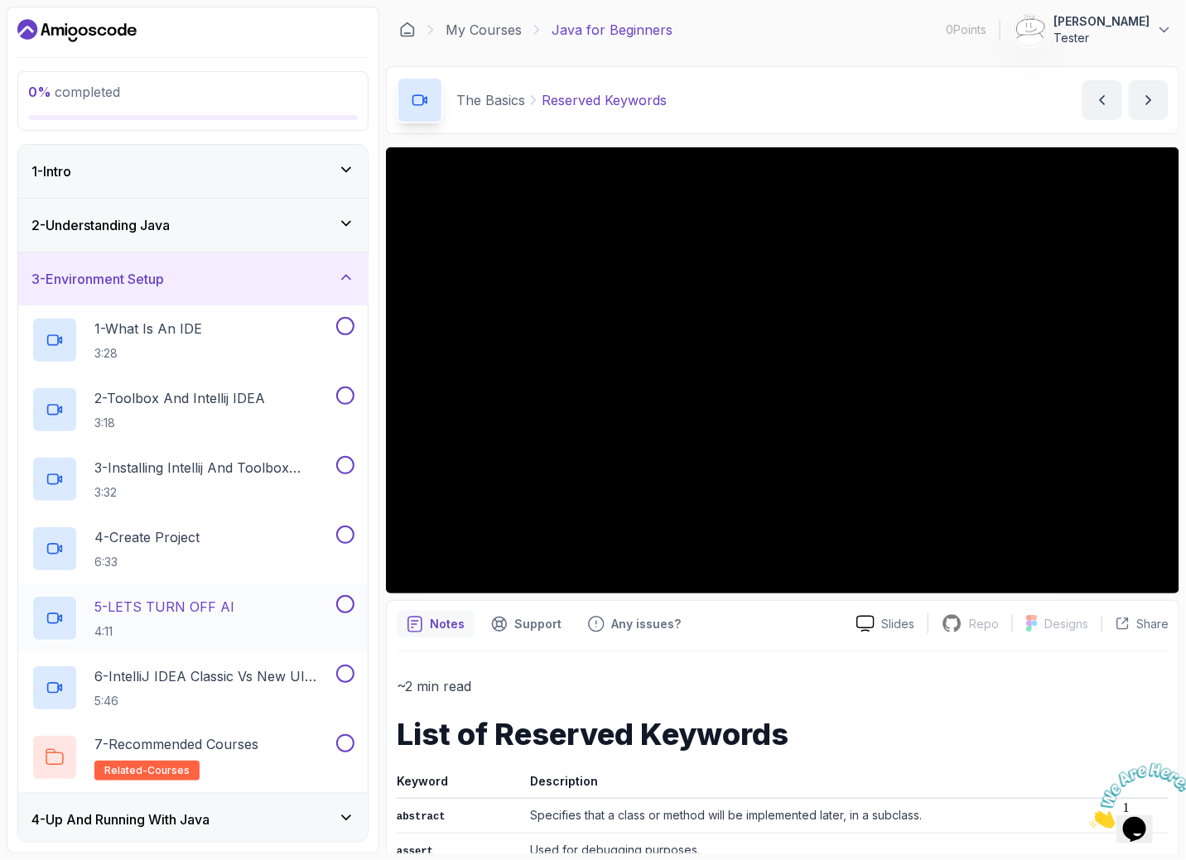
scroll to position [163, 0]
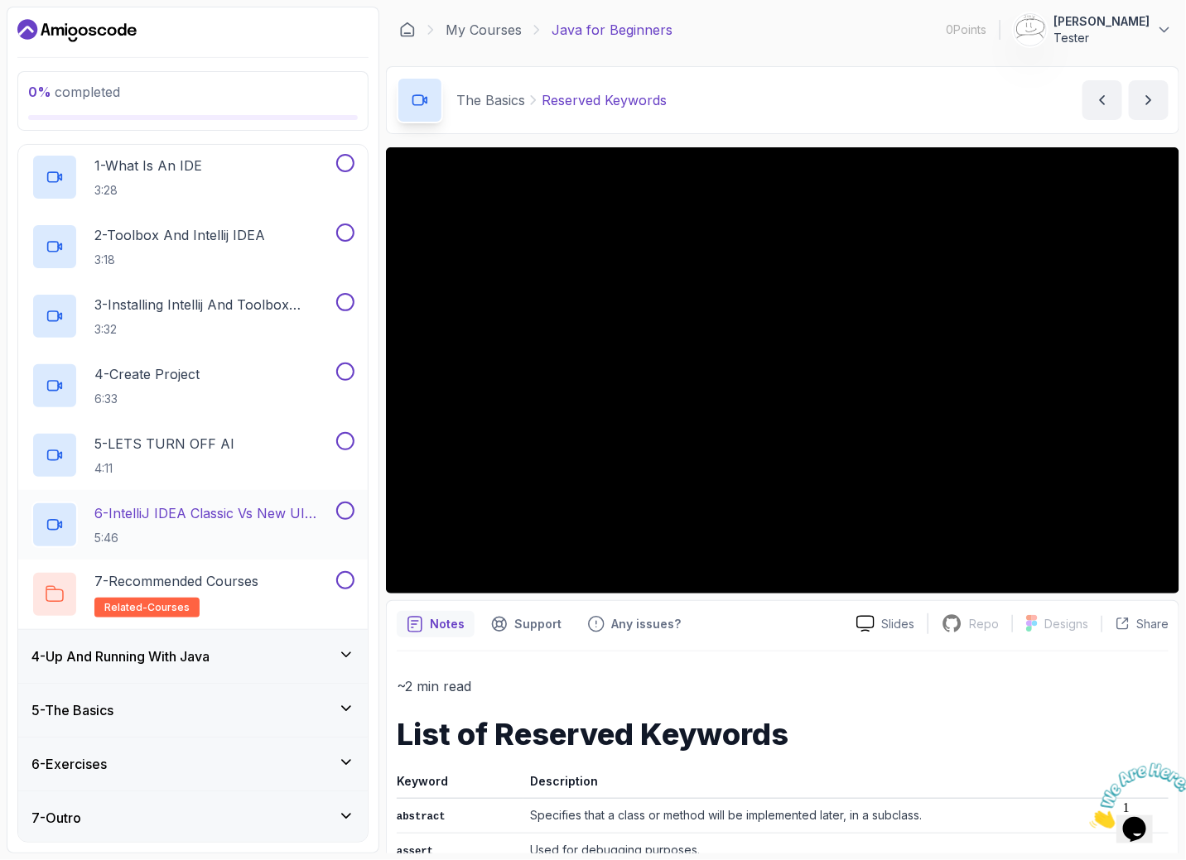
click at [281, 507] on p "6 - IntelliJ IDEA Classic Vs New UI (User Interface)" at bounding box center [213, 513] width 238 height 20
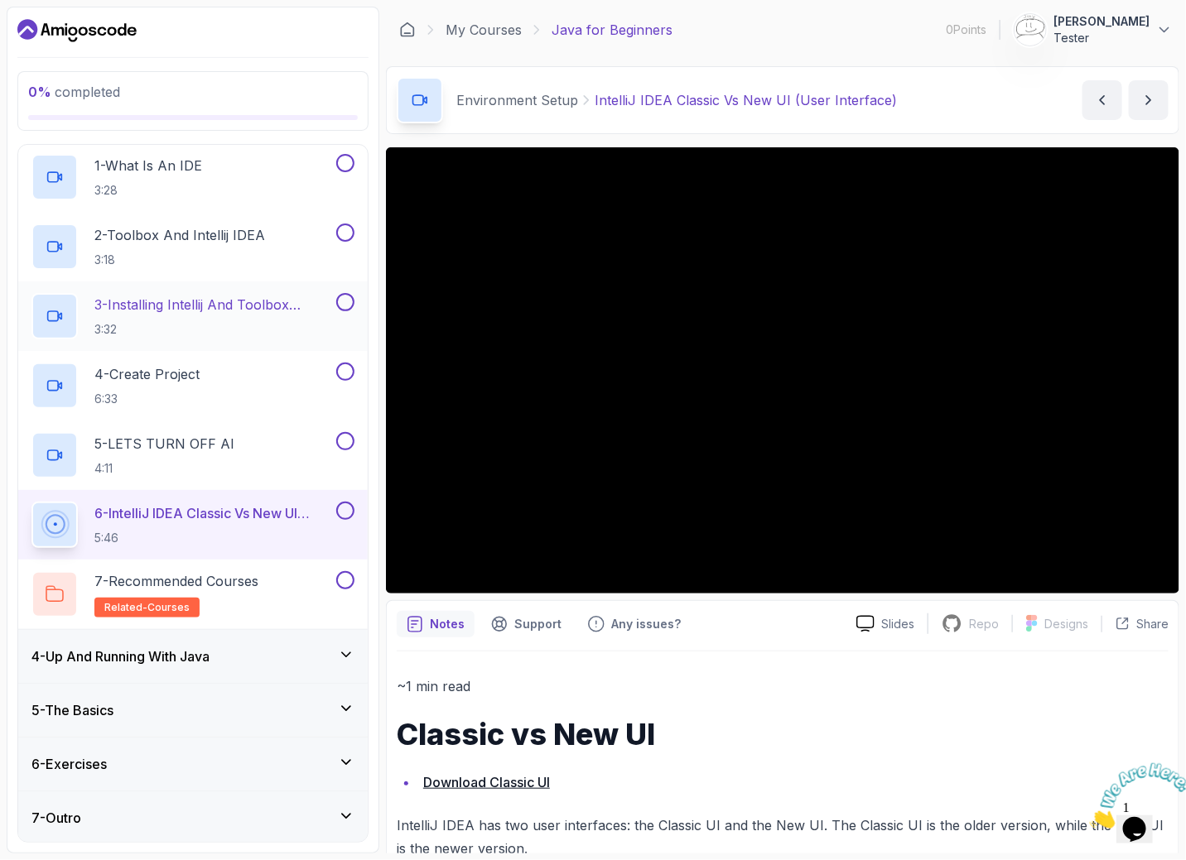
click at [243, 318] on h2 "3 - Installing Intellij And Toolbox Configuration 3:32" at bounding box center [213, 316] width 238 height 43
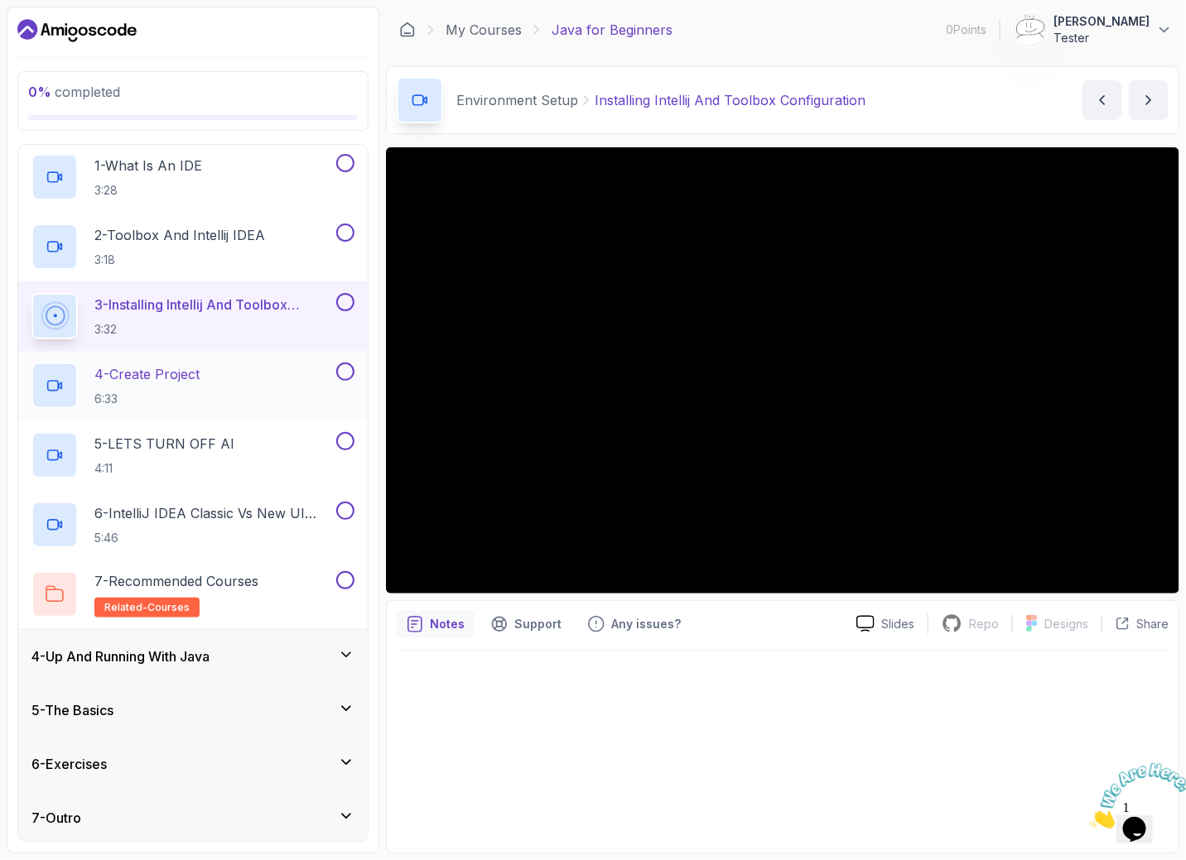
click at [251, 382] on div "4 - Create Project 6:33" at bounding box center [181, 386] width 301 height 46
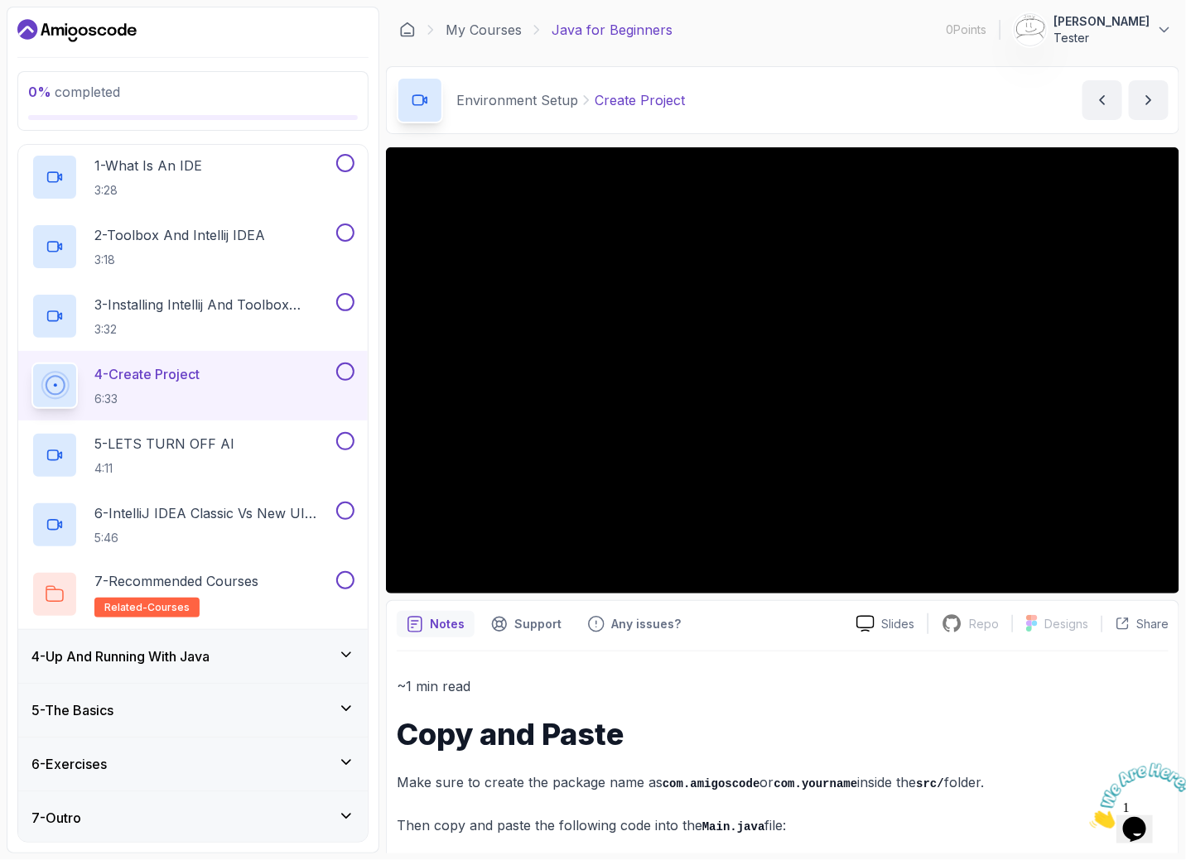
click at [280, 691] on div "5 - The Basics" at bounding box center [192, 710] width 349 height 53
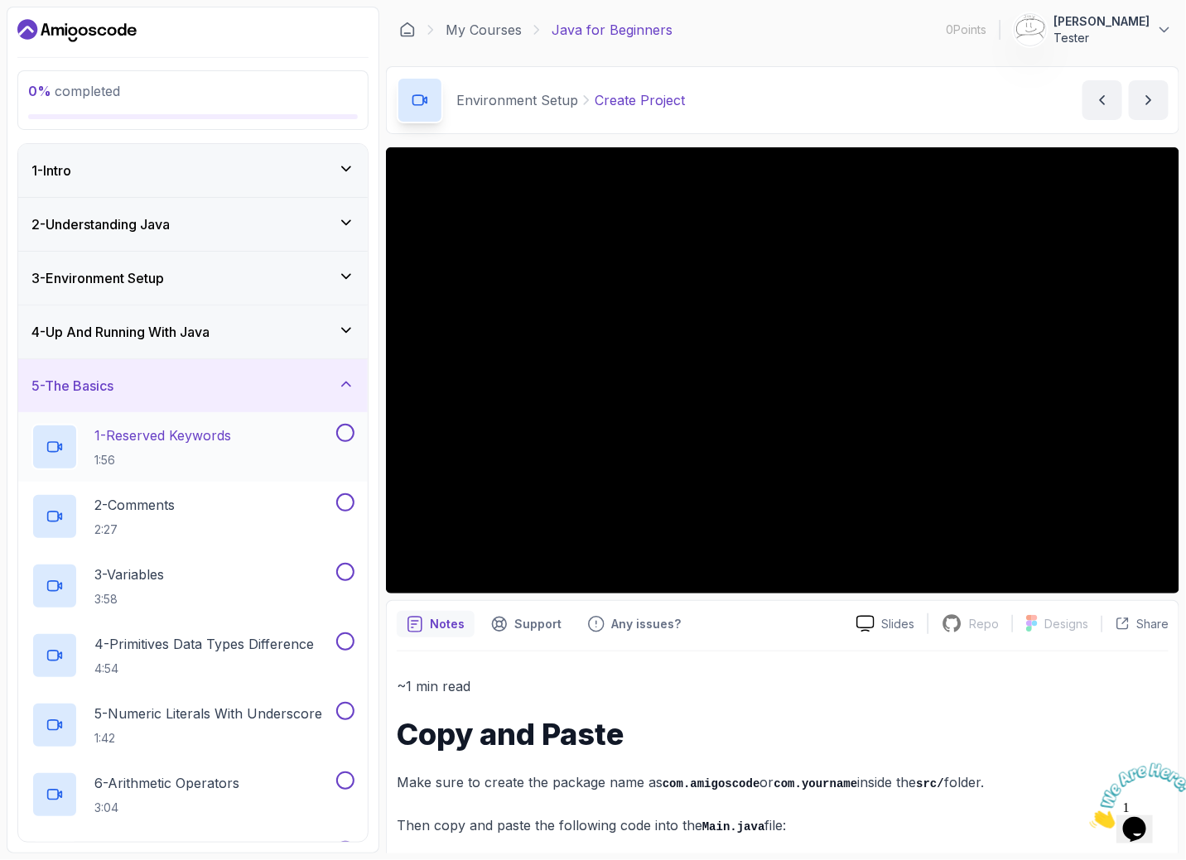
click at [323, 443] on div "1 - Reserved Keywords 1:56" at bounding box center [181, 447] width 301 height 46
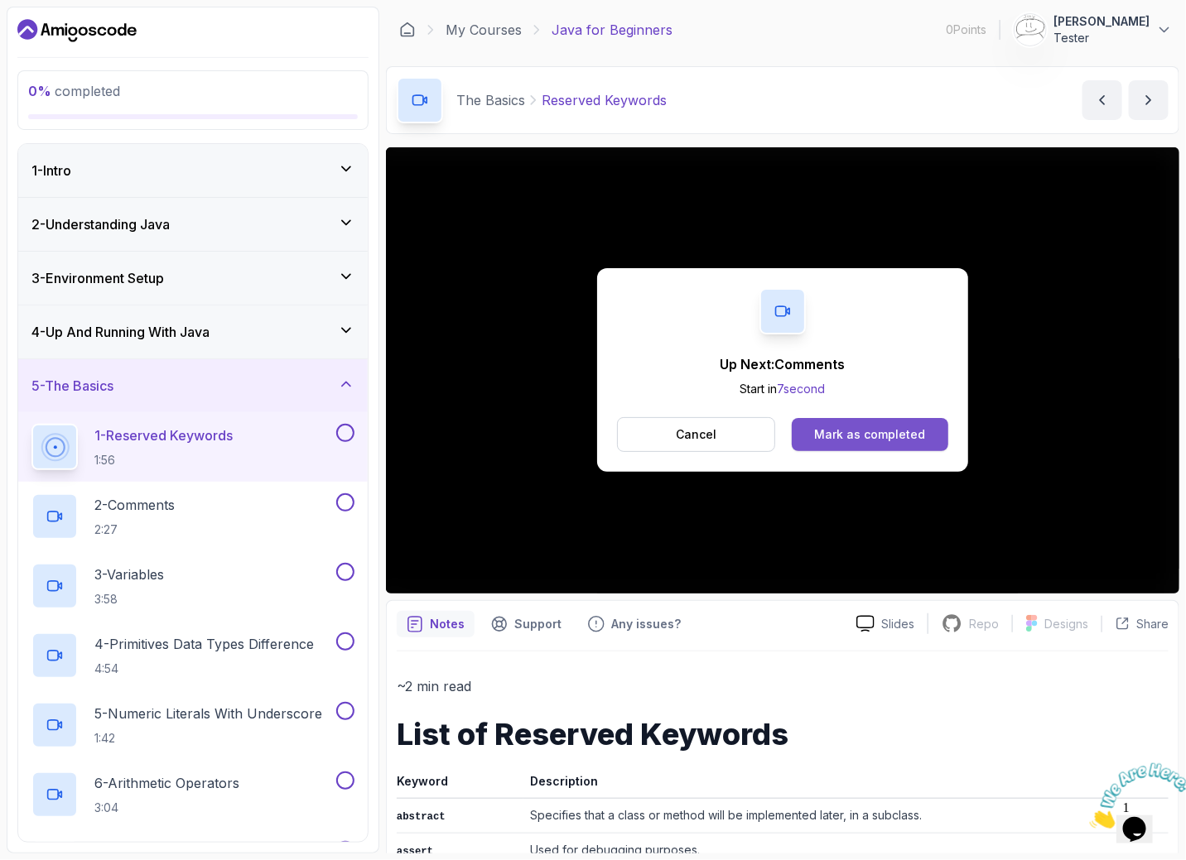
click at [909, 431] on div "Mark as completed" at bounding box center [869, 434] width 111 height 17
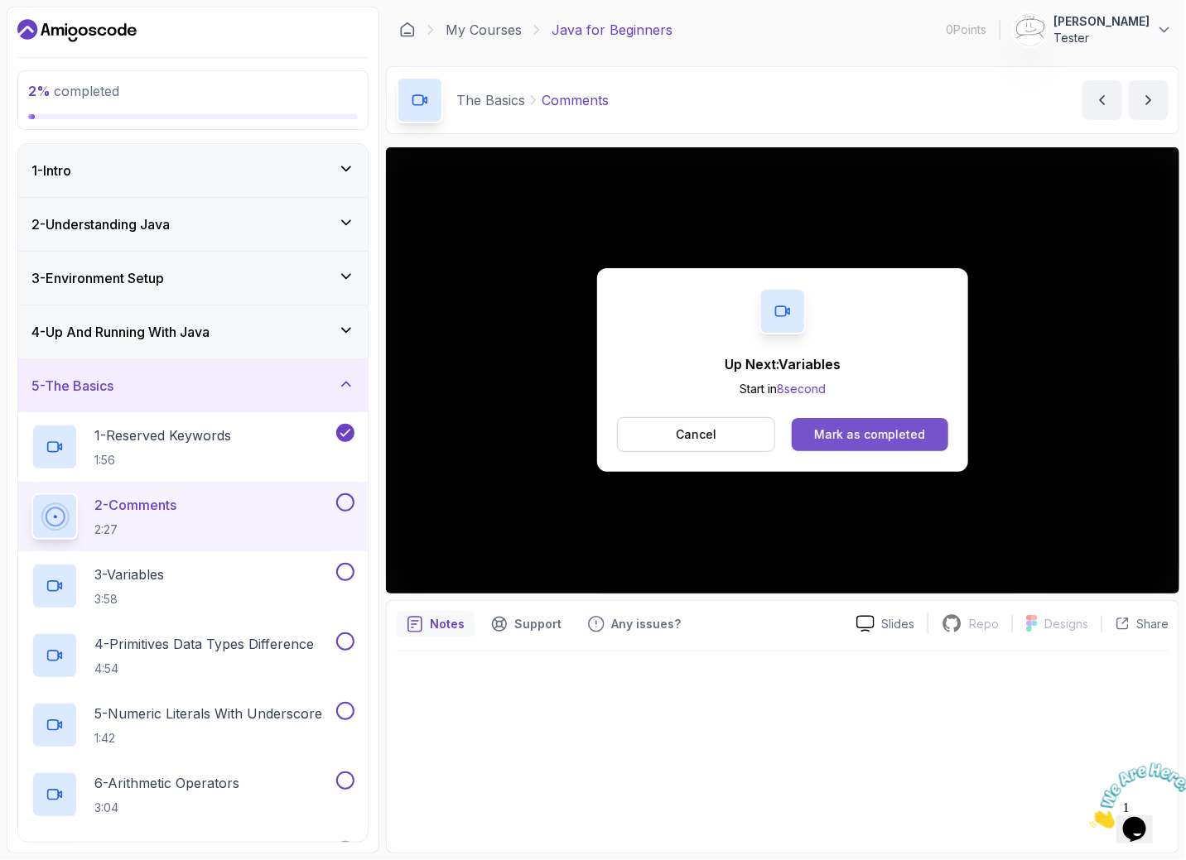
click at [865, 437] on div "Mark as completed" at bounding box center [869, 434] width 111 height 17
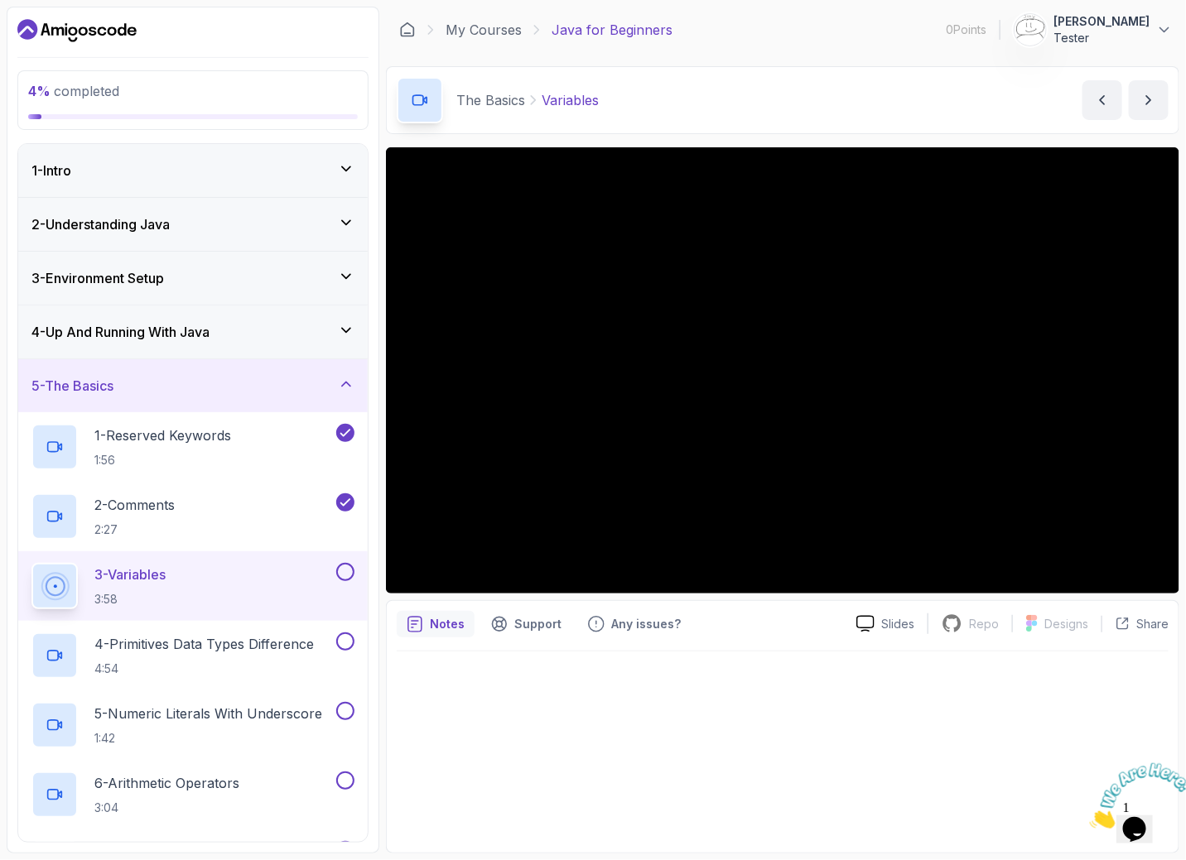
click at [258, 604] on div "3 - Variables 3:58" at bounding box center [181, 586] width 301 height 46
